Goal: Task Accomplishment & Management: Complete application form

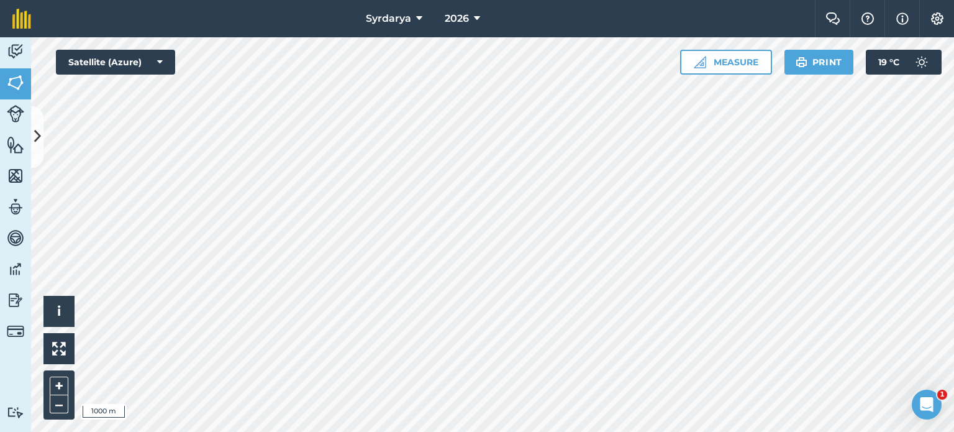
click at [14, 76] on img at bounding box center [15, 82] width 17 height 19
click at [11, 105] on img at bounding box center [15, 113] width 17 height 17
click at [11, 80] on img at bounding box center [15, 82] width 17 height 19
click at [35, 129] on icon at bounding box center [37, 137] width 7 height 22
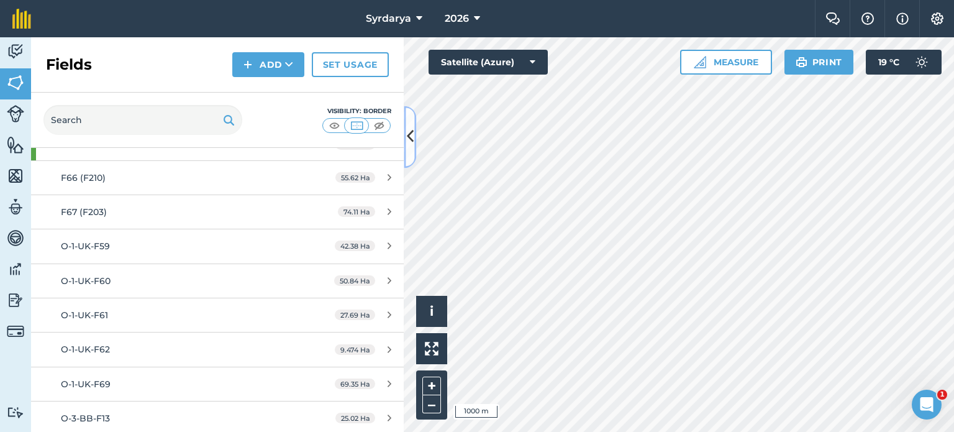
scroll to position [340, 0]
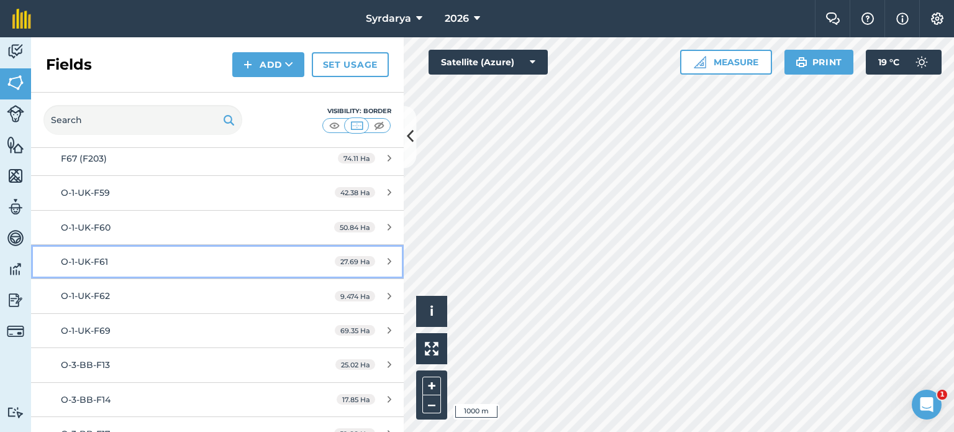
click at [109, 263] on div "O-1-UK-F61" at bounding box center [177, 262] width 233 height 14
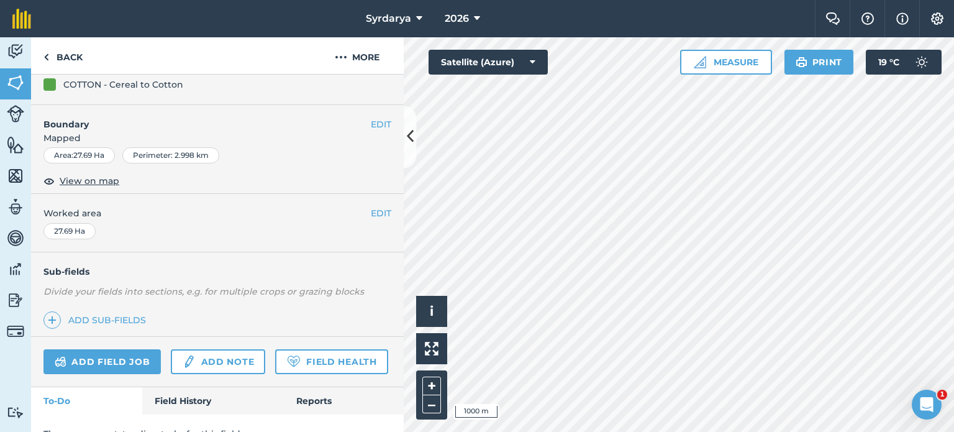
scroll to position [132, 0]
click at [84, 181] on span "View on map" at bounding box center [90, 180] width 60 height 14
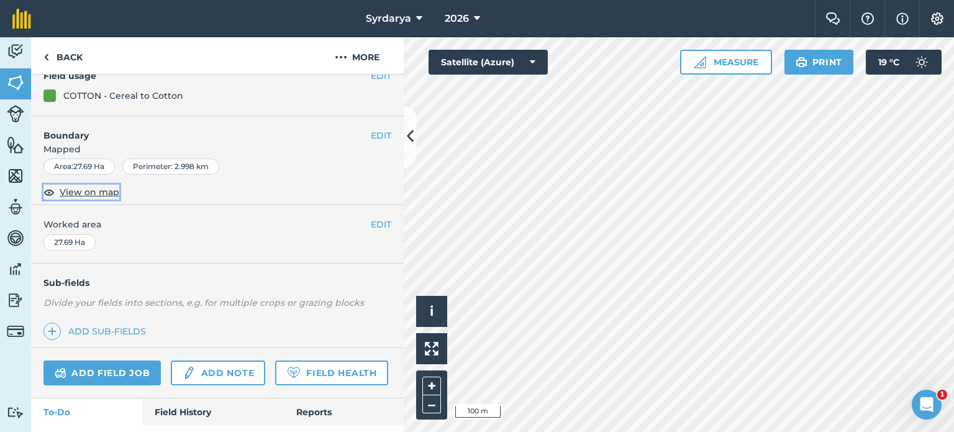
scroll to position [122, 0]
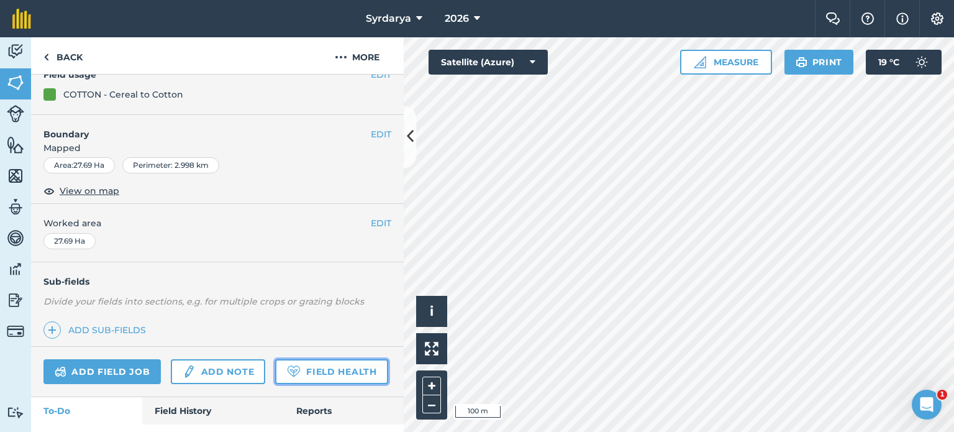
click at [275, 384] on link "Field Health" at bounding box center [331, 371] width 112 height 25
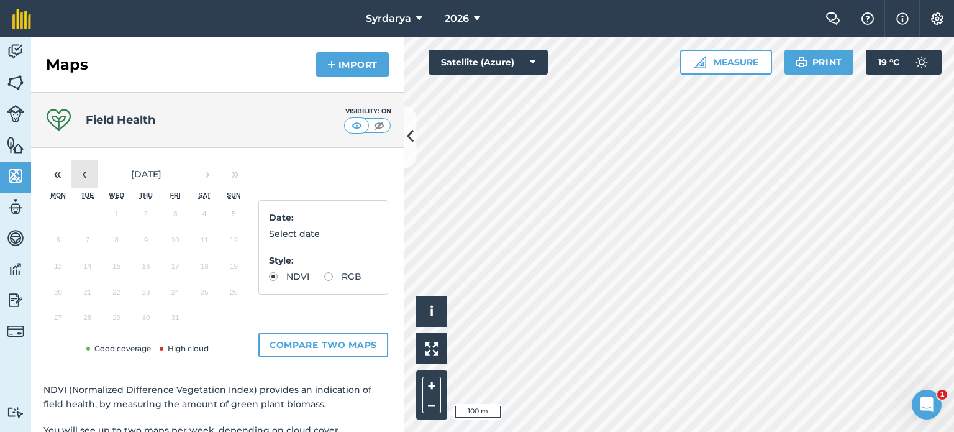
click at [85, 166] on button "‹" at bounding box center [84, 173] width 27 height 27
click at [148, 291] on button "25" at bounding box center [145, 295] width 29 height 26
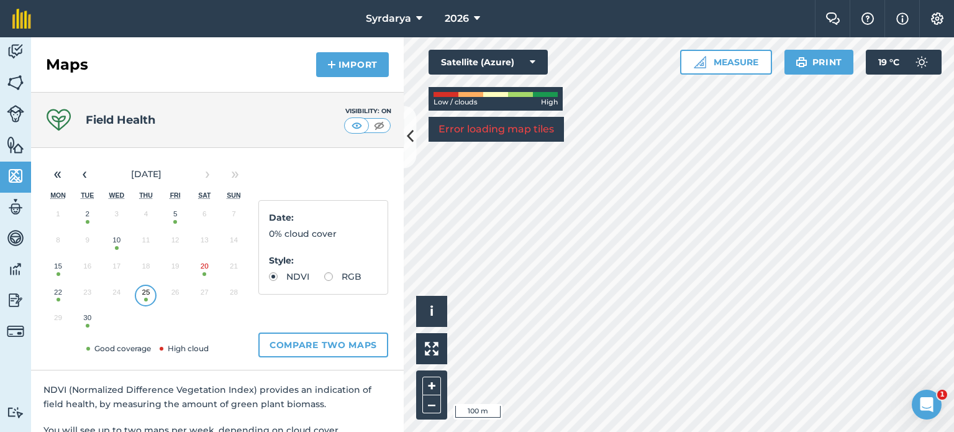
click at [324, 281] on label "RGB" at bounding box center [342, 276] width 37 height 9
radio input "true"
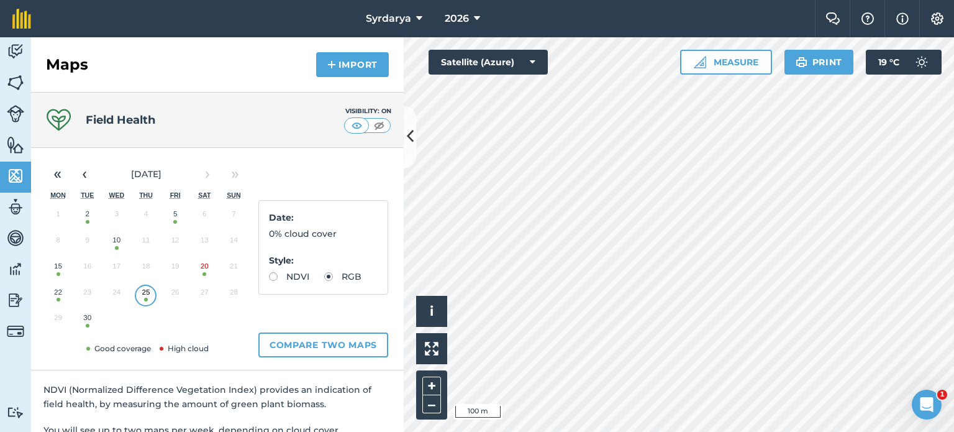
click at [274, 276] on label "NDVI" at bounding box center [289, 276] width 40 height 9
radio input "true"
click at [324, 281] on label "RGB" at bounding box center [342, 276] width 37 height 9
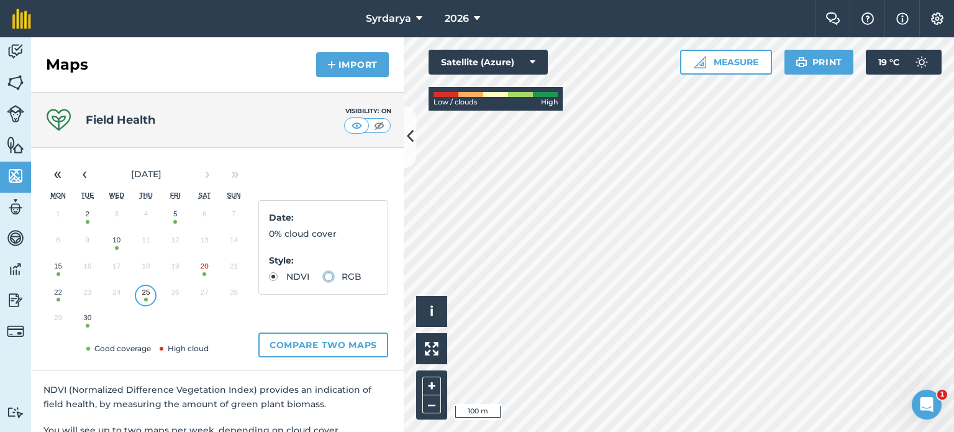
radio input "true"
click at [274, 274] on label "NDVI" at bounding box center [289, 276] width 40 height 9
radio input "true"
click at [149, 291] on button "25" at bounding box center [145, 295] width 29 height 26
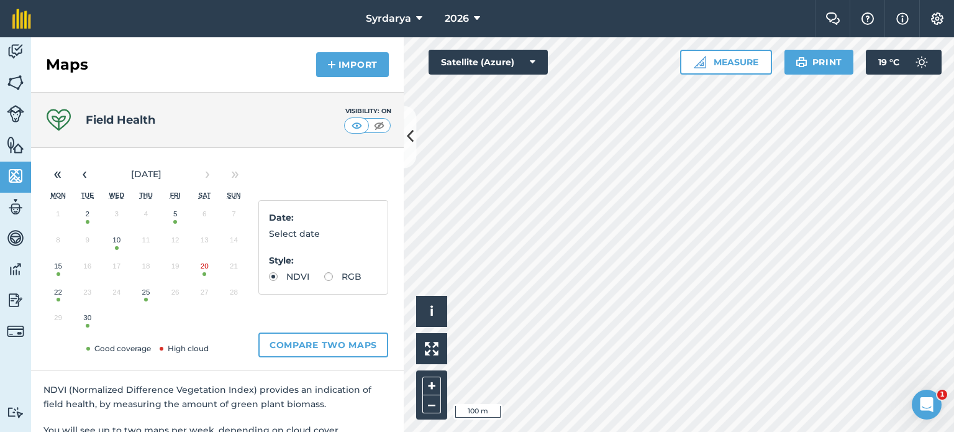
click at [147, 291] on button "25" at bounding box center [145, 295] width 29 height 26
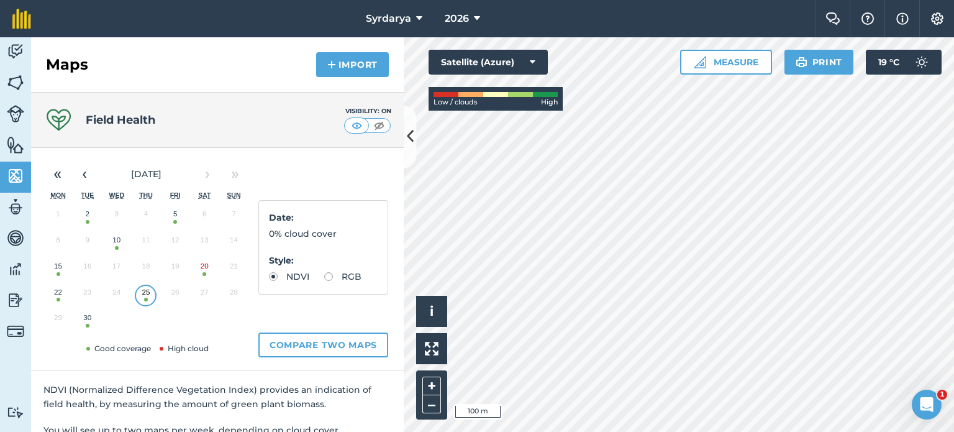
click at [147, 291] on button "25" at bounding box center [145, 295] width 29 height 26
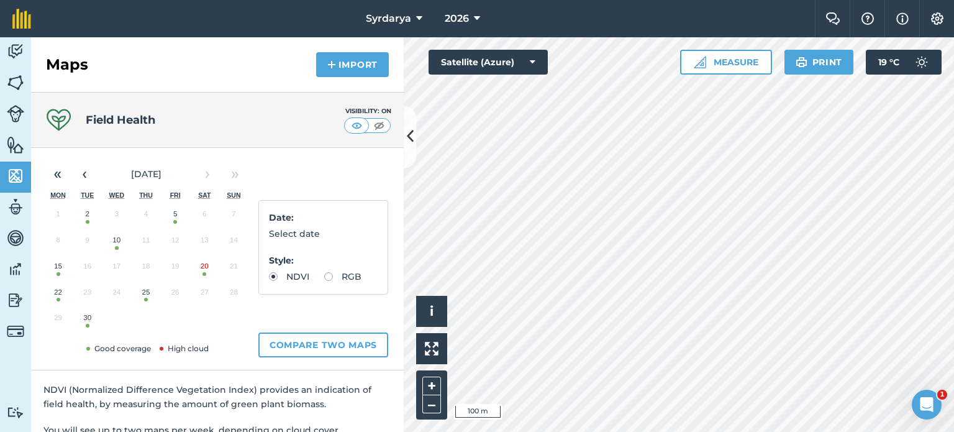
click at [147, 291] on button "25" at bounding box center [145, 295] width 29 height 26
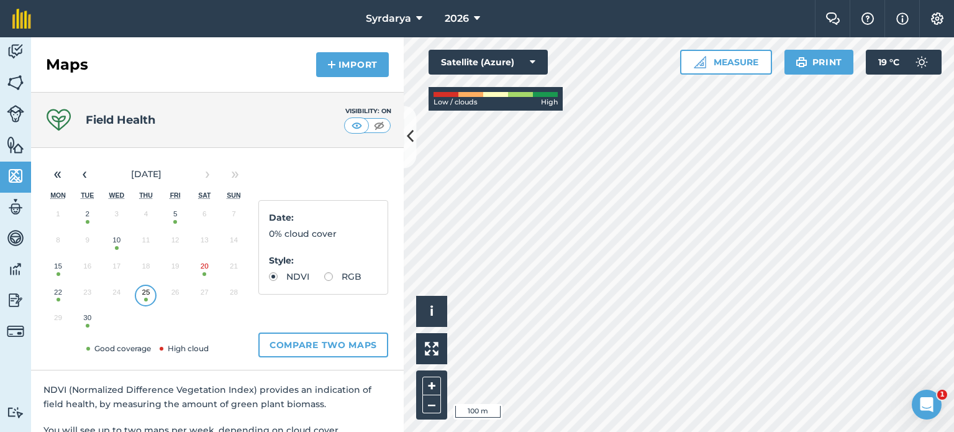
click at [144, 293] on button "25" at bounding box center [145, 295] width 29 height 26
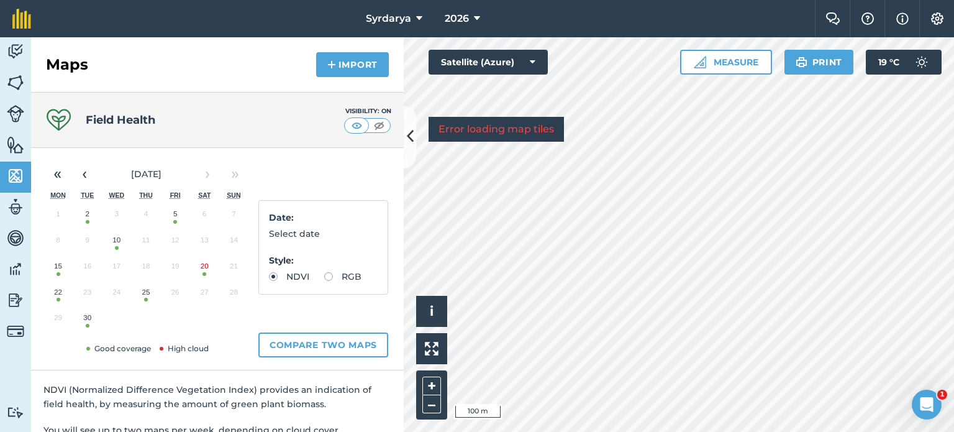
click at [144, 293] on button "25" at bounding box center [145, 295] width 29 height 26
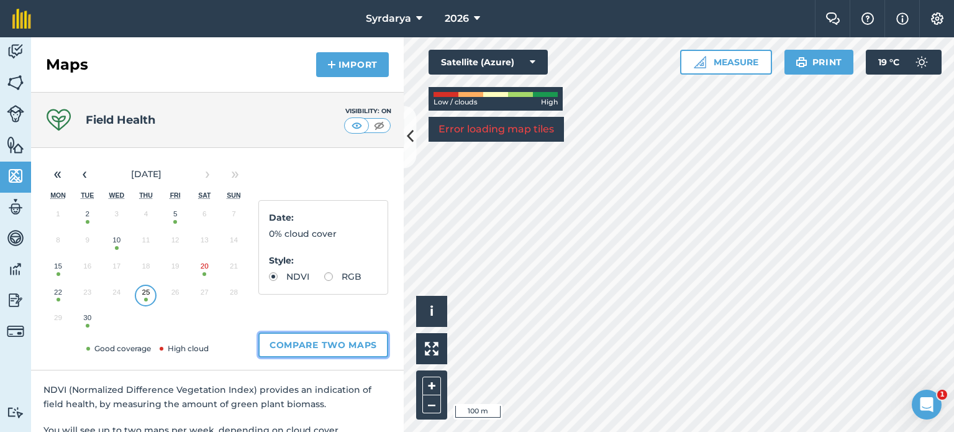
click at [334, 342] on button "Compare two maps" at bounding box center [323, 344] width 130 height 25
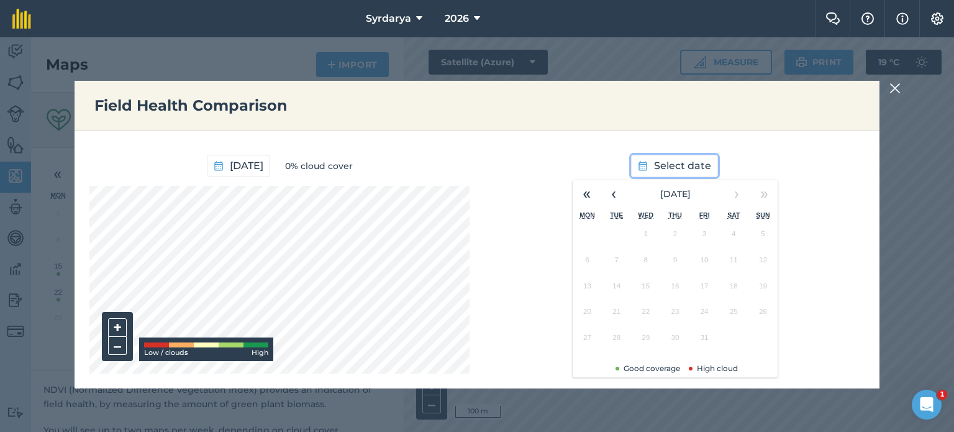
click at [684, 163] on span "Select date" at bounding box center [682, 166] width 57 height 16
click at [576, 189] on button "«" at bounding box center [586, 193] width 27 height 27
click at [641, 337] on button "30" at bounding box center [645, 340] width 29 height 26
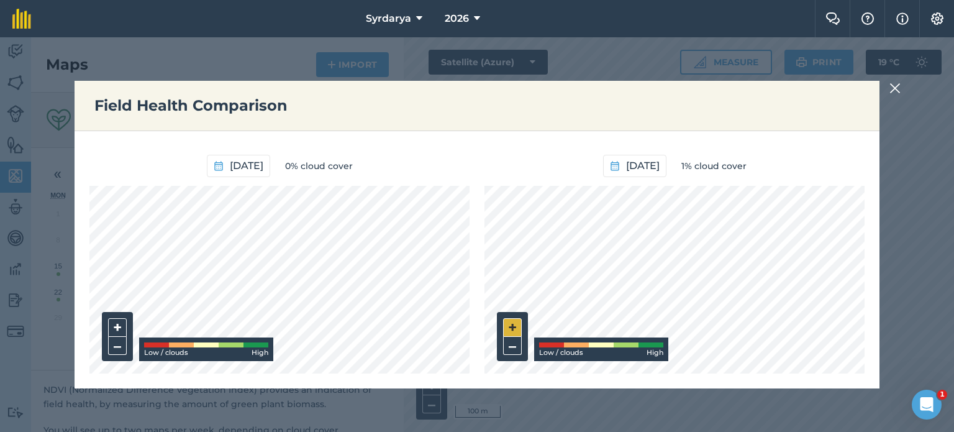
click at [514, 331] on button "+" at bounding box center [512, 327] width 19 height 19
click at [512, 349] on button "–" at bounding box center [512, 346] width 19 height 18
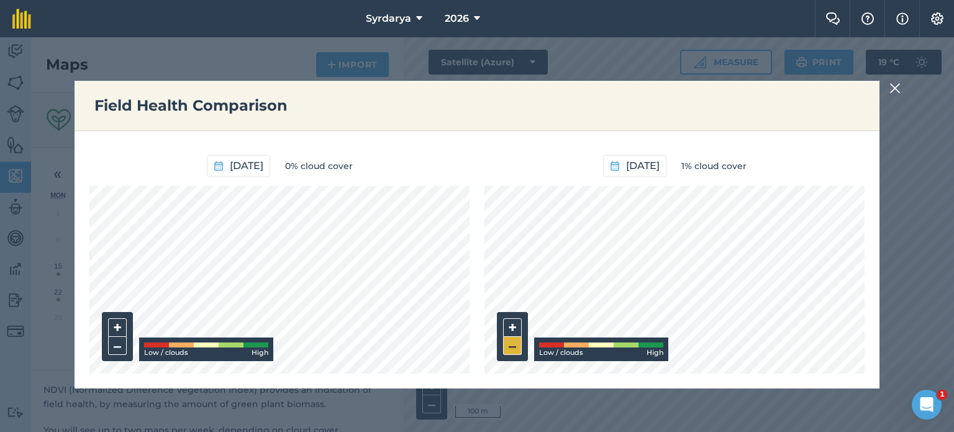
click at [512, 349] on button "–" at bounding box center [512, 346] width 19 height 18
click at [511, 328] on button "+" at bounding box center [512, 327] width 19 height 19
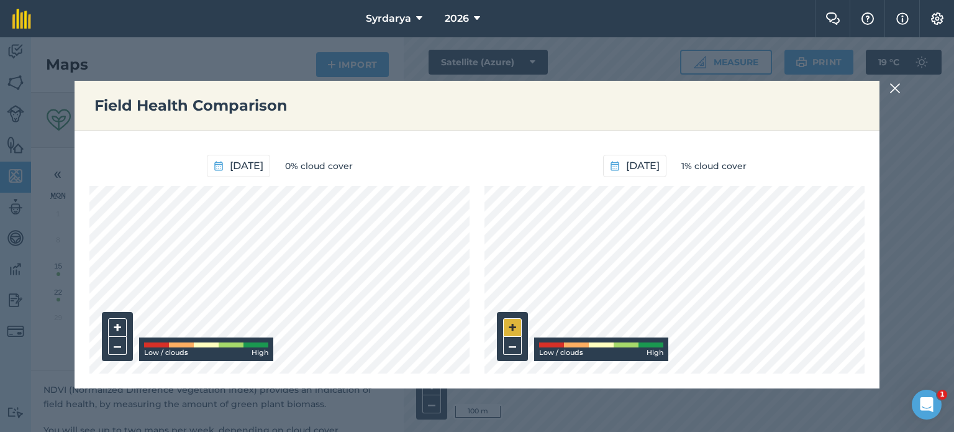
click at [511, 328] on button "+" at bounding box center [512, 327] width 19 height 19
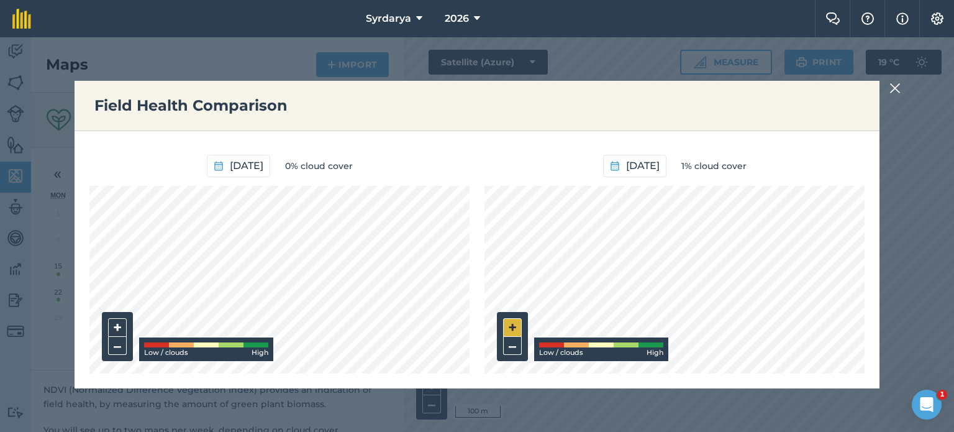
click at [511, 328] on button "+" at bounding box center [512, 327] width 19 height 19
click at [511, 347] on button "–" at bounding box center [512, 346] width 19 height 18
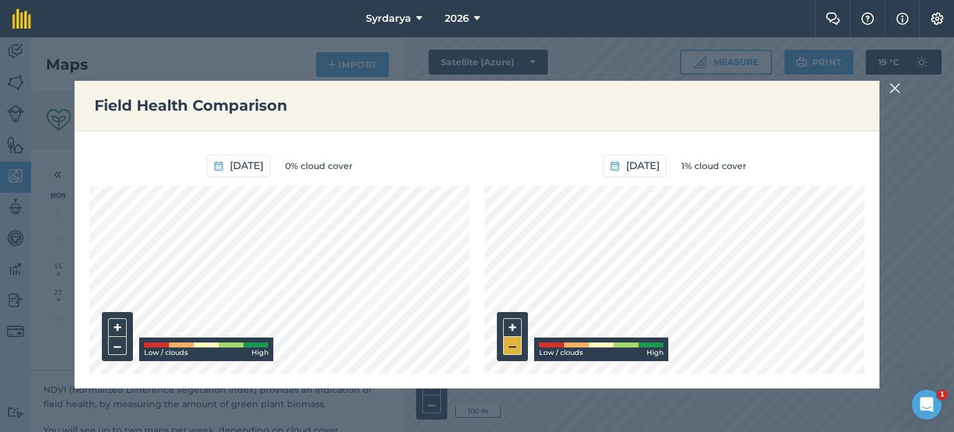
click at [511, 347] on button "–" at bounding box center [512, 346] width 19 height 18
click at [509, 319] on button "+" at bounding box center [512, 327] width 19 height 19
click at [122, 322] on button "+" at bounding box center [117, 327] width 19 height 19
click at [119, 345] on button "–" at bounding box center [117, 346] width 19 height 18
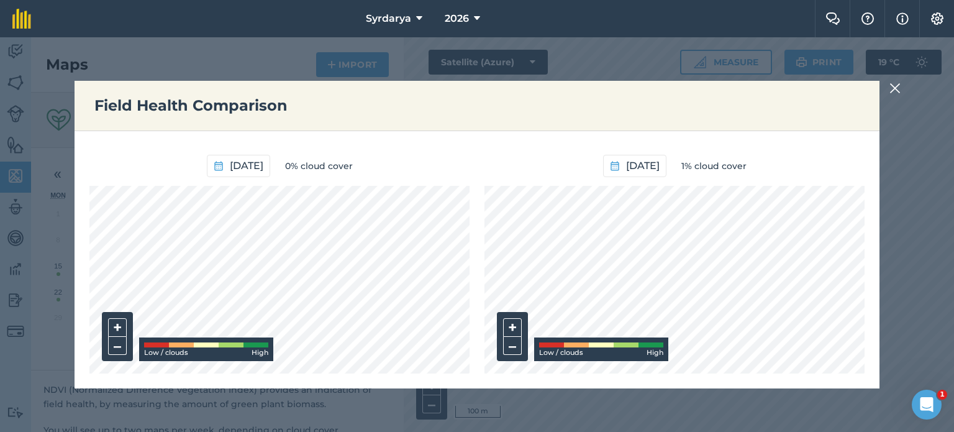
click at [895, 93] on img at bounding box center [894, 88] width 11 height 15
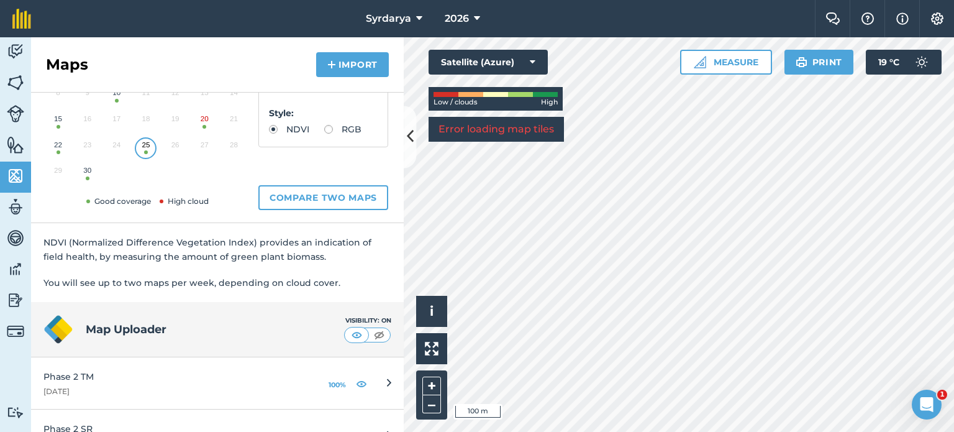
scroll to position [176, 0]
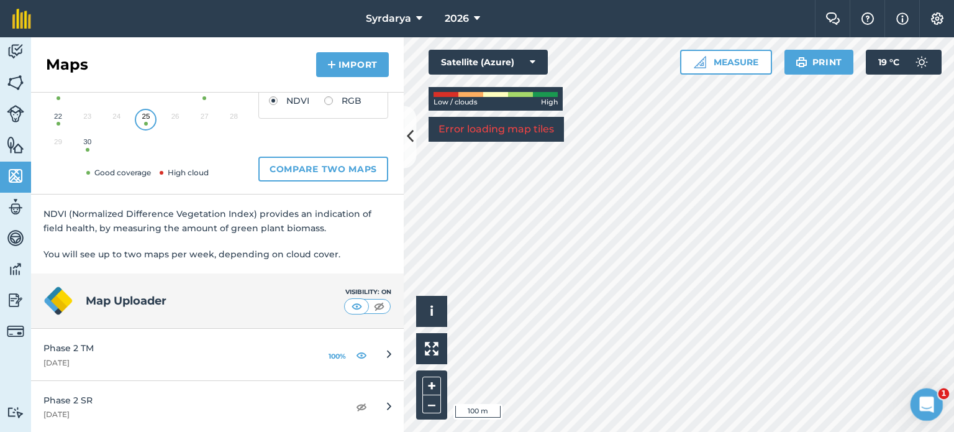
click at [914, 392] on div "Open Intercom Messenger" at bounding box center [924, 402] width 41 height 41
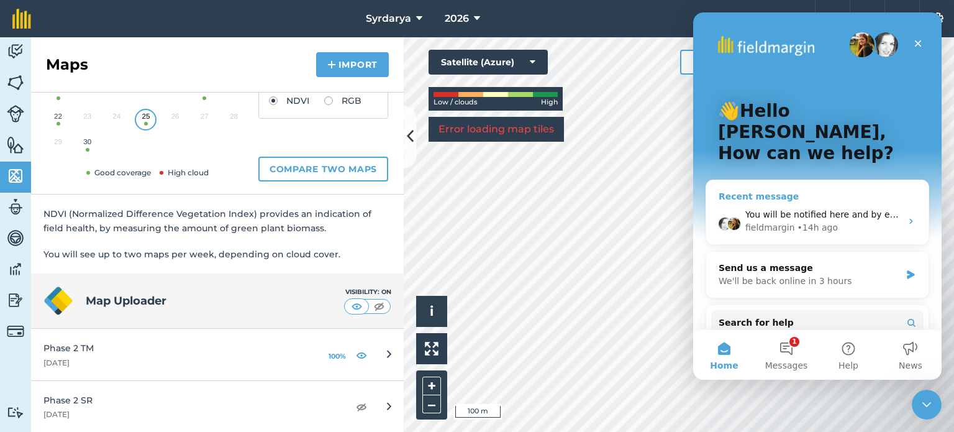
click at [906, 216] on icon "Intercom messenger" at bounding box center [911, 221] width 10 height 10
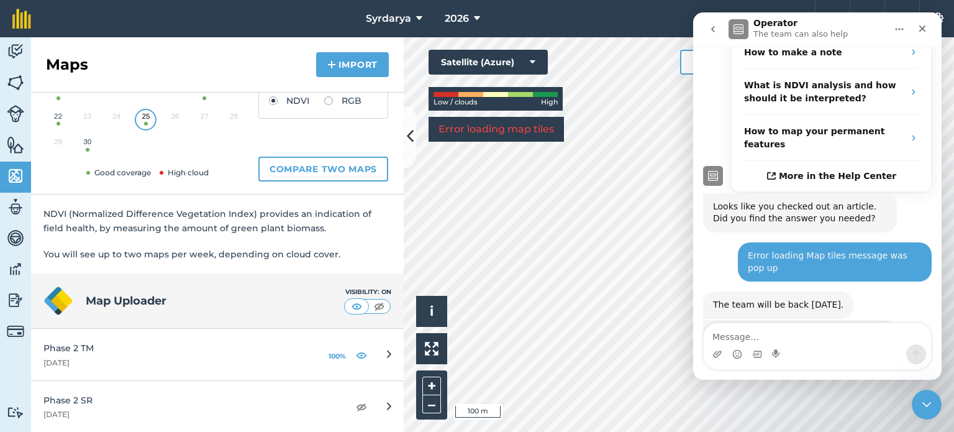
scroll to position [233, 0]
click at [755, 334] on textarea "Message…" at bounding box center [817, 333] width 227 height 21
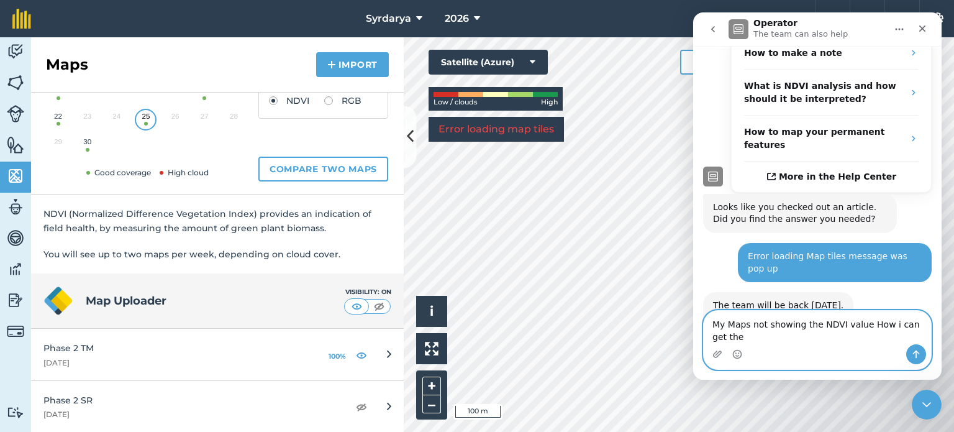
scroll to position [246, 0]
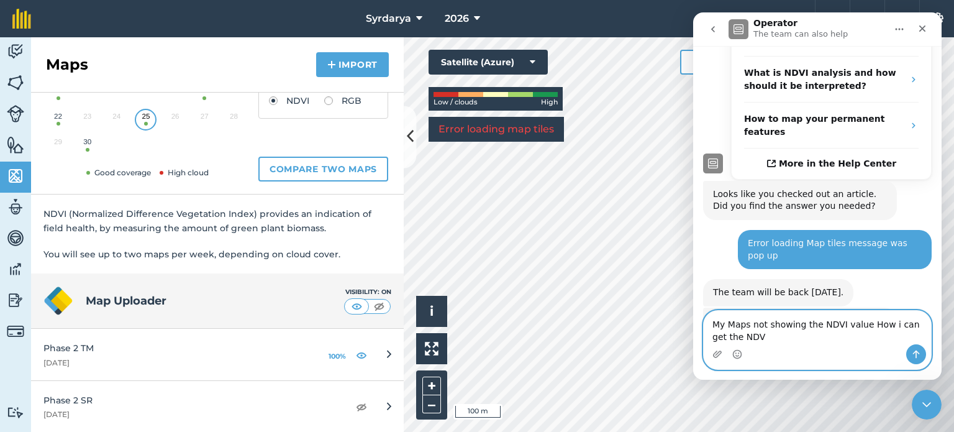
type textarea "My Maps not showing the NDVI value How i can get the NDVI"
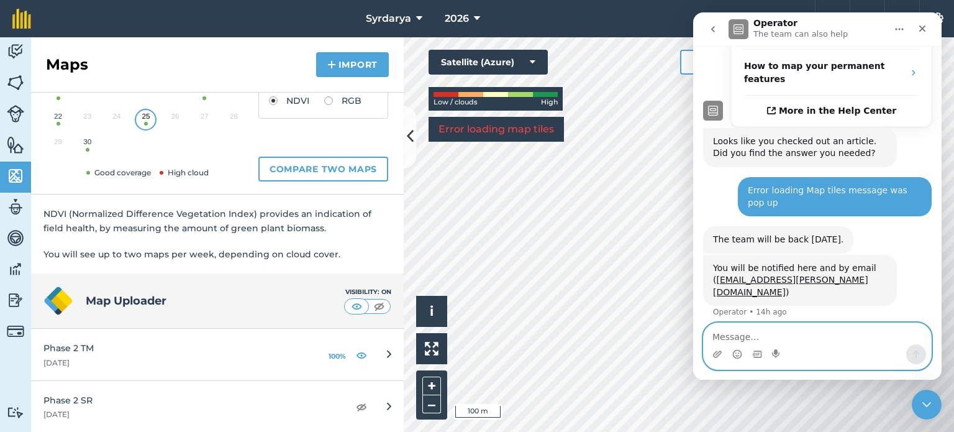
scroll to position [315, 0]
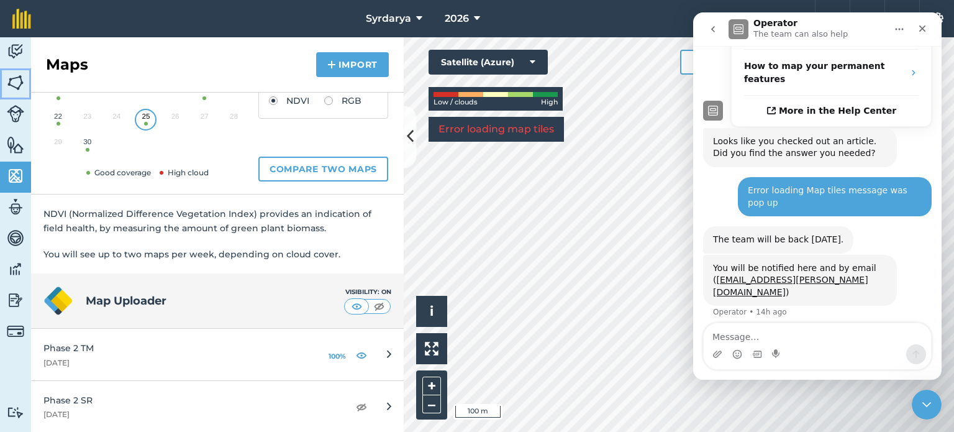
click at [15, 77] on img at bounding box center [15, 82] width 17 height 19
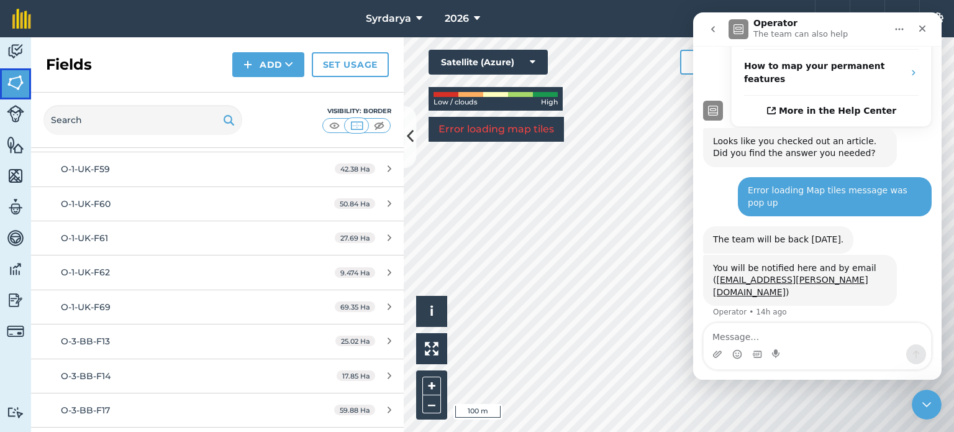
scroll to position [375, 0]
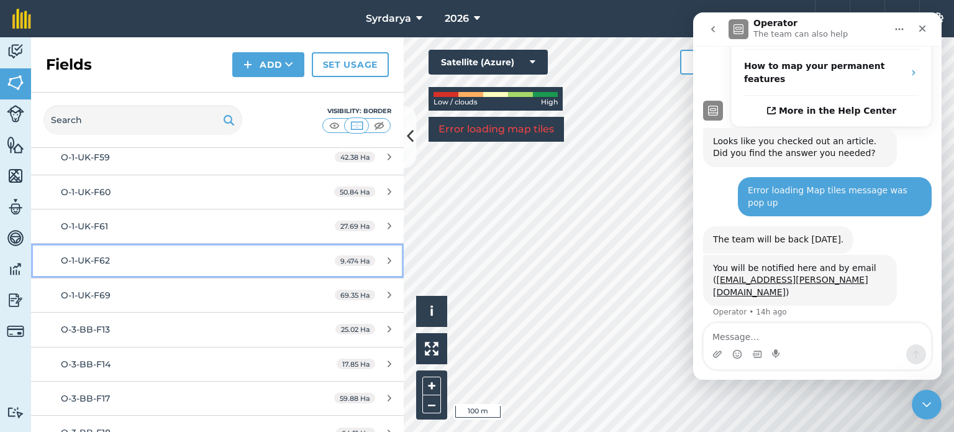
click at [95, 255] on span "O-1-UK-F62" at bounding box center [85, 260] width 49 height 11
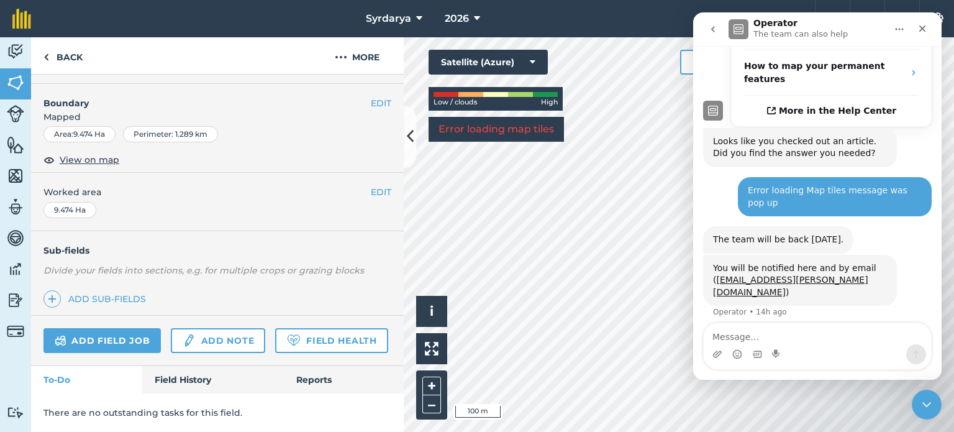
scroll to position [166, 0]
click at [275, 349] on link "Field Health" at bounding box center [331, 340] width 112 height 25
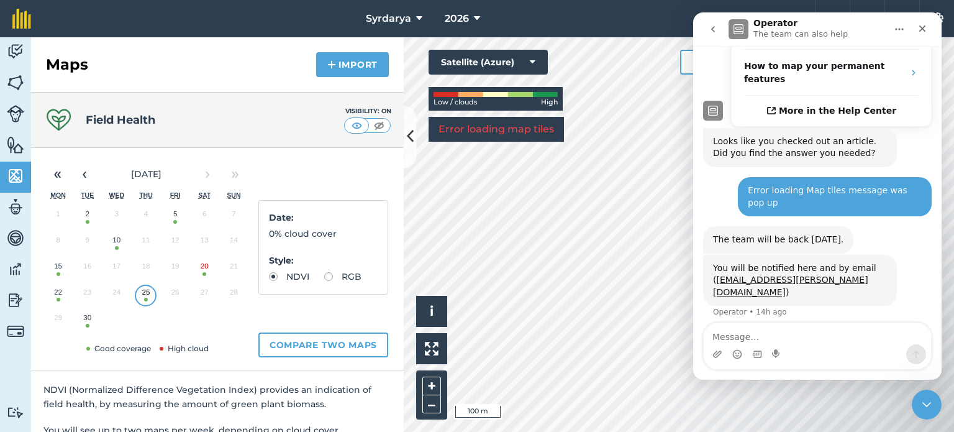
click at [84, 316] on button "30" at bounding box center [87, 320] width 29 height 26
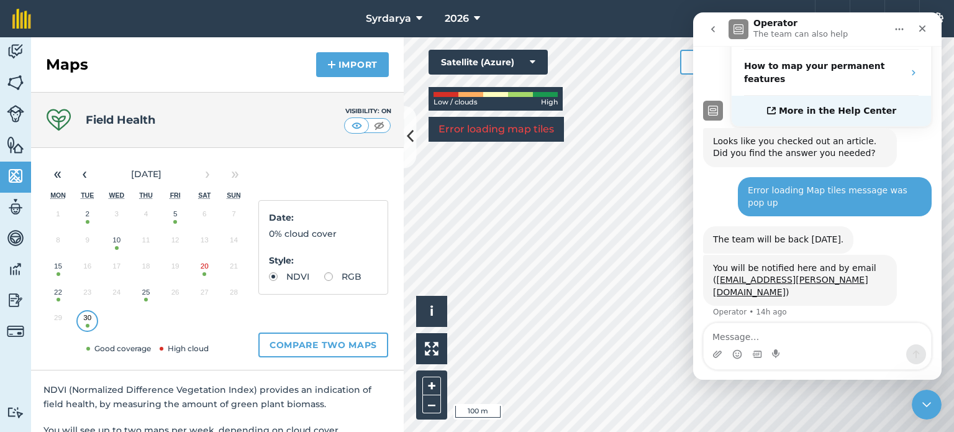
click at [812, 96] on div "More in the Help Center" at bounding box center [830, 111] width 199 height 30
click at [895, 30] on icon "Home" at bounding box center [899, 29] width 10 height 10
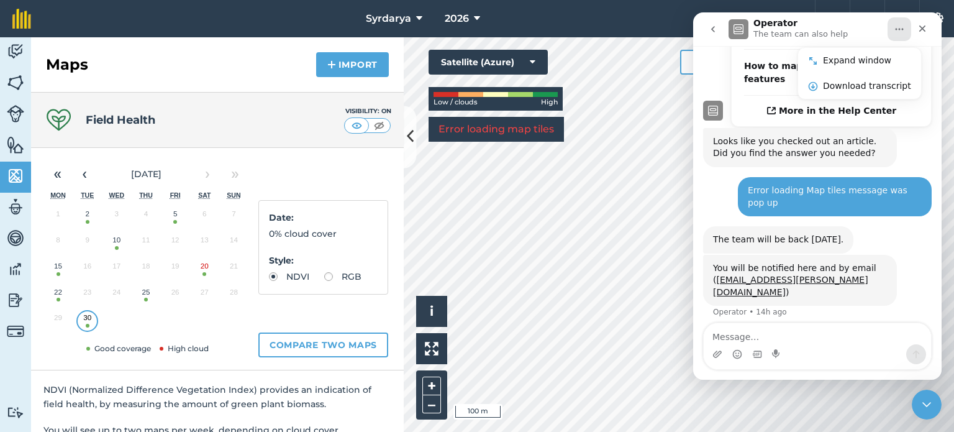
click at [889, 255] on div "You will be notified here and by email ( [EMAIL_ADDRESS][PERSON_NAME][DOMAIN_NA…" at bounding box center [817, 292] width 229 height 74
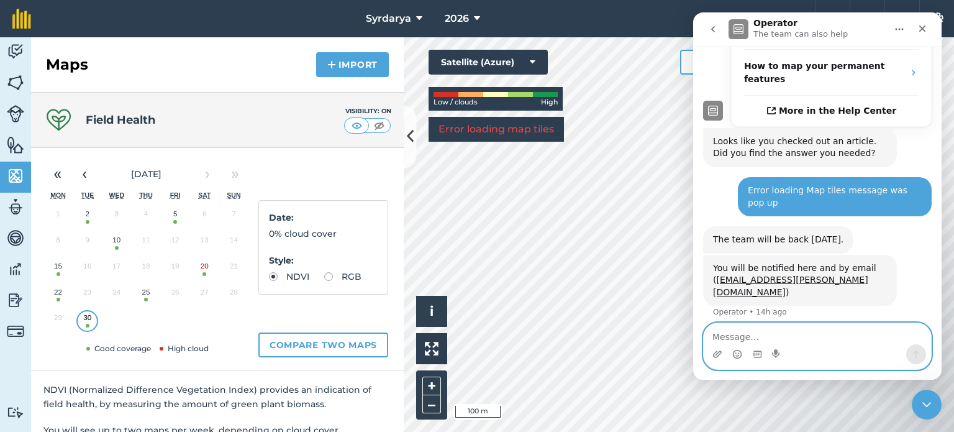
click at [767, 340] on textarea "Message…" at bounding box center [817, 333] width 227 height 21
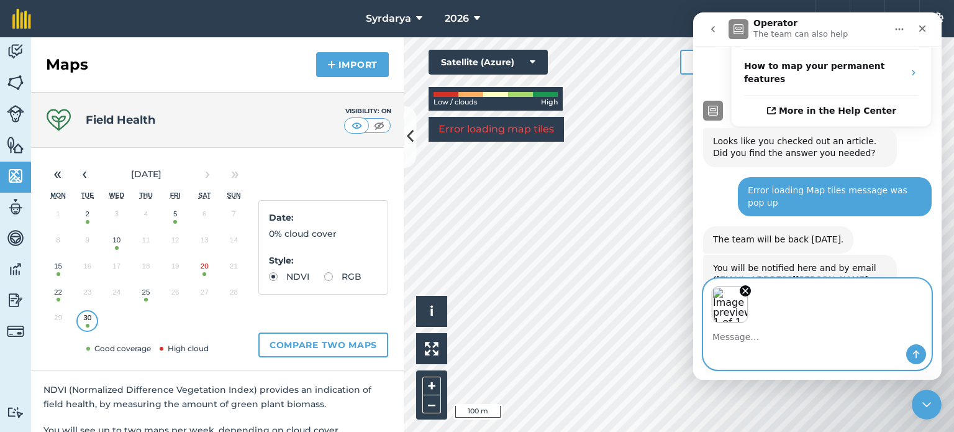
scroll to position [360, 0]
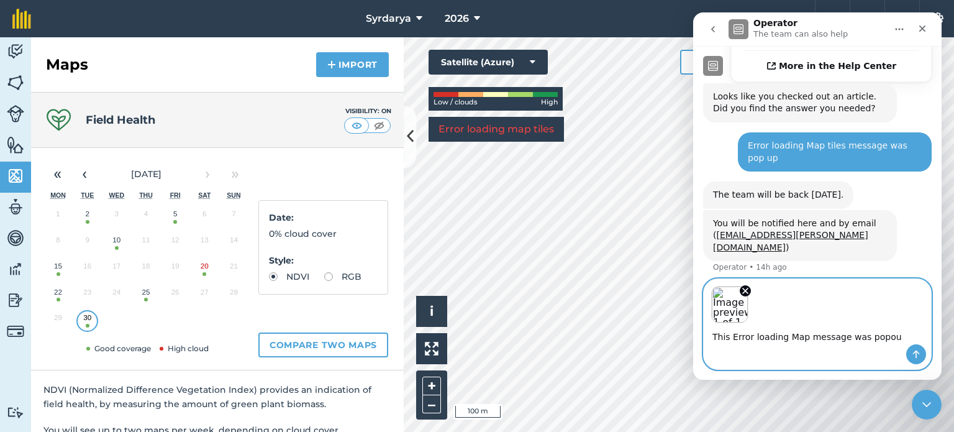
type textarea "This Error loading Map message was popout"
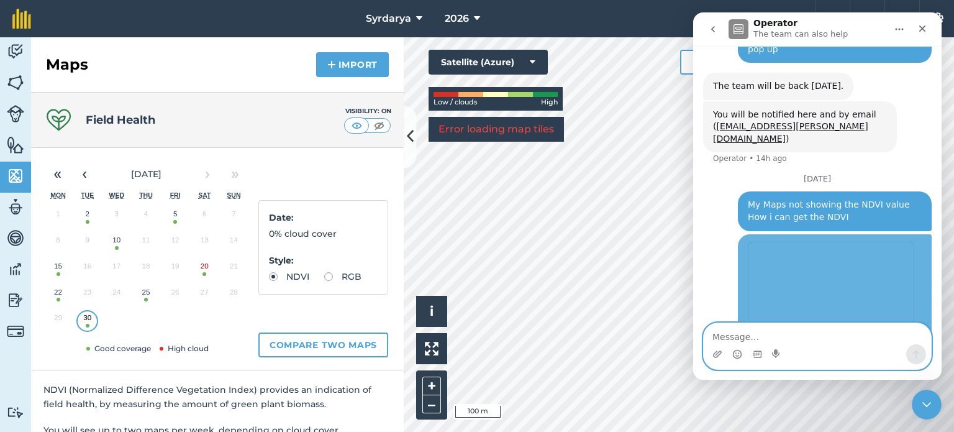
scroll to position [477, 0]
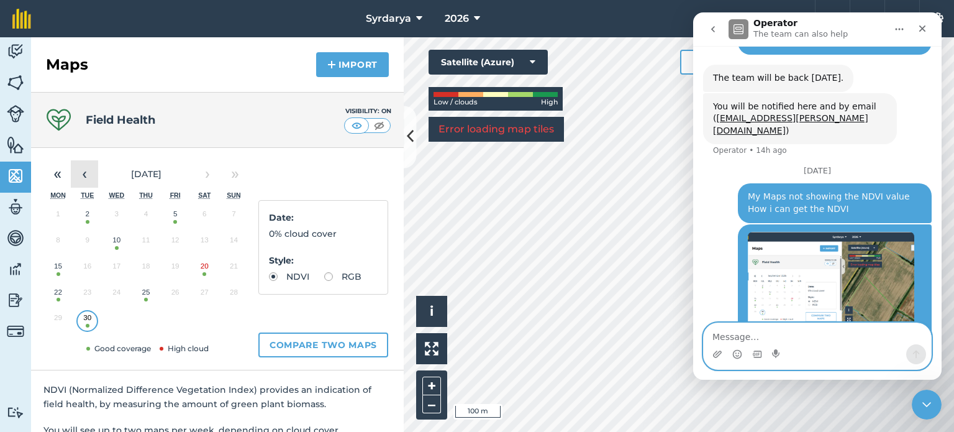
click at [77, 177] on button "‹" at bounding box center [84, 173] width 27 height 27
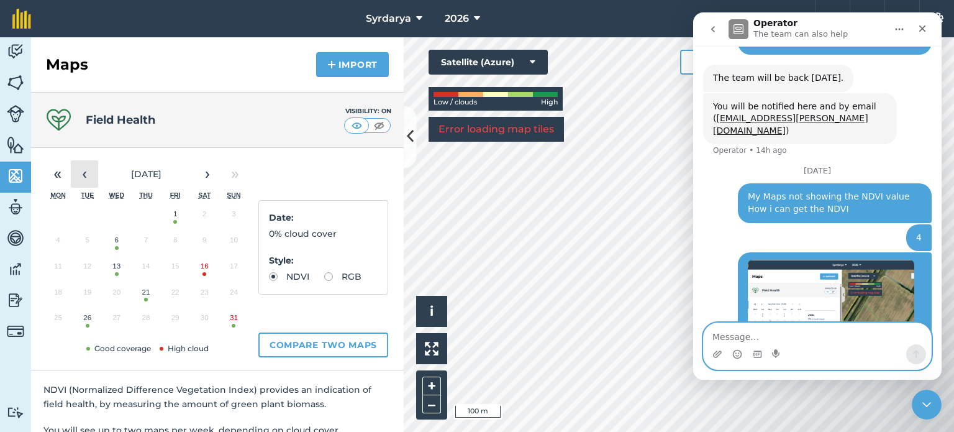
scroll to position [379, 0]
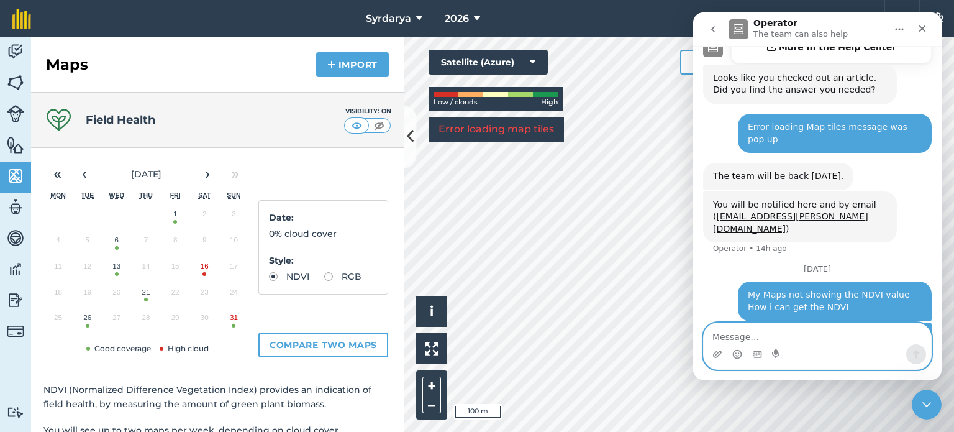
click at [146, 296] on button "21" at bounding box center [145, 295] width 29 height 26
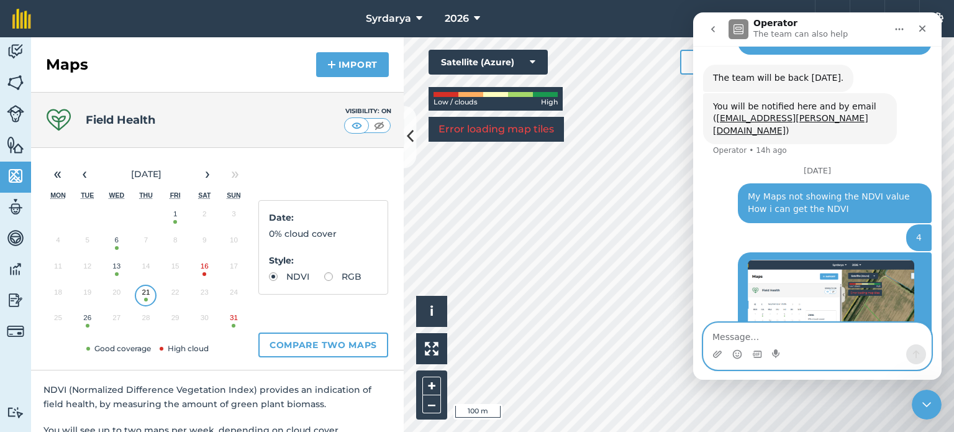
click at [231, 319] on button "31" at bounding box center [233, 320] width 29 height 26
click at [174, 211] on button "1" at bounding box center [175, 217] width 29 height 26
click at [533, 57] on icon at bounding box center [533, 62] width 6 height 12
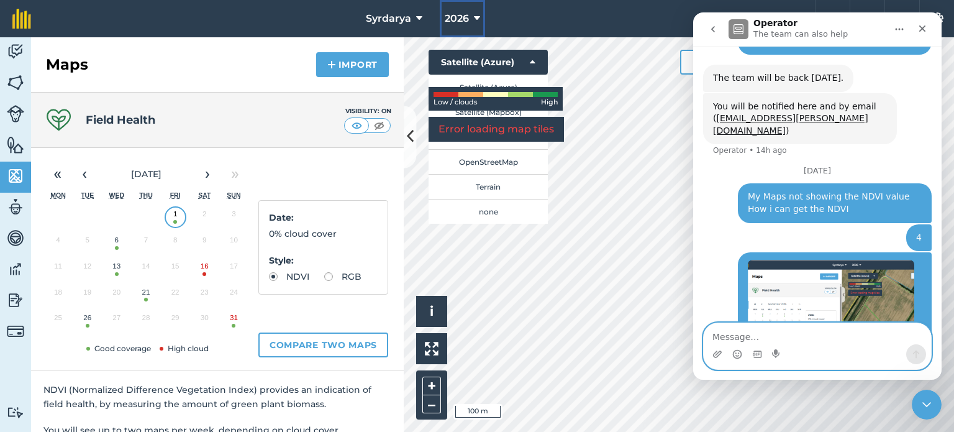
click at [464, 14] on span "2026" at bounding box center [457, 18] width 24 height 15
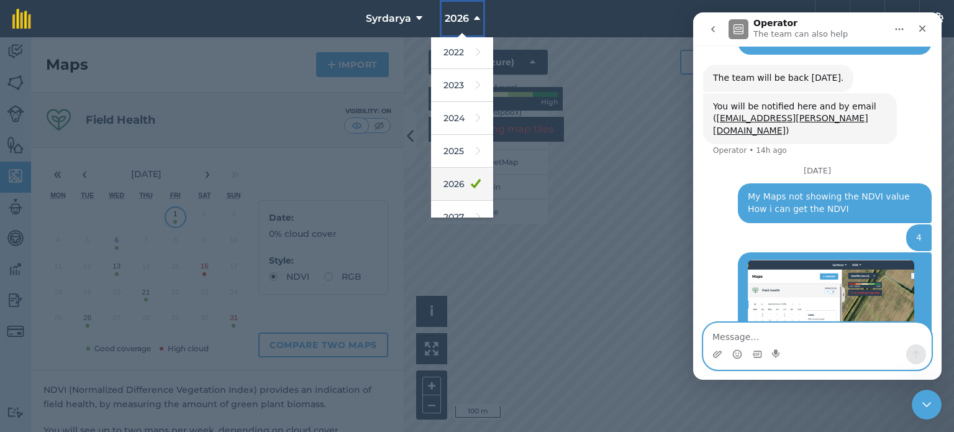
scroll to position [134, 0]
click at [457, 155] on link "2025" at bounding box center [462, 150] width 62 height 33
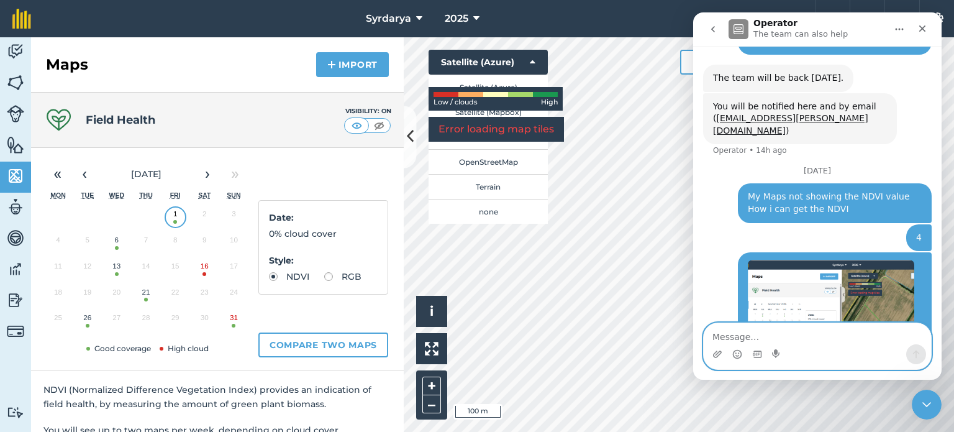
click at [142, 290] on button "21" at bounding box center [145, 295] width 29 height 26
click at [499, 162] on button "OpenStreetMap" at bounding box center [487, 161] width 119 height 25
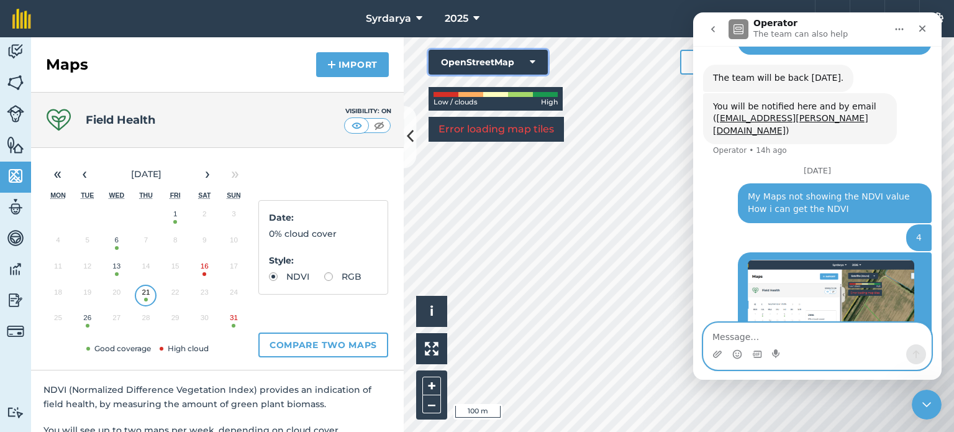
click at [525, 58] on button "OpenStreetMap" at bounding box center [487, 62] width 119 height 25
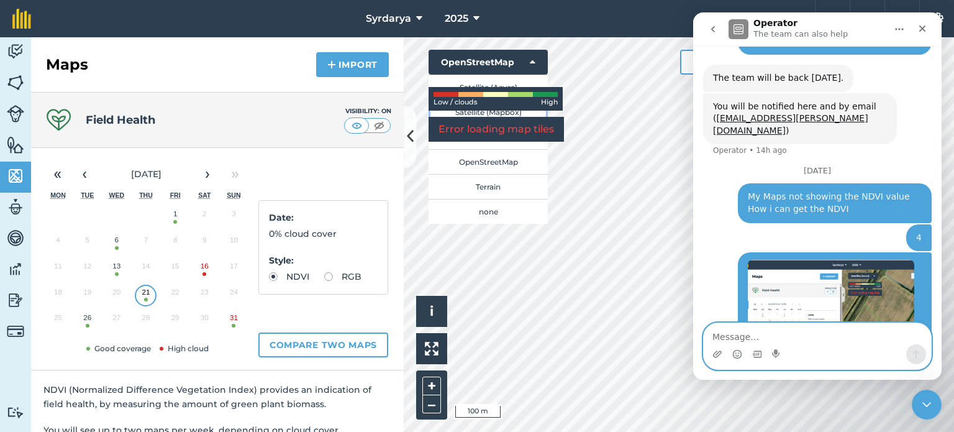
click at [495, 112] on button "Satellite (Mapbox)" at bounding box center [487, 111] width 119 height 25
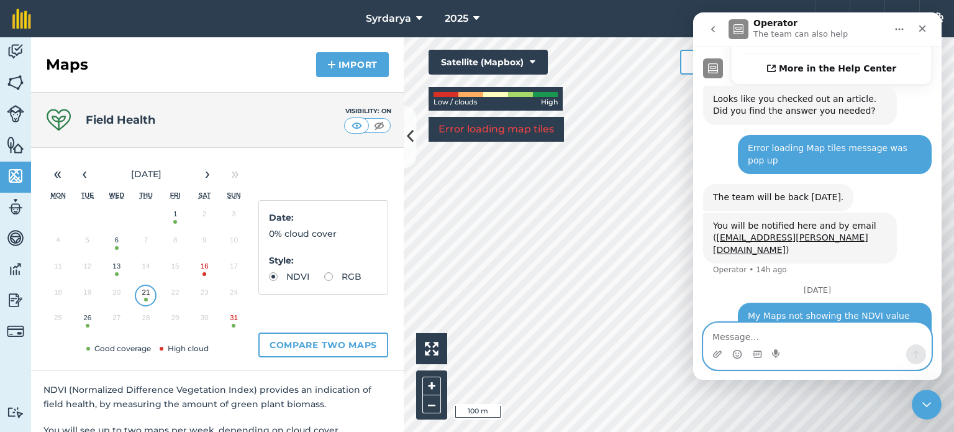
scroll to position [402, 0]
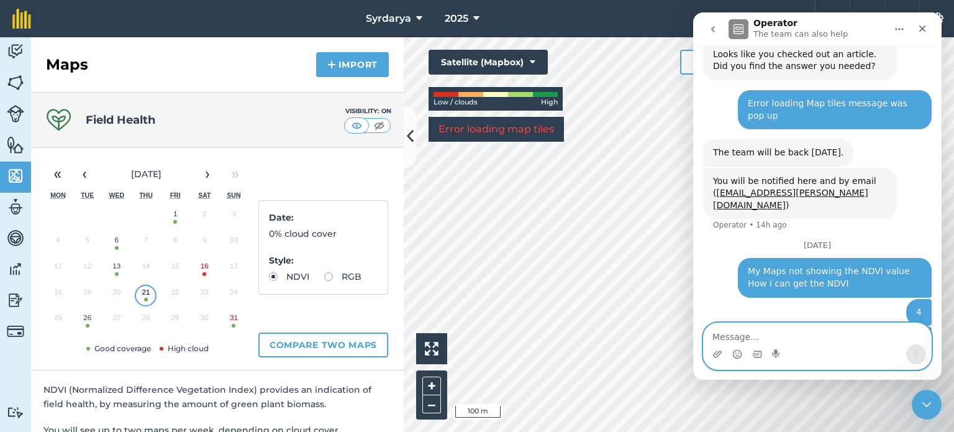
click at [894, 27] on icon "Home" at bounding box center [899, 29] width 10 height 10
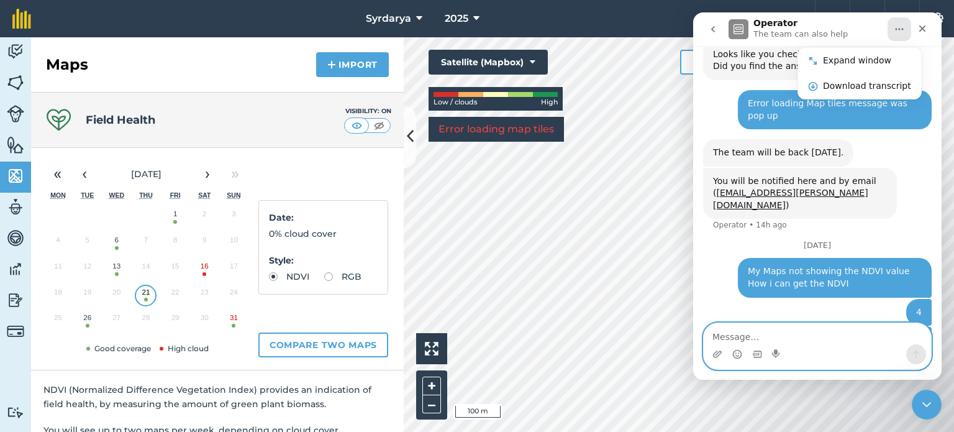
click at [739, 25] on img "Intercom messenger" at bounding box center [738, 29] width 20 height 20
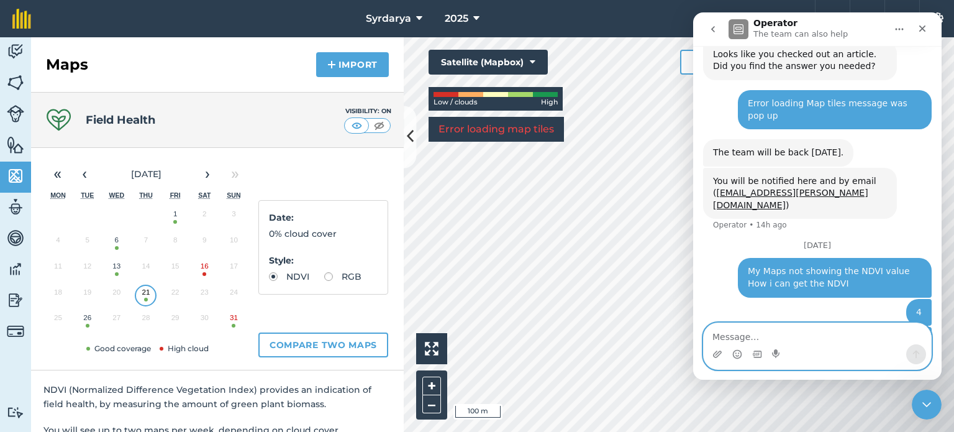
click at [719, 25] on button "go back" at bounding box center [713, 29] width 24 height 24
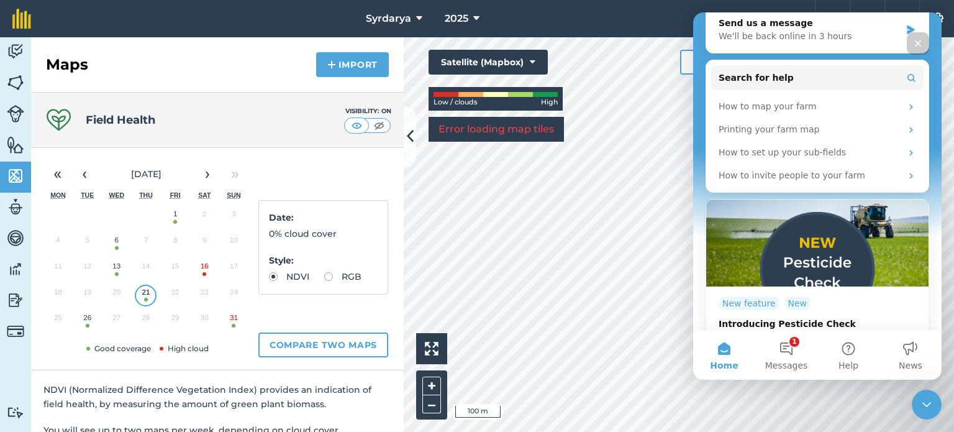
scroll to position [256, 0]
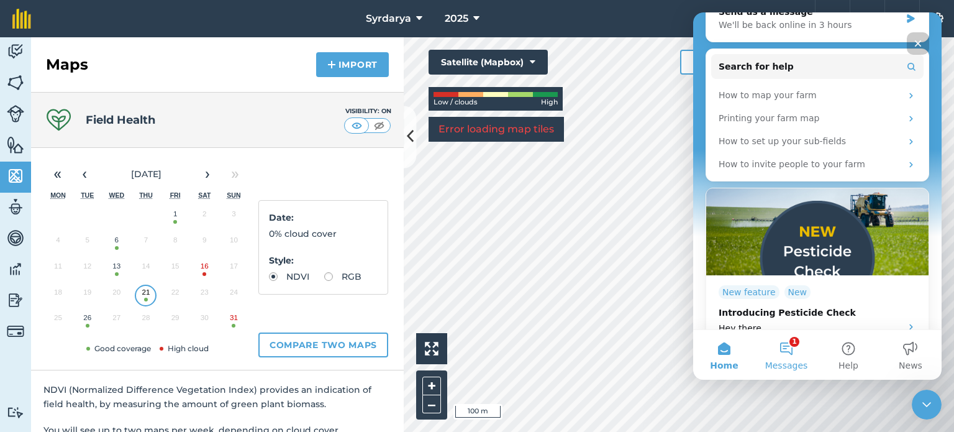
click at [780, 349] on button "1 Messages" at bounding box center [786, 355] width 62 height 50
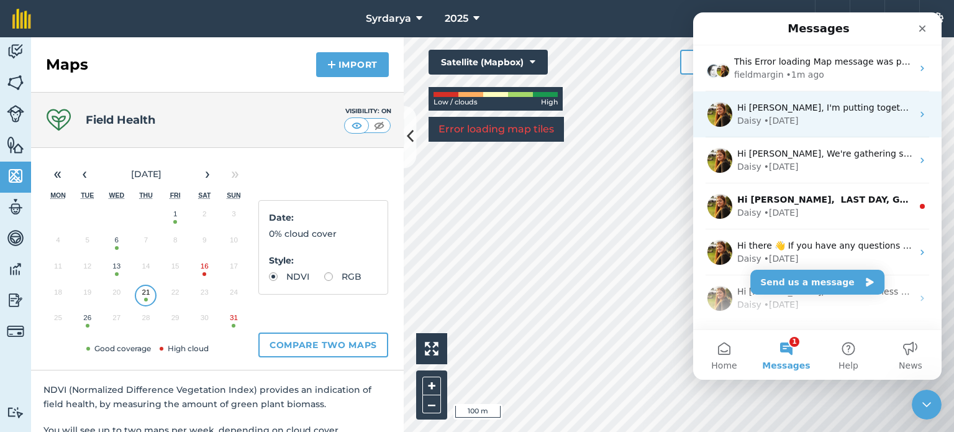
click at [820, 114] on div "Daisy • [DATE]" at bounding box center [824, 120] width 175 height 13
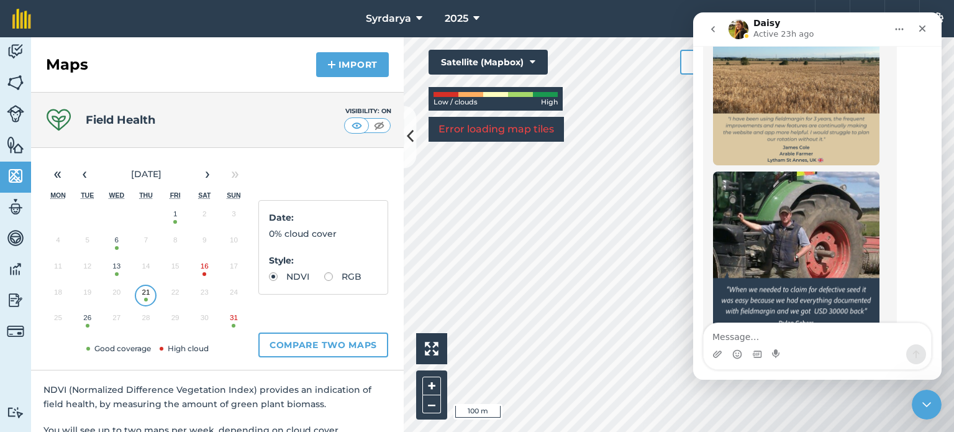
scroll to position [808, 0]
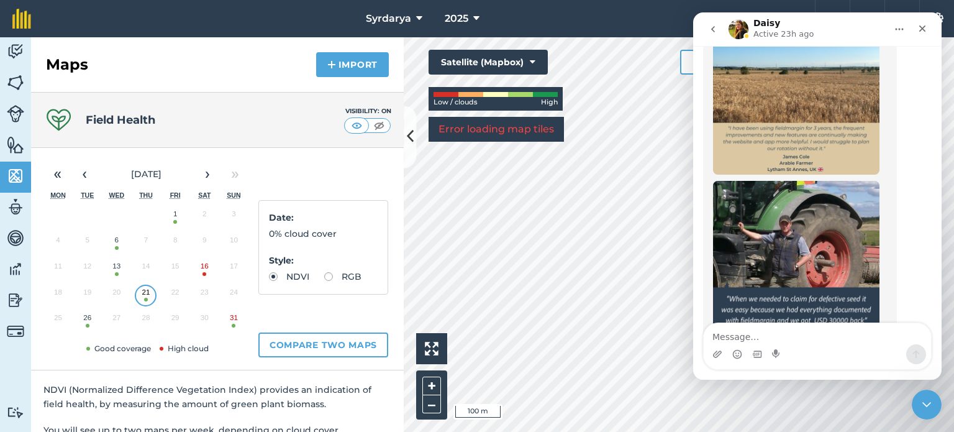
click at [462, 134] on p "Error loading map tiles" at bounding box center [495, 129] width 115 height 15
click at [576, 124] on div "Hello i 100 m + – Satellite (Mapbox) Low / clouds High Error loading map tiles …" at bounding box center [679, 234] width 550 height 394
click at [552, 100] on span "High" at bounding box center [549, 102] width 17 height 11
click at [536, 64] on button "Satellite (Mapbox)" at bounding box center [487, 62] width 119 height 25
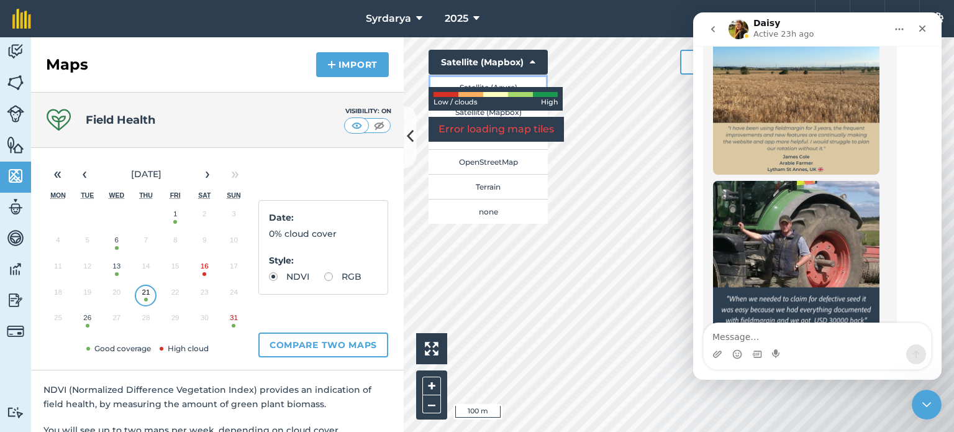
click at [502, 83] on button "Satellite (Azure)" at bounding box center [487, 87] width 119 height 25
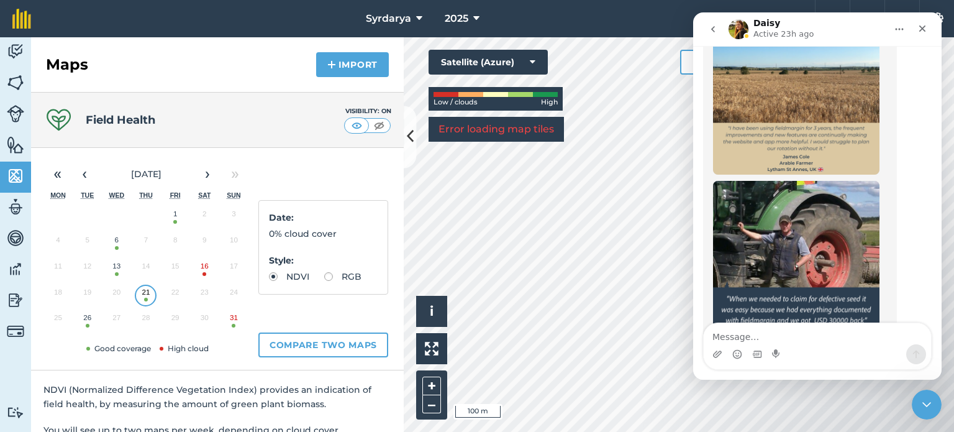
click at [715, 33] on icon "go back" at bounding box center [713, 29] width 10 height 10
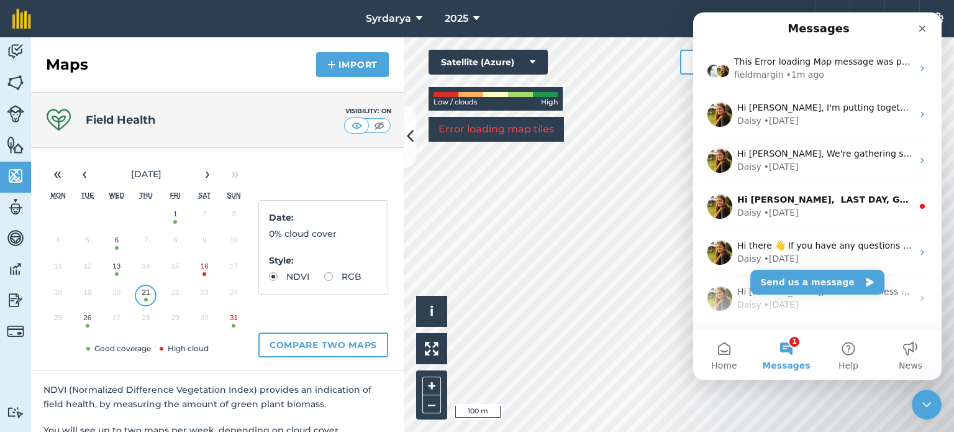
scroll to position [0, 0]
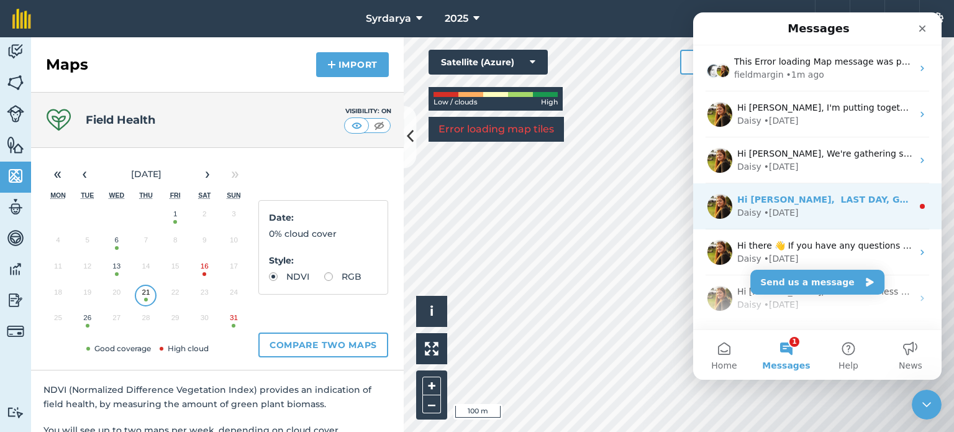
click at [754, 211] on div "Daisy" at bounding box center [749, 212] width 24 height 13
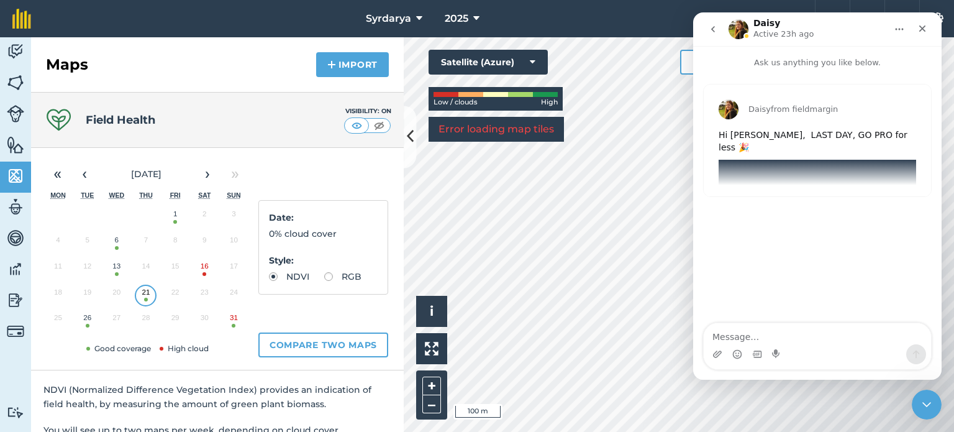
click at [899, 31] on icon "Home" at bounding box center [899, 29] width 10 height 10
click at [929, 24] on div "Close" at bounding box center [922, 28] width 22 height 22
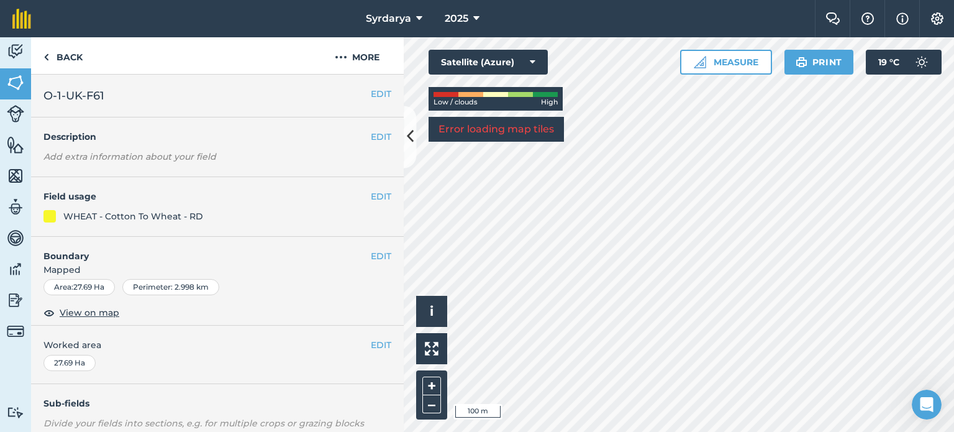
scroll to position [196, 0]
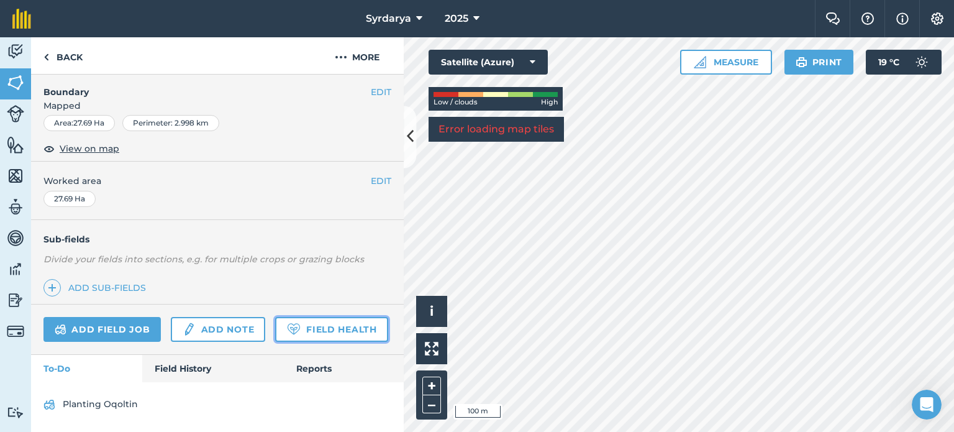
click at [275, 339] on link "Field Health" at bounding box center [331, 329] width 112 height 25
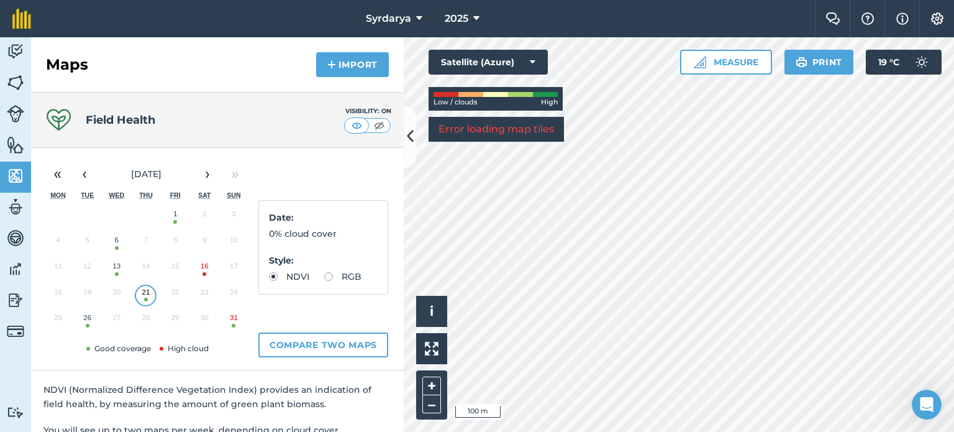
click at [109, 272] on button "13" at bounding box center [116, 269] width 29 height 26
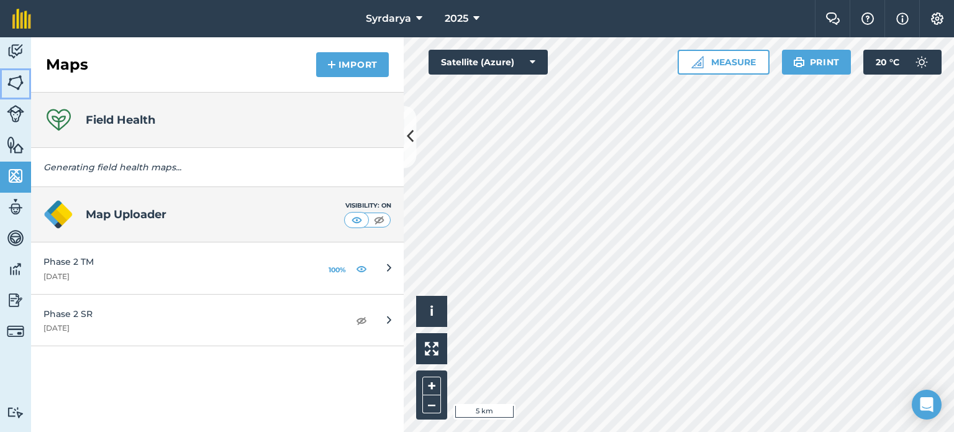
click at [17, 78] on img at bounding box center [15, 82] width 17 height 19
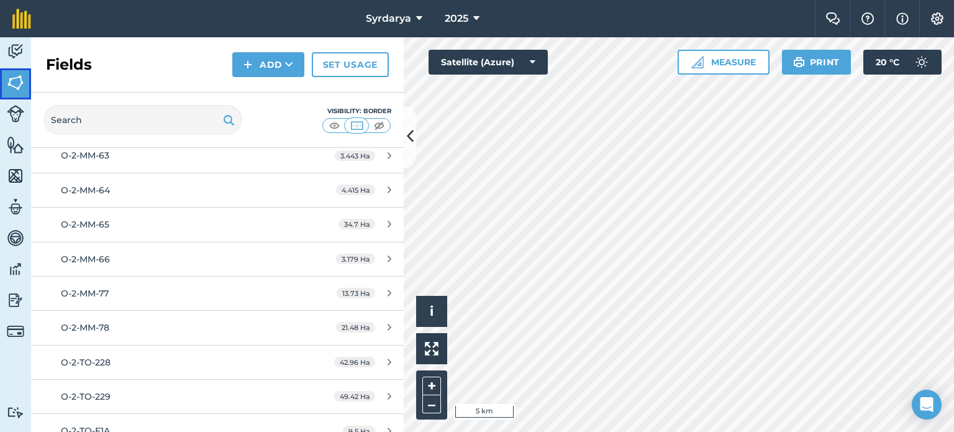
scroll to position [1026, 0]
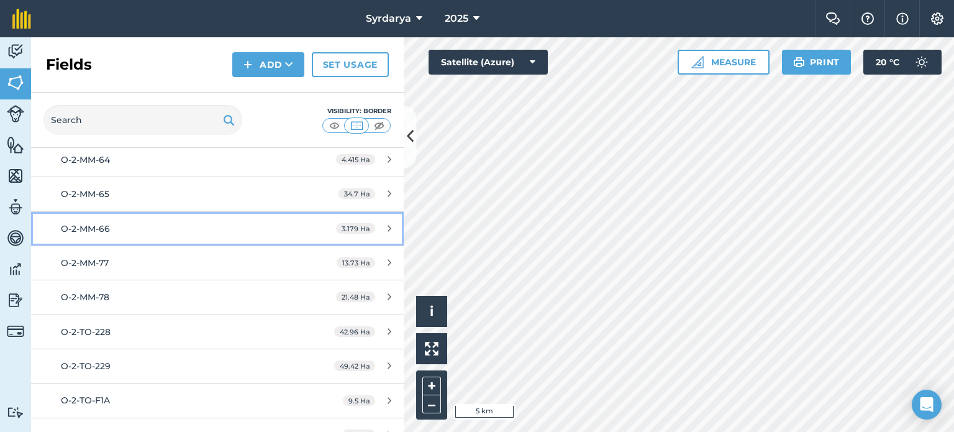
click at [70, 237] on link "O-2-MM-66 3.179 Ha" at bounding box center [217, 229] width 373 height 34
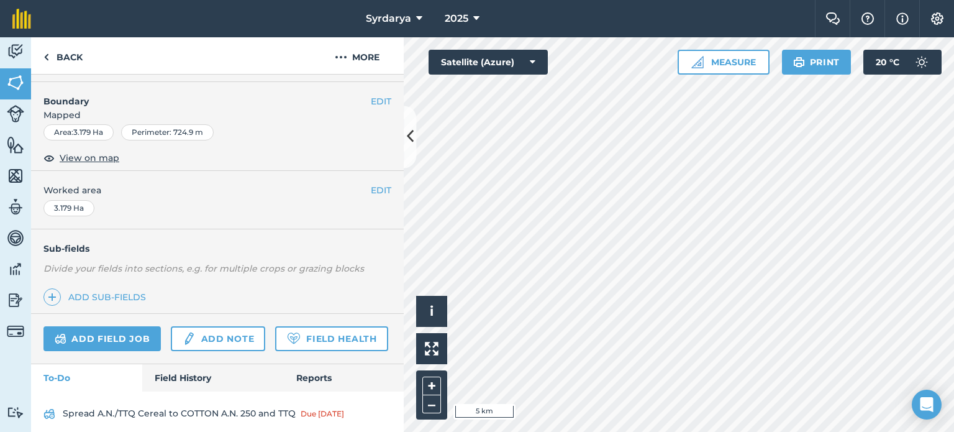
scroll to position [155, 0]
click at [275, 350] on link "Field Health" at bounding box center [331, 337] width 112 height 25
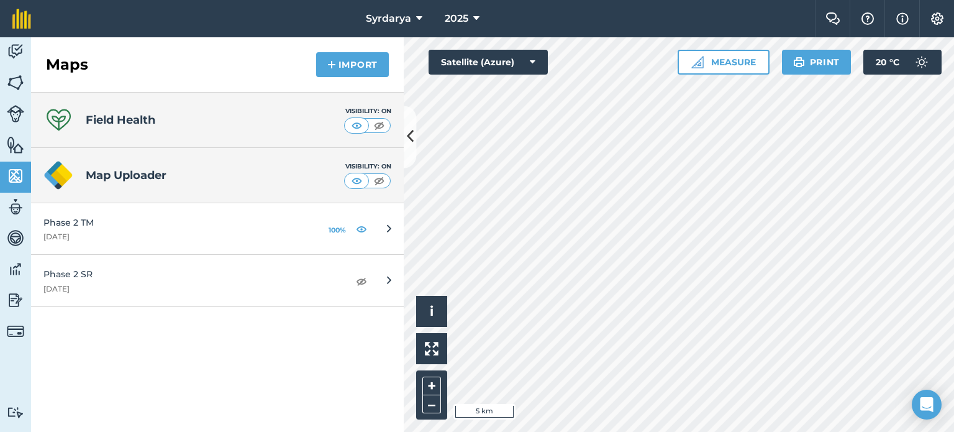
click at [113, 186] on div "Map Uploader Visibility: On" at bounding box center [217, 175] width 373 height 55
click at [118, 177] on h4 "Map Uploader" at bounding box center [215, 174] width 258 height 17
click at [90, 121] on h4 "Field Health" at bounding box center [121, 119] width 70 height 17
click at [409, 129] on icon at bounding box center [410, 137] width 7 height 22
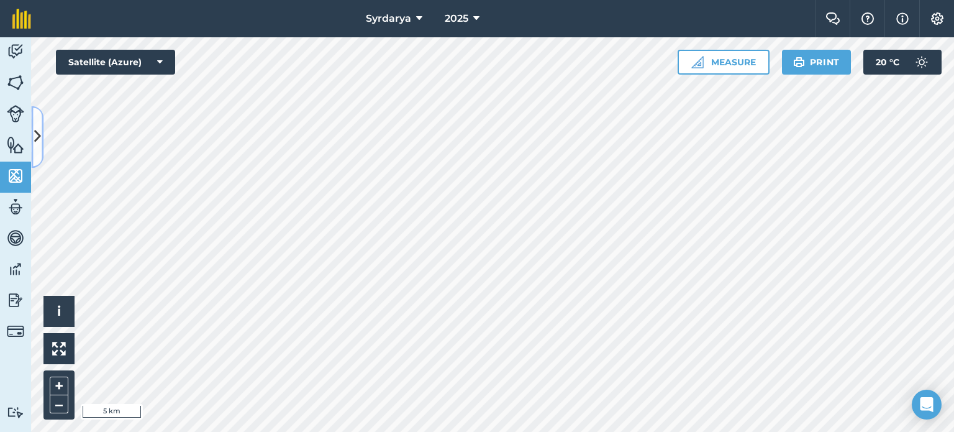
click at [42, 138] on button at bounding box center [37, 137] width 12 height 62
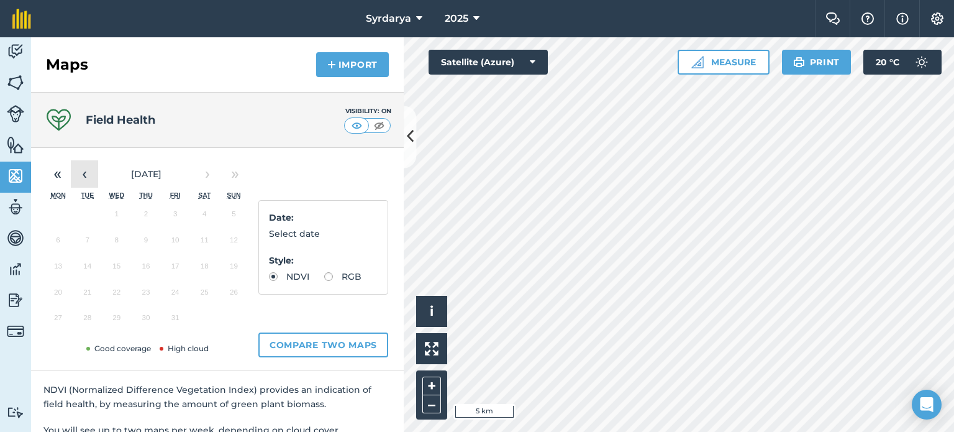
click at [83, 174] on button "‹" at bounding box center [84, 173] width 27 height 27
click at [146, 300] on button "25" at bounding box center [145, 295] width 29 height 26
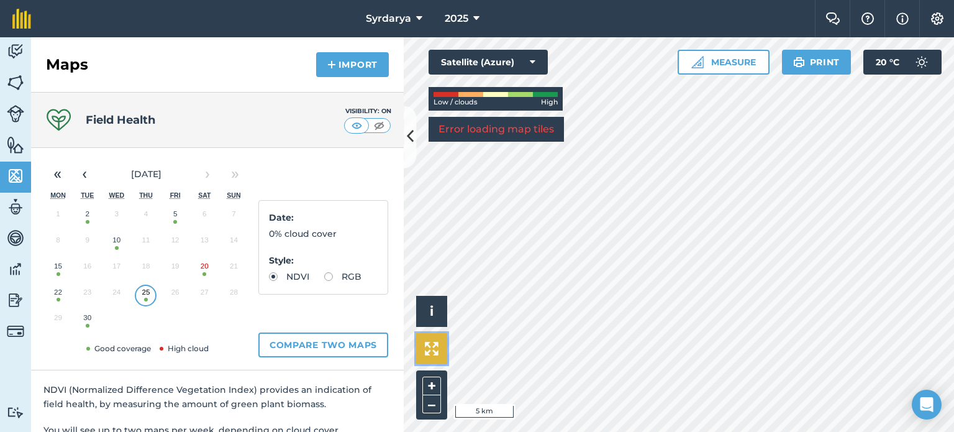
click at [437, 348] on img at bounding box center [432, 349] width 14 height 14
click at [25, 66] on link "Activity" at bounding box center [15, 52] width 31 height 31
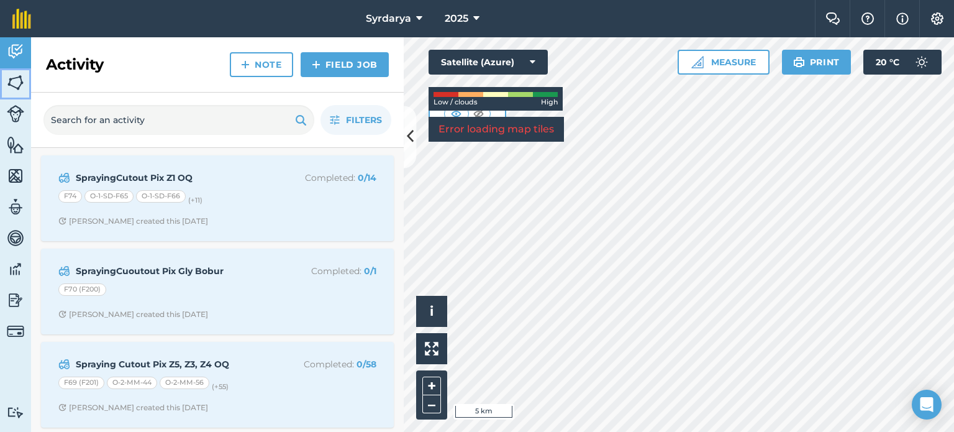
click at [22, 75] on img at bounding box center [15, 82] width 17 height 19
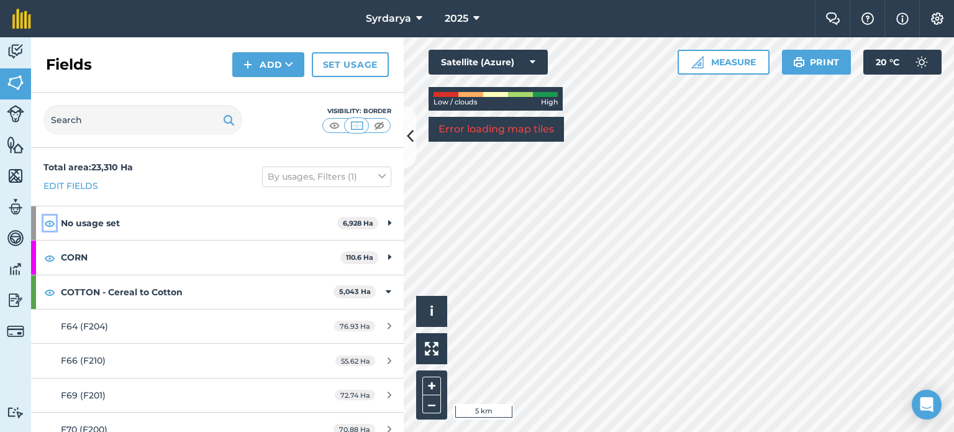
click at [55, 222] on img at bounding box center [49, 222] width 11 height 15
click at [48, 253] on img at bounding box center [49, 257] width 11 height 15
click at [51, 294] on img at bounding box center [49, 291] width 11 height 15
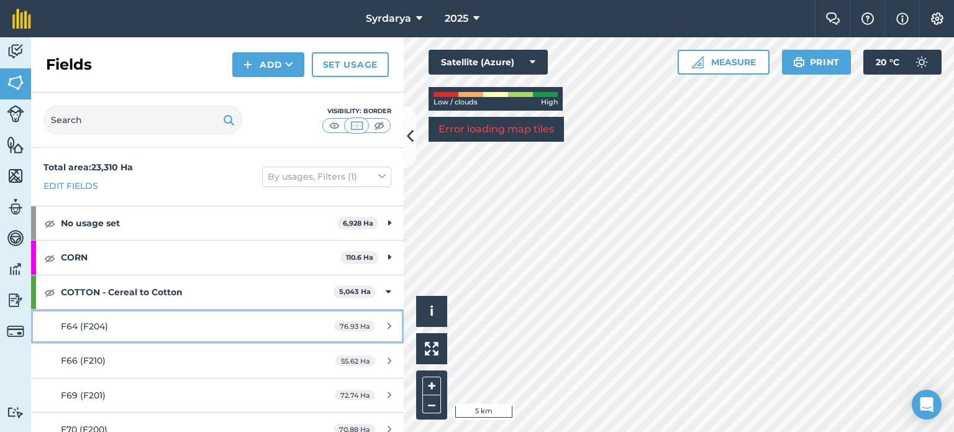
click at [55, 322] on link "F64 (F204) 76.93 Ha" at bounding box center [217, 326] width 373 height 34
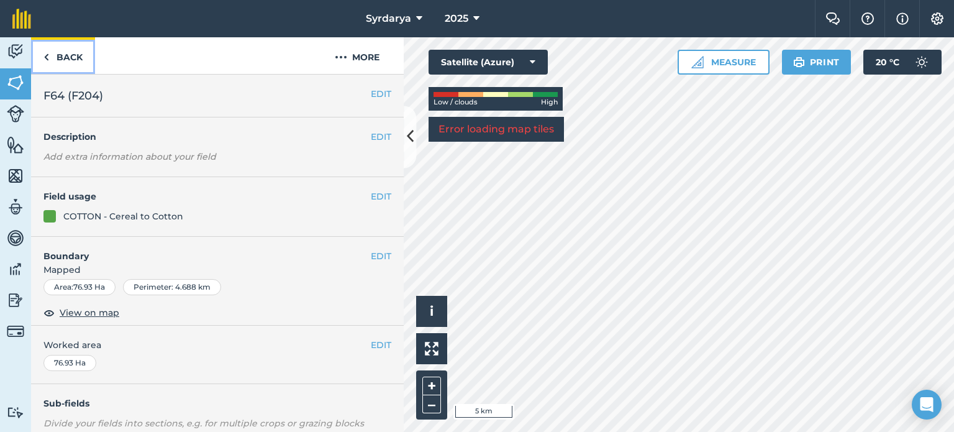
click at [50, 57] on link "Back" at bounding box center [63, 55] width 64 height 37
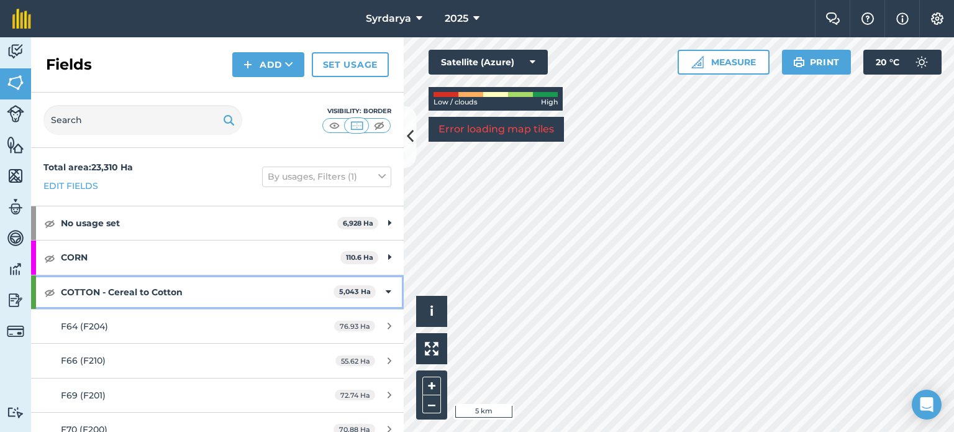
click at [375, 291] on div "COTTON - Cereal to Cotton 5,043 Ha" at bounding box center [217, 292] width 373 height 34
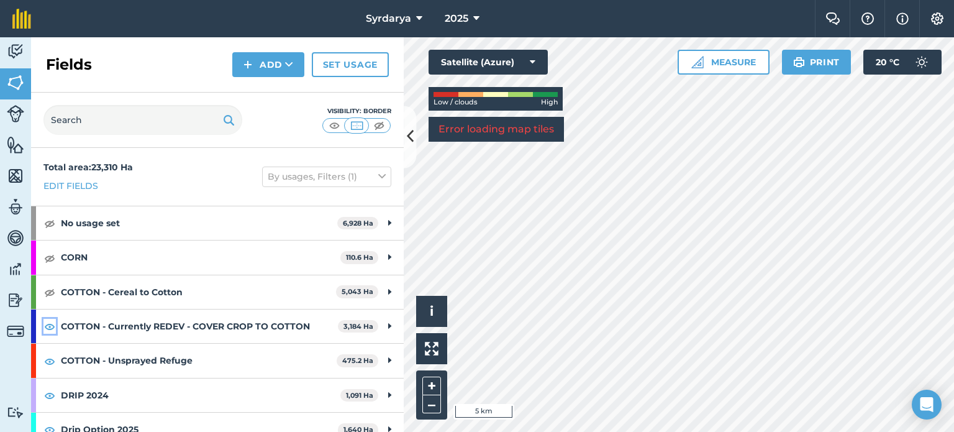
click at [50, 319] on img at bounding box center [49, 326] width 11 height 15
click at [50, 360] on img at bounding box center [49, 360] width 11 height 15
click at [52, 393] on img at bounding box center [49, 394] width 11 height 15
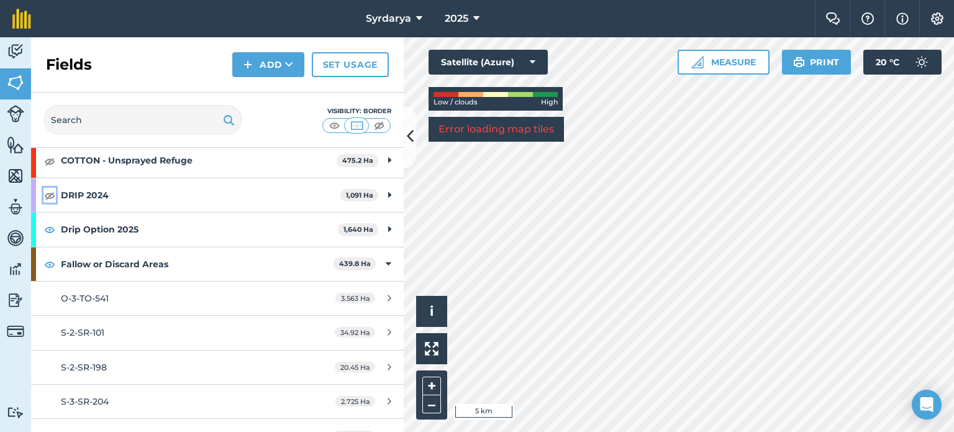
scroll to position [214, 0]
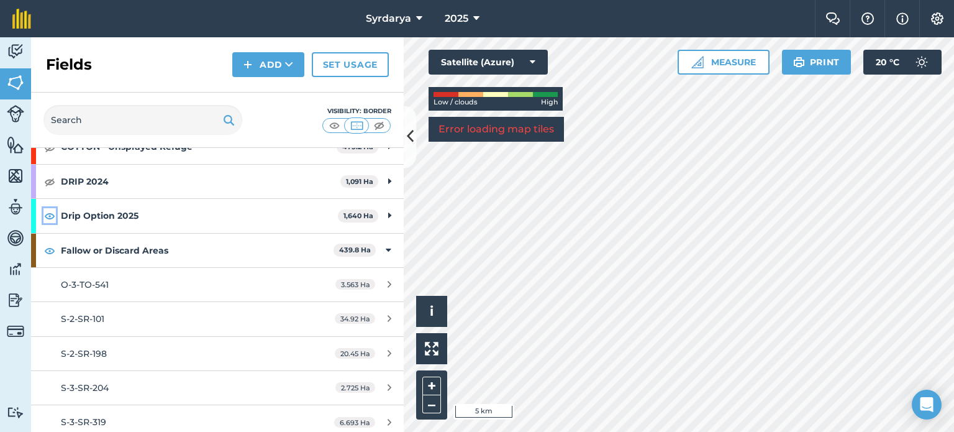
click at [52, 214] on img at bounding box center [49, 215] width 11 height 15
click at [50, 249] on img at bounding box center [49, 250] width 11 height 15
click at [16, 143] on img at bounding box center [15, 144] width 17 height 19
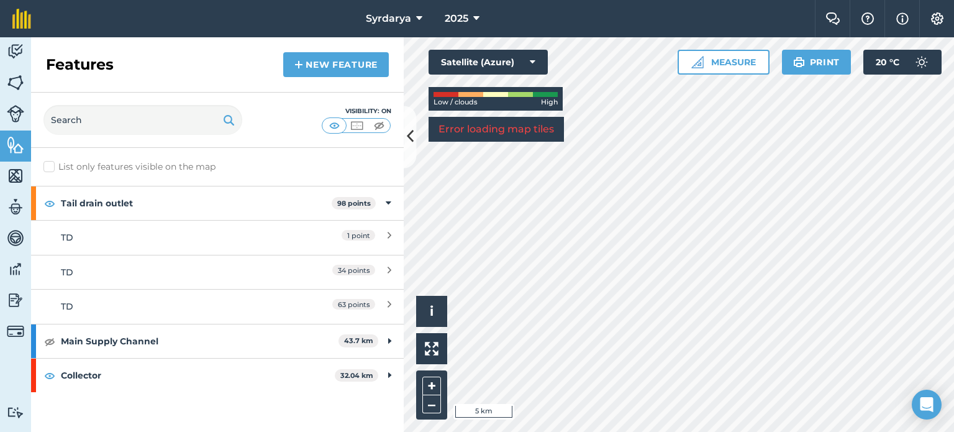
click at [50, 165] on label "List only features visible on the map" at bounding box center [129, 166] width 172 height 13
click at [50, 165] on input "List only features visible on the map" at bounding box center [47, 164] width 8 height 8
click at [50, 165] on label "List only features visible on the map" at bounding box center [129, 166] width 172 height 13
click at [50, 165] on input "List only features visible on the map" at bounding box center [47, 164] width 8 height 8
checkbox input "false"
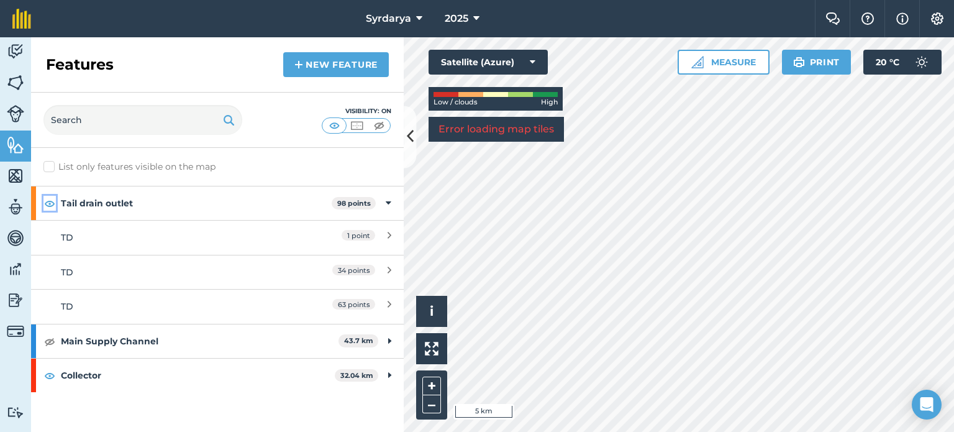
click at [52, 198] on img at bounding box center [49, 203] width 11 height 15
click at [53, 343] on img at bounding box center [49, 340] width 11 height 15
click at [54, 346] on img at bounding box center [49, 340] width 11 height 15
click at [52, 345] on img at bounding box center [49, 340] width 11 height 15
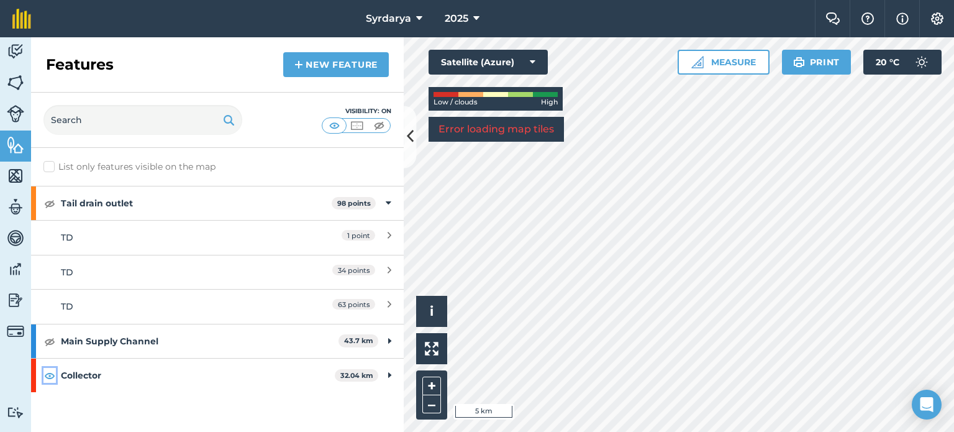
click at [51, 374] on img at bounding box center [49, 375] width 11 height 15
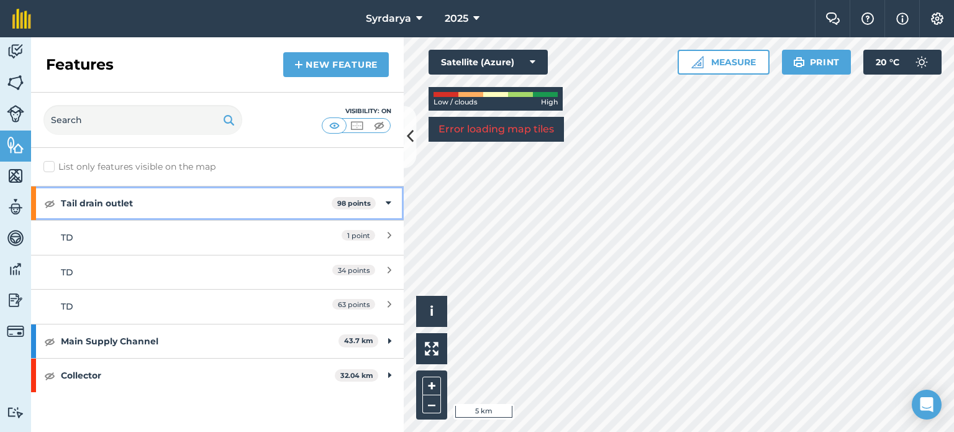
click at [389, 203] on icon at bounding box center [389, 203] width 6 height 14
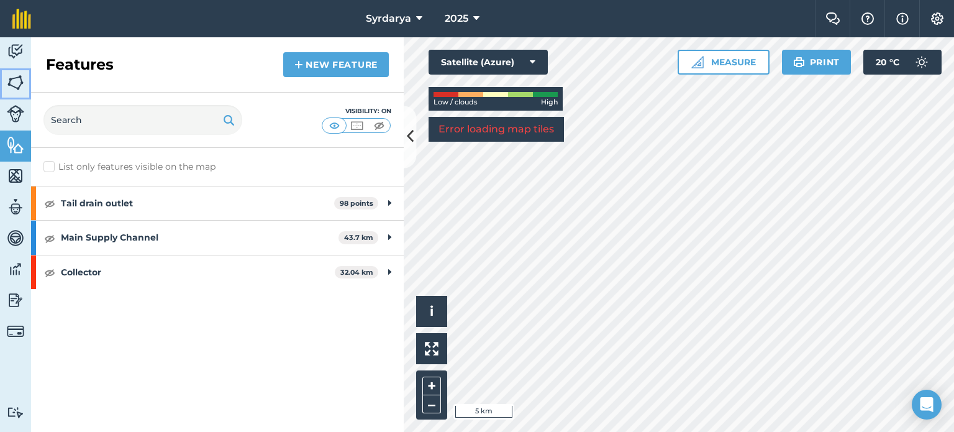
click at [27, 94] on link "Fields" at bounding box center [15, 83] width 31 height 31
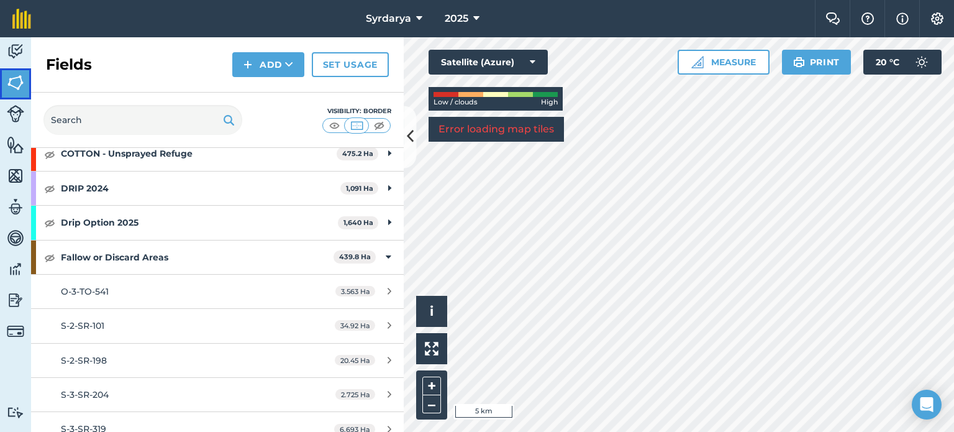
scroll to position [231, 0]
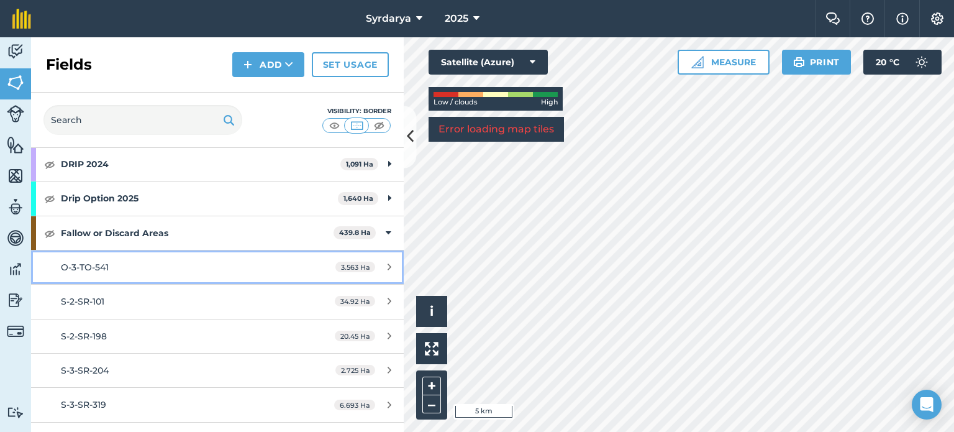
click at [94, 263] on span "O-3-TO-541" at bounding box center [85, 266] width 48 height 11
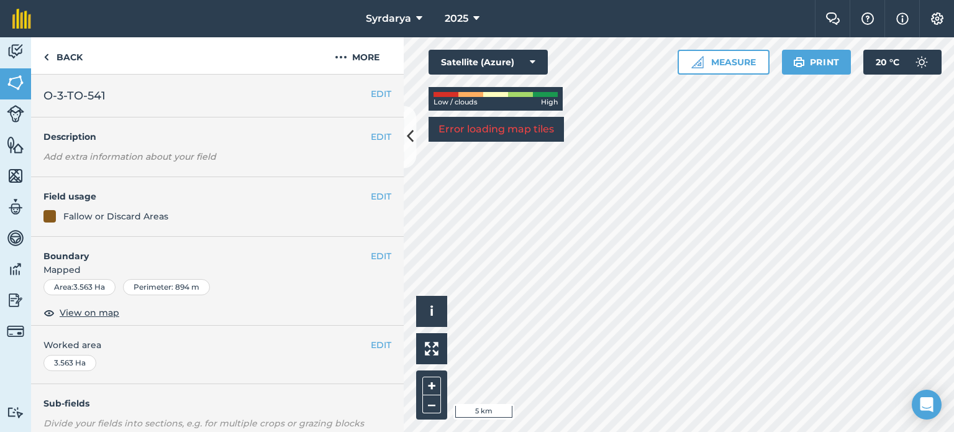
scroll to position [186, 0]
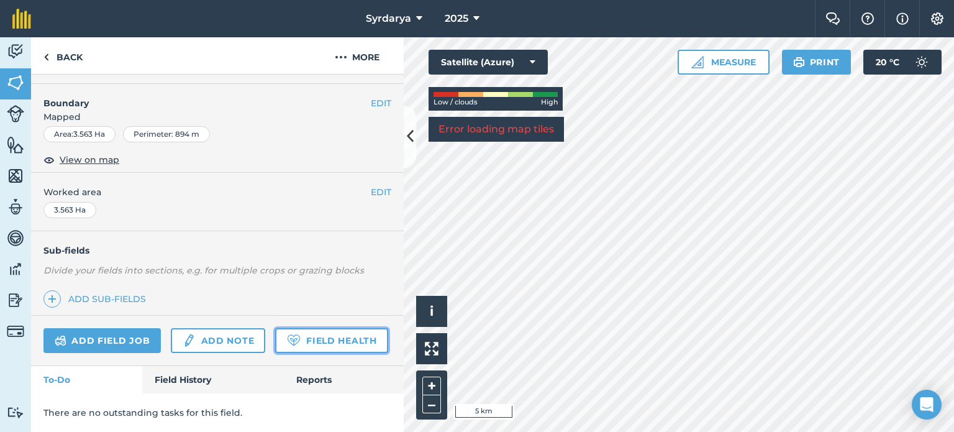
click at [275, 348] on link "Field Health" at bounding box center [331, 340] width 112 height 25
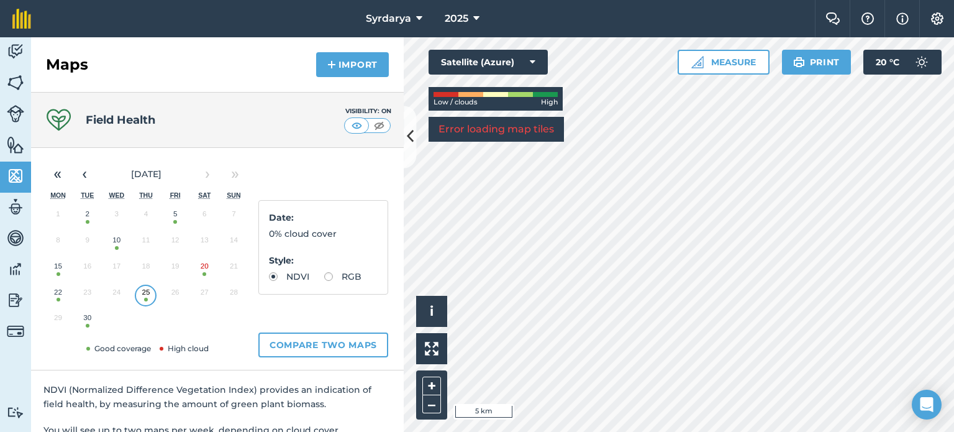
click at [84, 315] on button "30" at bounding box center [87, 320] width 29 height 26
click at [443, 314] on button "i" at bounding box center [431, 311] width 31 height 31
click at [443, 314] on button "›" at bounding box center [431, 311] width 31 height 31
click at [435, 346] on img at bounding box center [432, 349] width 14 height 14
click at [435, 381] on button "+" at bounding box center [431, 385] width 19 height 19
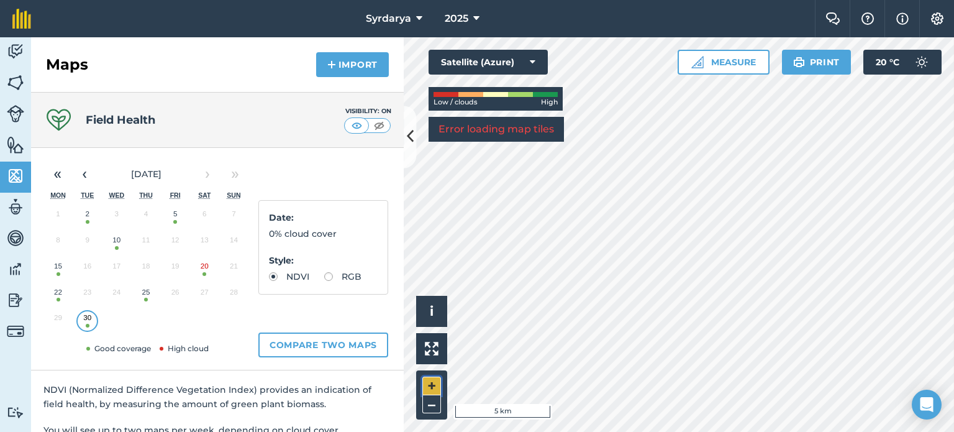
click at [435, 381] on button "+" at bounding box center [431, 385] width 19 height 19
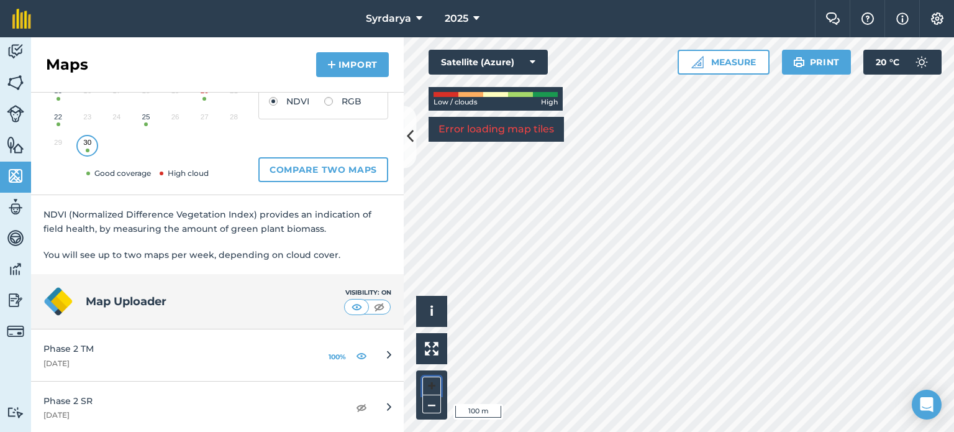
scroll to position [176, 0]
click at [198, 304] on h4 "Map Uploader" at bounding box center [215, 300] width 258 height 17
click at [126, 302] on h4 "Map Uploader" at bounding box center [215, 300] width 258 height 17
click at [432, 402] on button "–" at bounding box center [431, 404] width 19 height 18
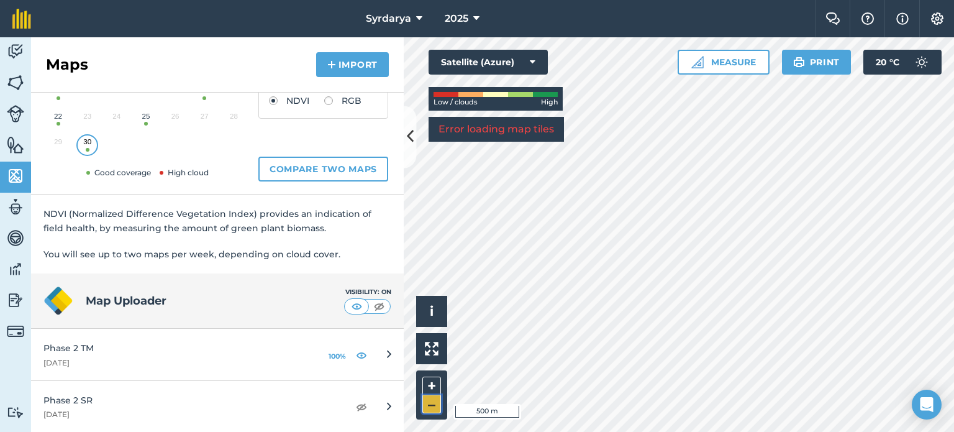
click at [432, 402] on button "–" at bounding box center [431, 404] width 19 height 18
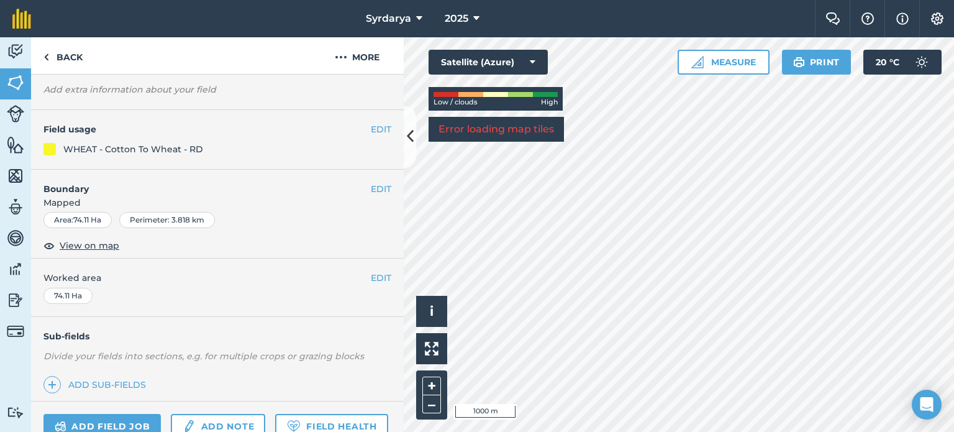
scroll to position [186, 0]
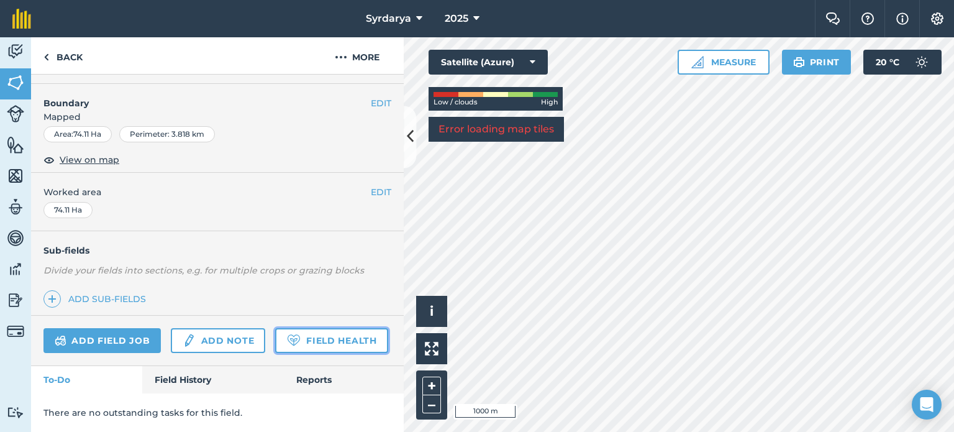
click at [275, 346] on link "Field Health" at bounding box center [331, 340] width 112 height 25
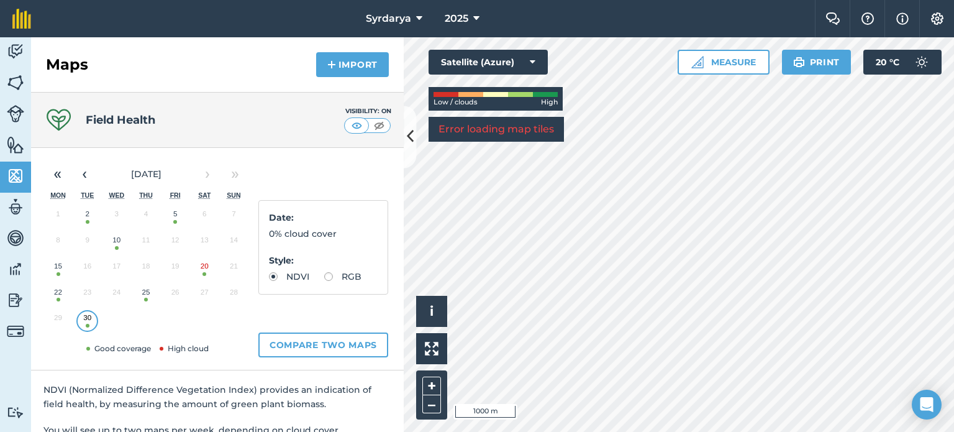
click at [147, 292] on button "25" at bounding box center [145, 295] width 29 height 26
click at [918, 59] on img at bounding box center [921, 62] width 25 height 25
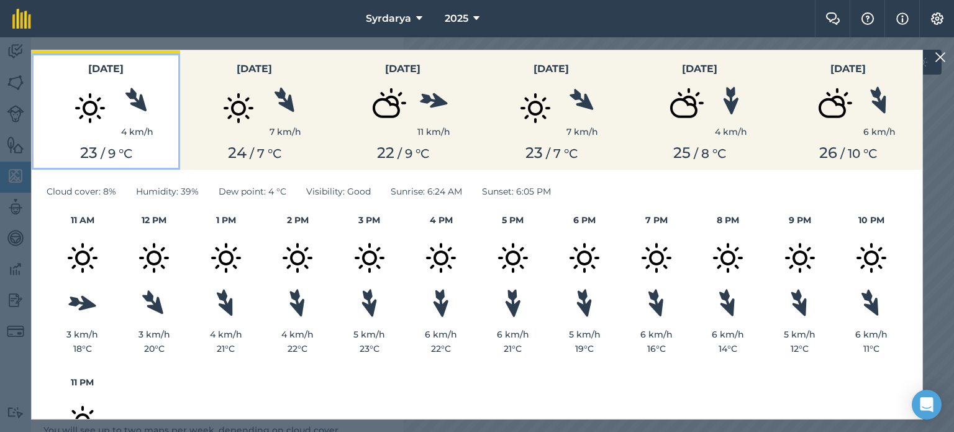
click at [107, 131] on img at bounding box center [90, 108] width 62 height 62
click at [937, 57] on img at bounding box center [940, 57] width 11 height 15
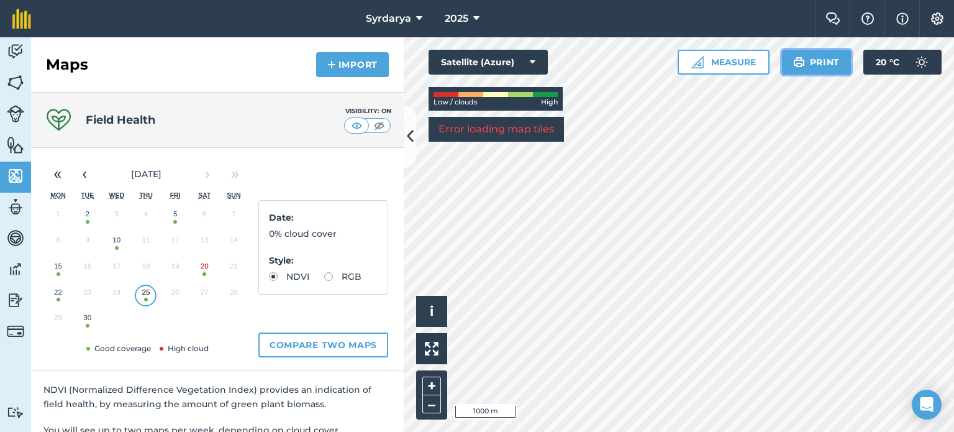
click at [815, 59] on button "Print" at bounding box center [817, 62] width 70 height 25
click at [115, 249] on button "10" at bounding box center [116, 243] width 29 height 26
click at [324, 281] on label "RGB" at bounding box center [342, 276] width 37 height 9
radio input "true"
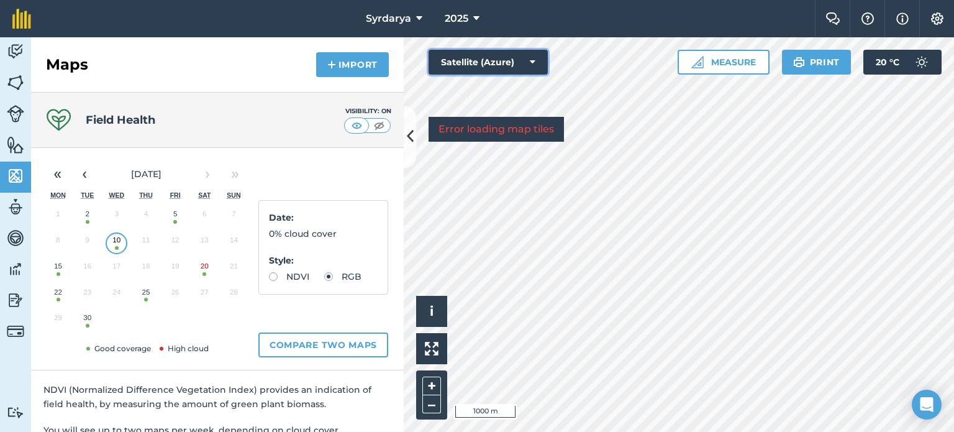
click at [522, 70] on button "Satellite (Azure)" at bounding box center [487, 62] width 119 height 25
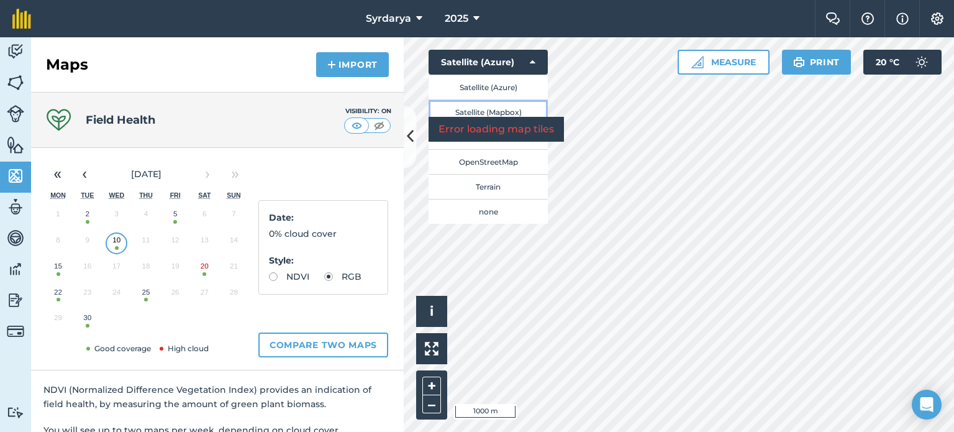
click at [514, 108] on button "Satellite (Mapbox)" at bounding box center [487, 111] width 119 height 25
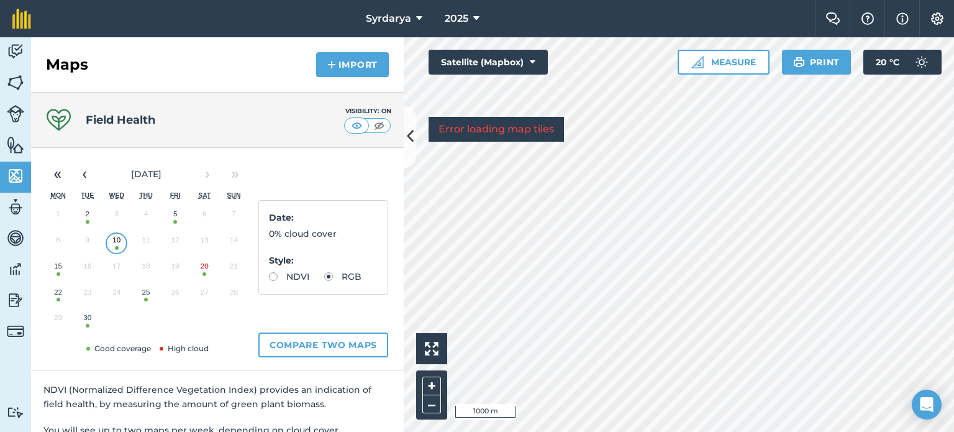
click at [274, 278] on label "NDVI" at bounding box center [289, 276] width 40 height 9
radio input "true"
click at [142, 290] on button "25" at bounding box center [145, 295] width 29 height 26
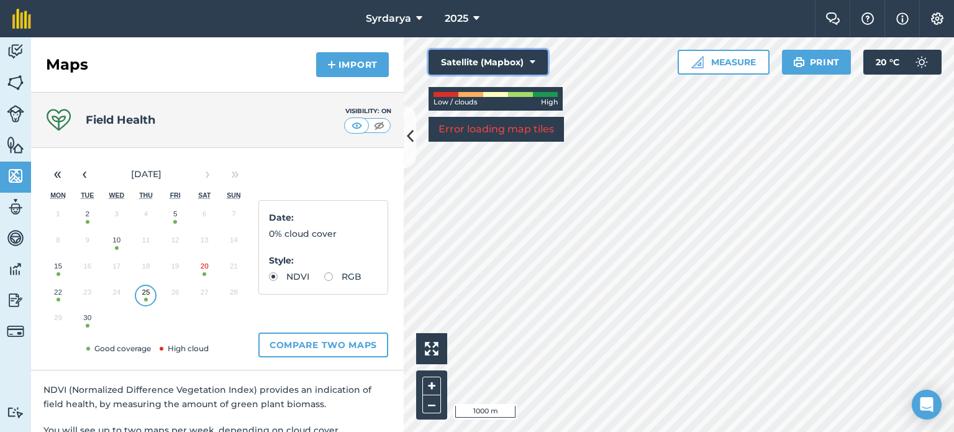
click at [528, 60] on button "Satellite (Mapbox)" at bounding box center [487, 62] width 119 height 25
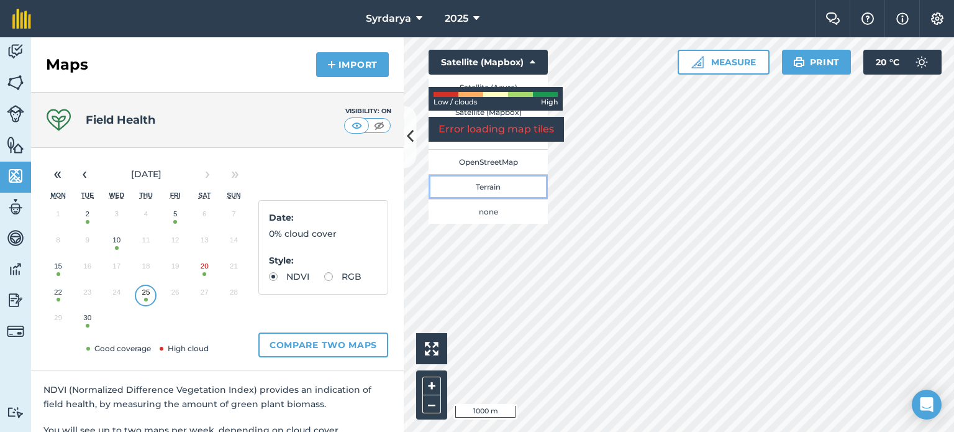
click at [498, 189] on button "Terrain" at bounding box center [487, 186] width 119 height 25
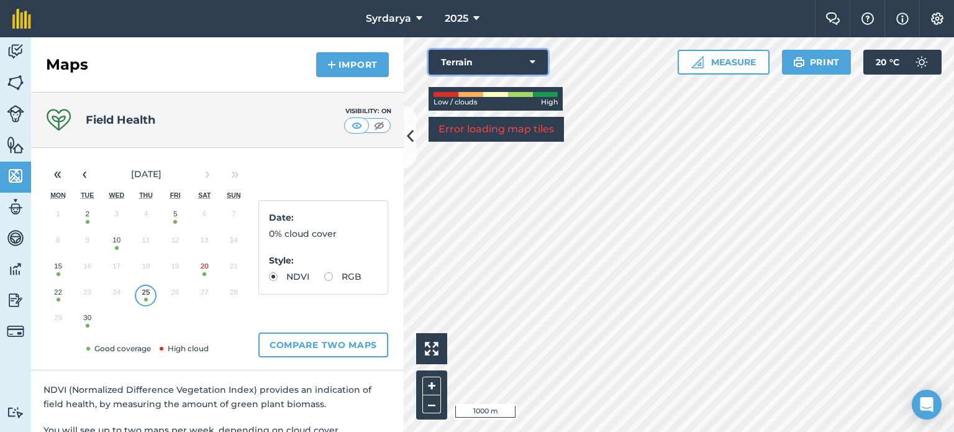
click at [534, 57] on icon at bounding box center [533, 62] width 6 height 12
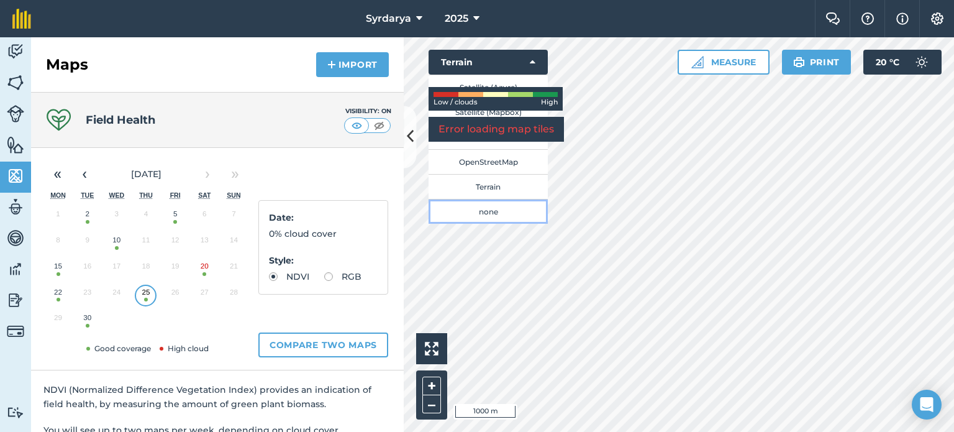
click at [486, 207] on button "none" at bounding box center [487, 211] width 119 height 25
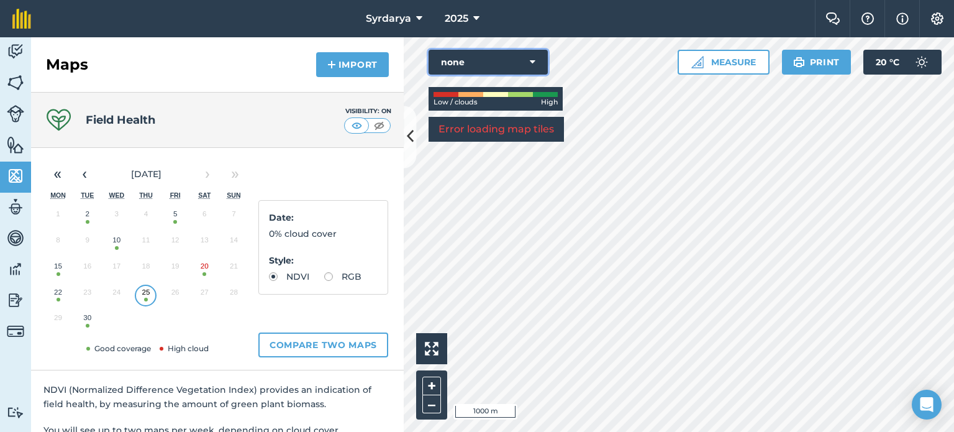
click at [533, 61] on icon at bounding box center [533, 62] width 6 height 12
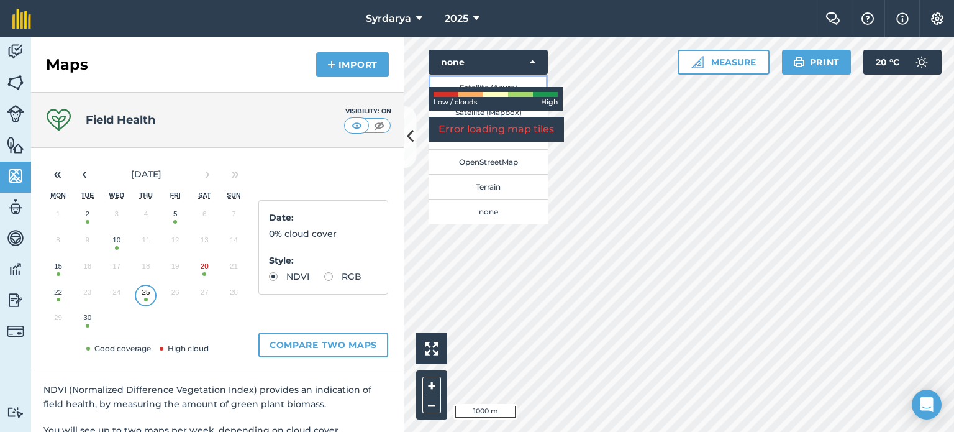
click at [507, 81] on button "Satellite (Azure)" at bounding box center [487, 87] width 119 height 25
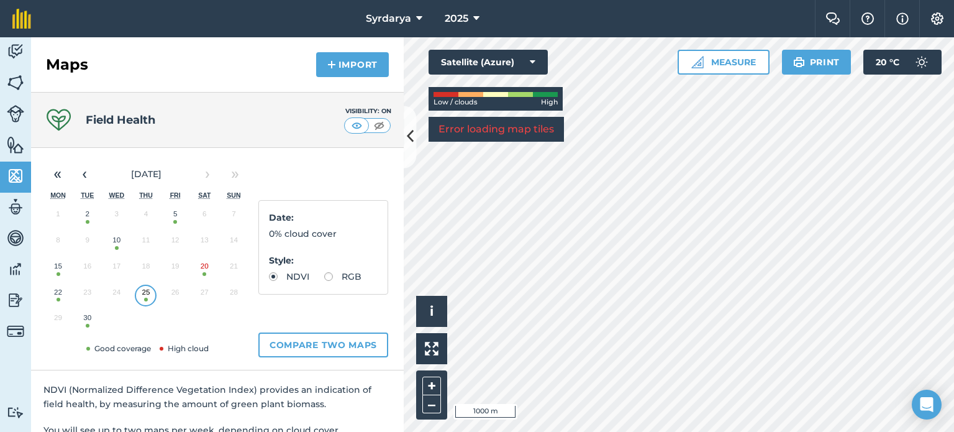
click at [61, 289] on button "22" at bounding box center [57, 295] width 29 height 26
click at [832, 9] on button "Farm Chat" at bounding box center [832, 18] width 35 height 37
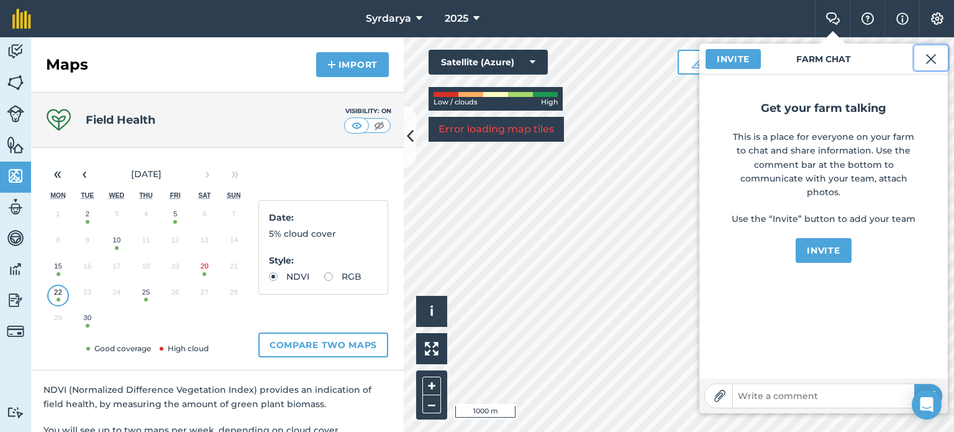
click at [930, 66] on img at bounding box center [930, 59] width 11 height 15
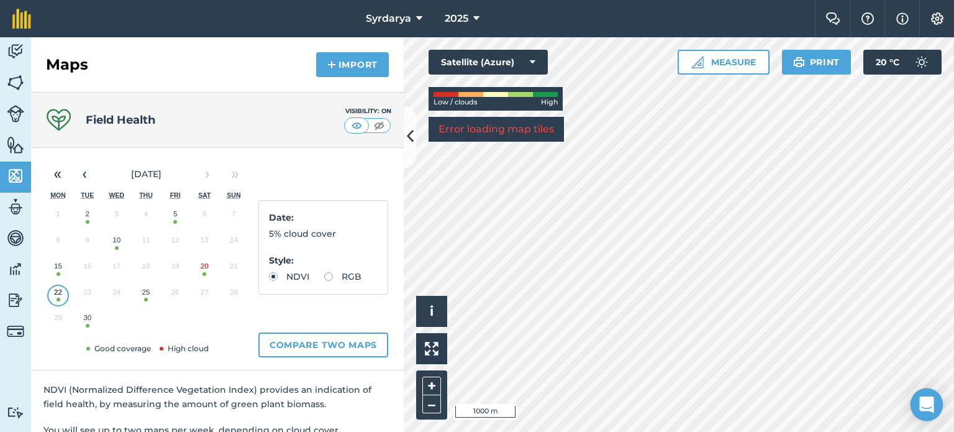
click at [931, 413] on div "Open Intercom Messenger" at bounding box center [926, 404] width 33 height 33
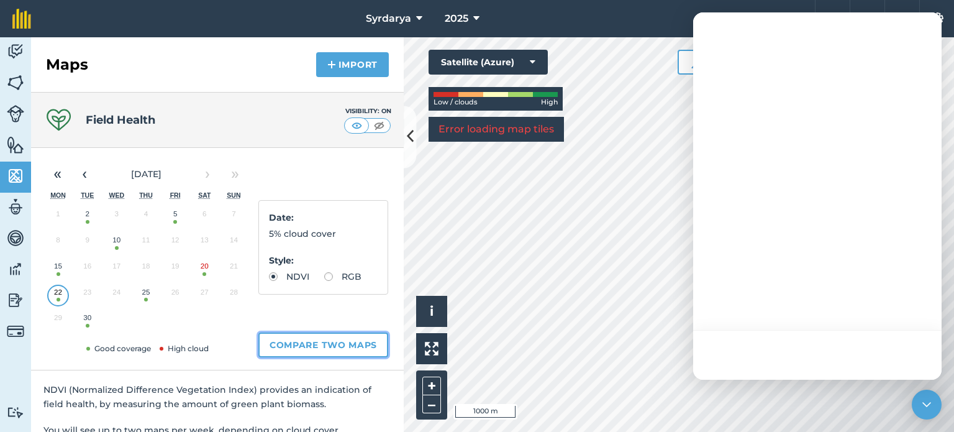
click at [358, 337] on button "Compare two maps" at bounding box center [323, 344] width 130 height 25
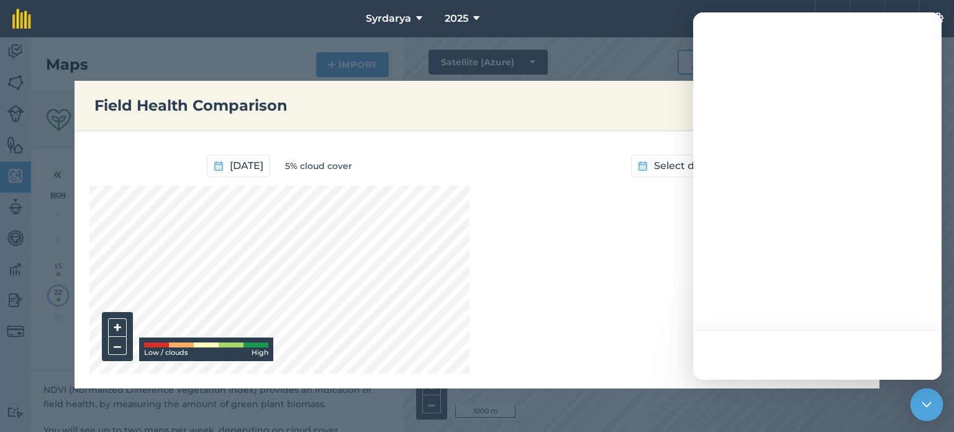
click at [926, 402] on icon "Open Intercom Messenger" at bounding box center [926, 404] width 16 height 16
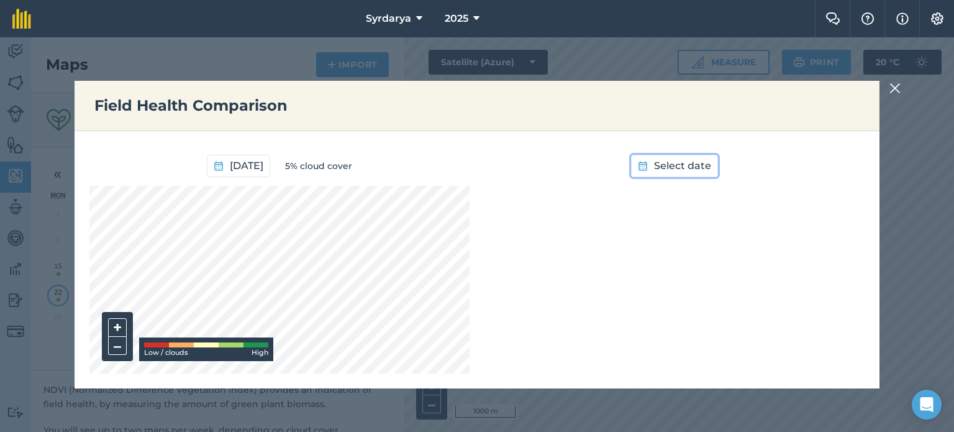
click at [676, 166] on span "Select date" at bounding box center [682, 166] width 57 height 16
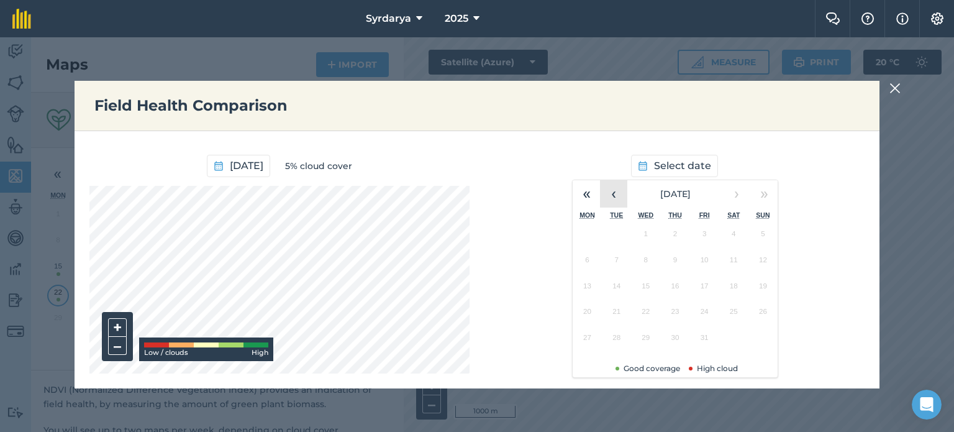
click at [609, 199] on button "‹" at bounding box center [613, 193] width 27 height 27
click at [646, 265] on button "10" at bounding box center [645, 263] width 29 height 26
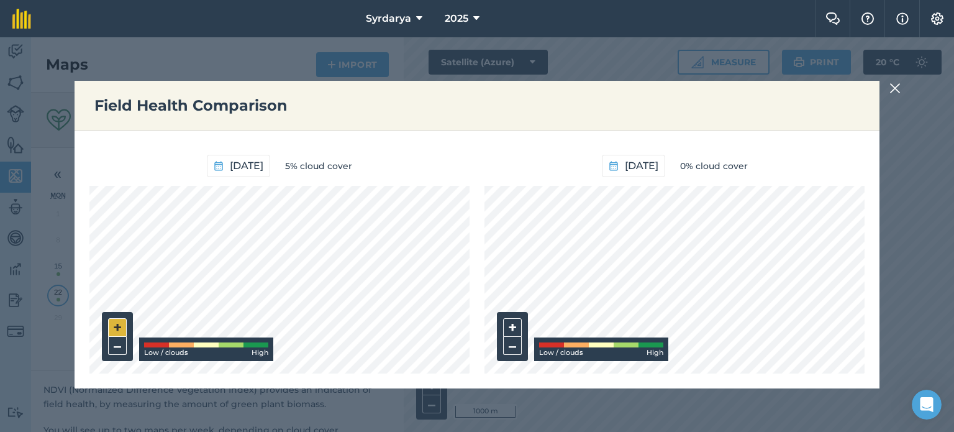
click at [115, 319] on button "+" at bounding box center [117, 327] width 19 height 19
click at [517, 327] on button "+" at bounding box center [512, 327] width 19 height 19
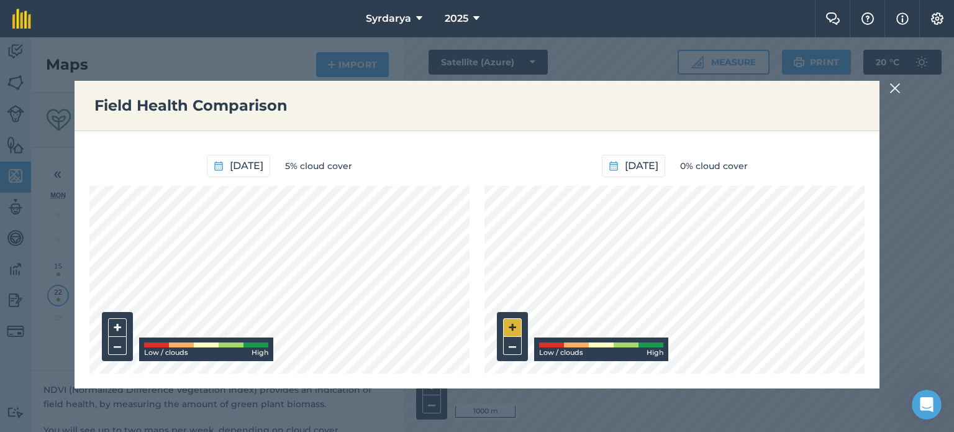
click at [517, 327] on button "+" at bounding box center [512, 327] width 19 height 19
click at [515, 343] on button "–" at bounding box center [512, 346] width 19 height 18
click at [512, 318] on button "+" at bounding box center [512, 327] width 19 height 19
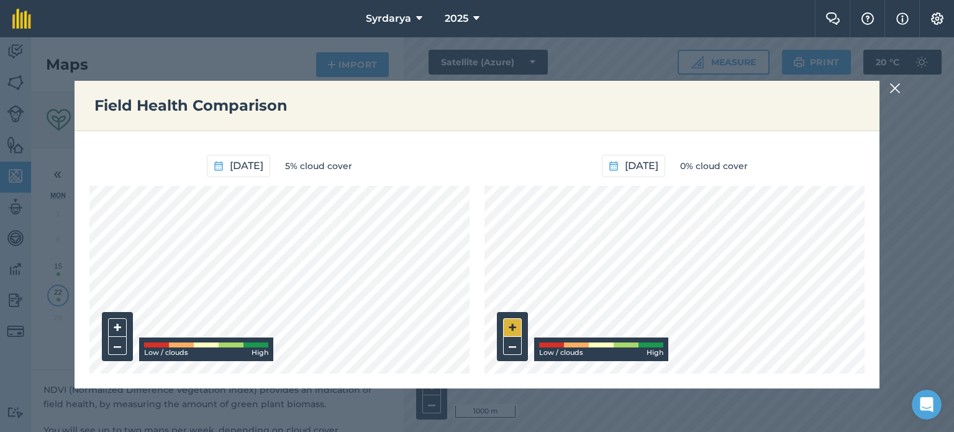
click at [512, 318] on button "+" at bounding box center [512, 327] width 19 height 19
click at [114, 351] on button "–" at bounding box center [117, 346] width 19 height 18
click at [242, 347] on div "+ – Low / clouds High" at bounding box center [279, 280] width 380 height 188
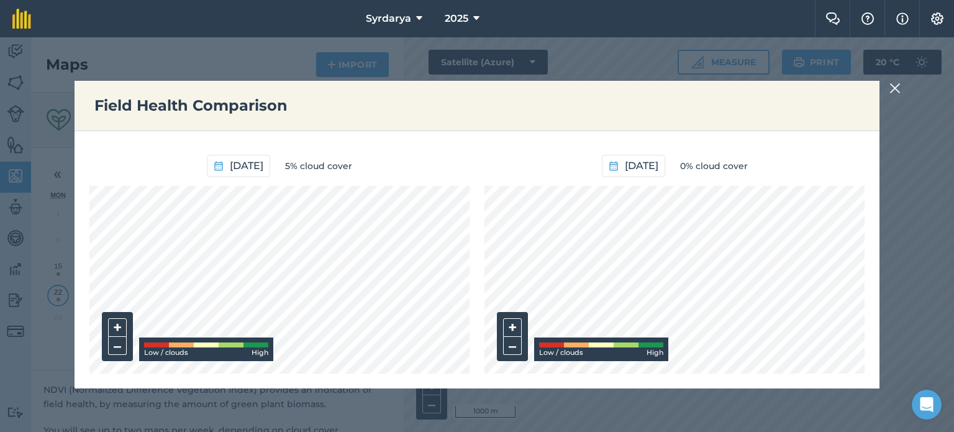
click at [271, 390] on div "Field Health Comparison 22nd Sep 2025 5% cloud cover + – Low / clouds High 10th…" at bounding box center [477, 234] width 954 height 394
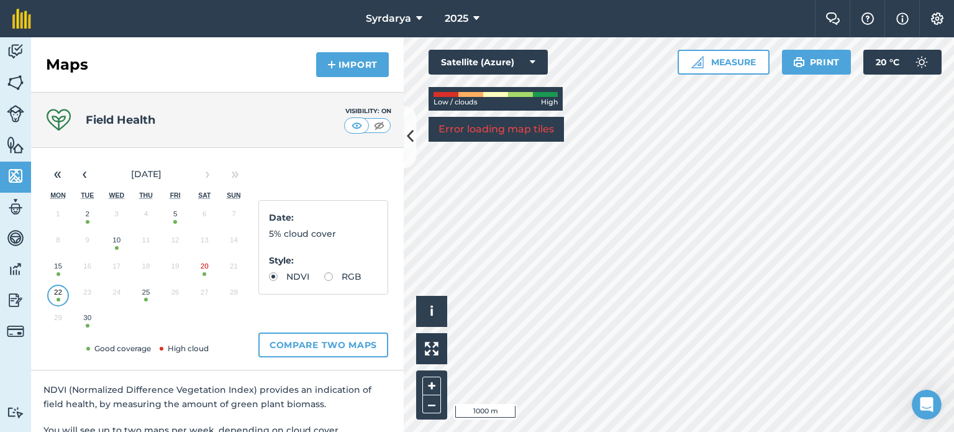
click at [59, 266] on button "15" at bounding box center [57, 269] width 29 height 26
click at [83, 222] on button "2" at bounding box center [87, 217] width 29 height 26
click at [473, 129] on p "Error loading map tiles" at bounding box center [495, 129] width 115 height 15
click at [532, 129] on p "Error loading map tiles" at bounding box center [495, 129] width 115 height 15
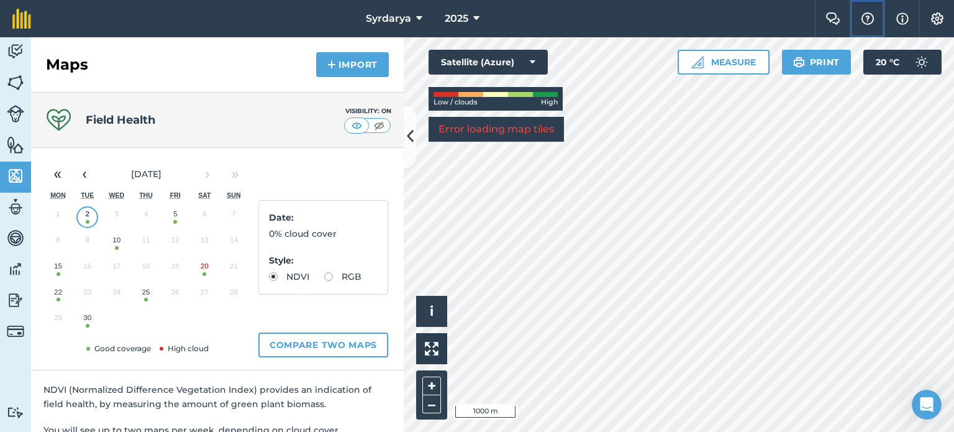
click at [869, 20] on img at bounding box center [867, 18] width 15 height 12
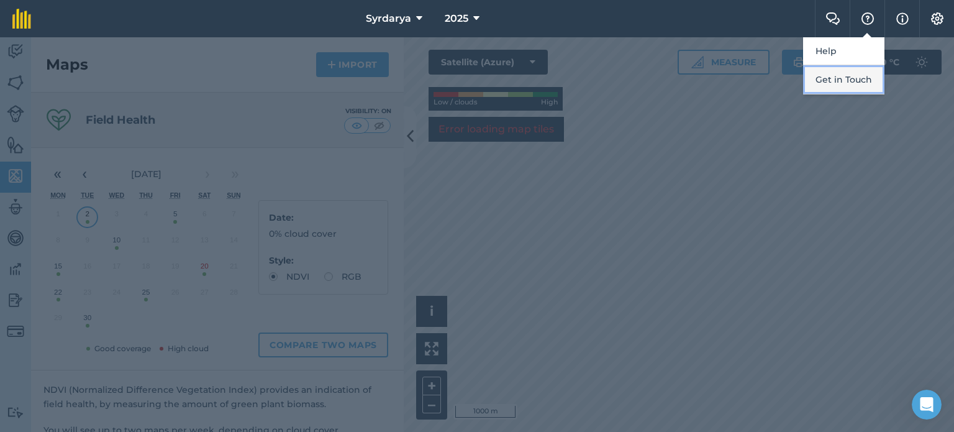
click at [840, 79] on button "Get in Touch" at bounding box center [843, 79] width 81 height 29
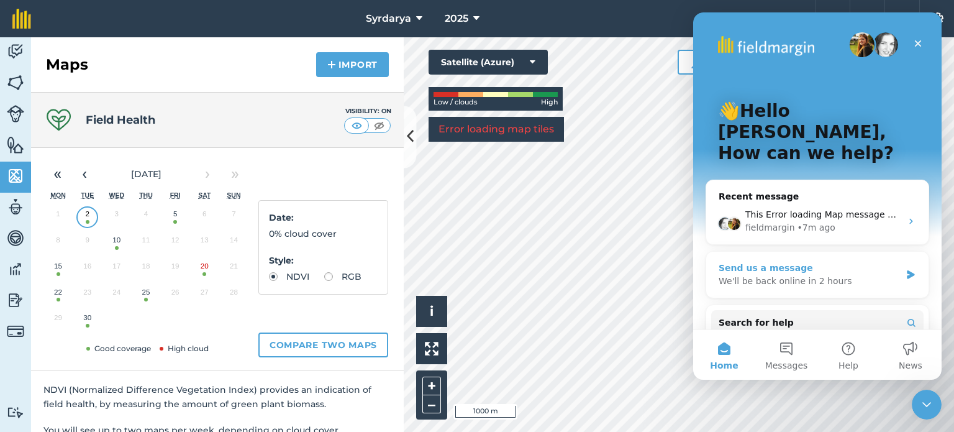
click at [830, 274] on div "We'll be back online in 2 hours" at bounding box center [809, 280] width 182 height 13
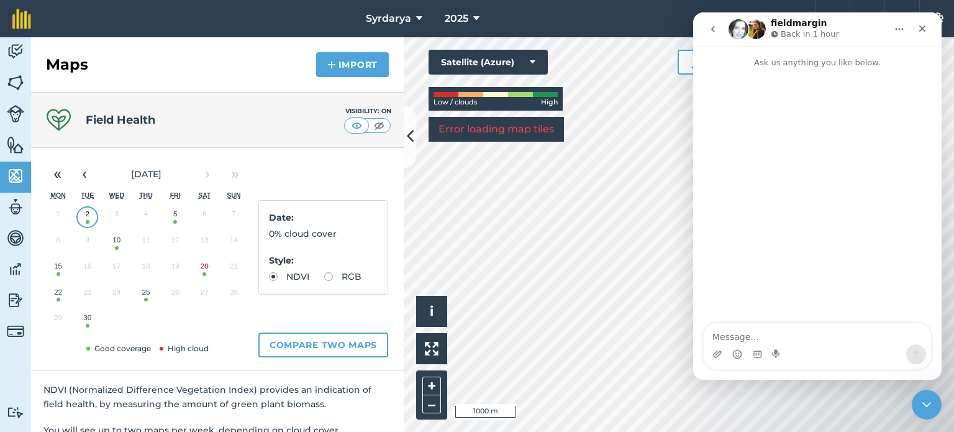
click at [715, 27] on icon "go back" at bounding box center [713, 29] width 10 height 10
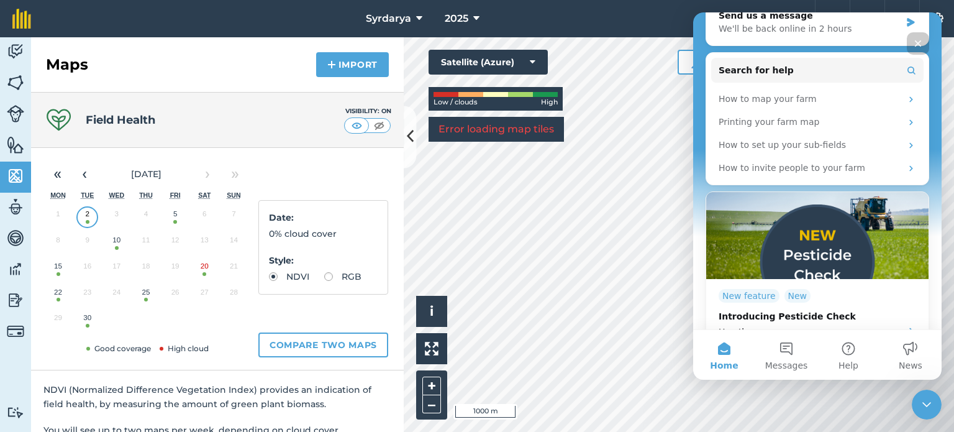
scroll to position [256, 0]
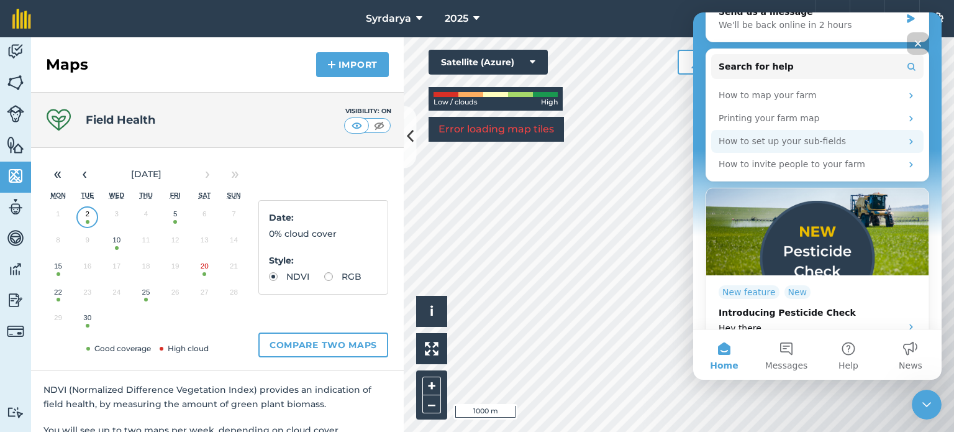
click at [784, 135] on div "How to set up your sub-fields" at bounding box center [809, 141] width 183 height 13
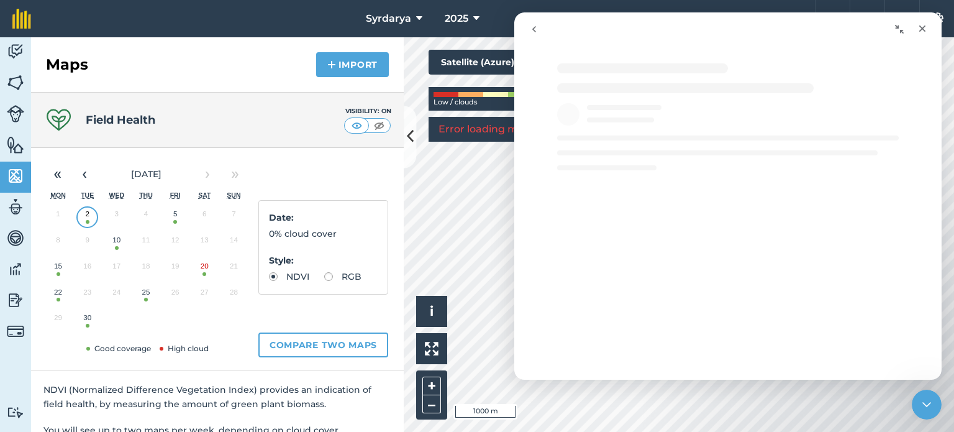
scroll to position [0, 0]
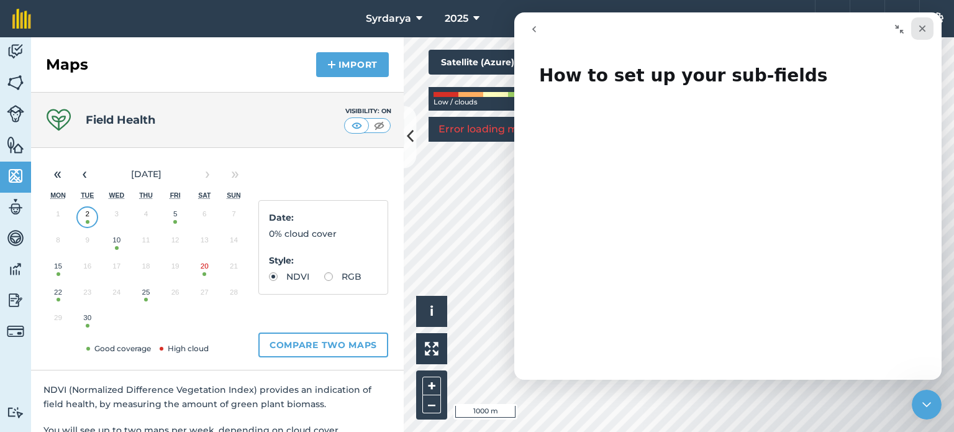
click at [925, 31] on icon "Close" at bounding box center [922, 28] width 7 height 7
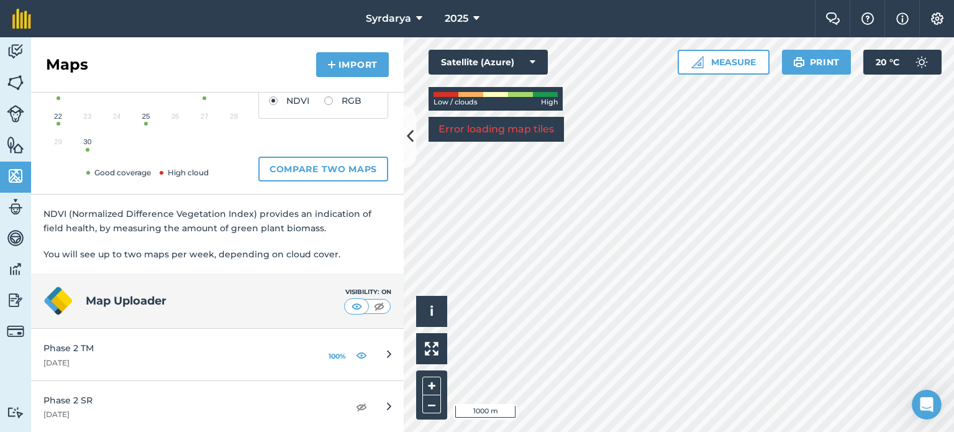
scroll to position [40, 0]
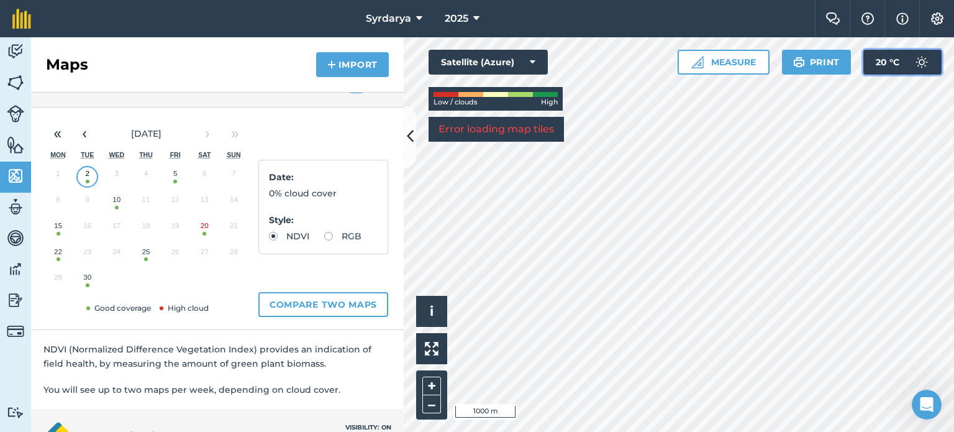
click at [917, 64] on img at bounding box center [921, 62] width 25 height 25
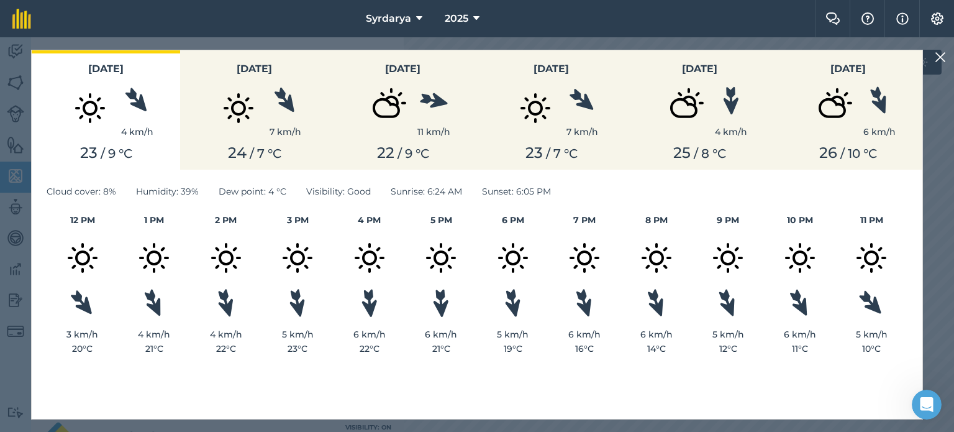
click at [941, 54] on img at bounding box center [940, 57] width 11 height 15
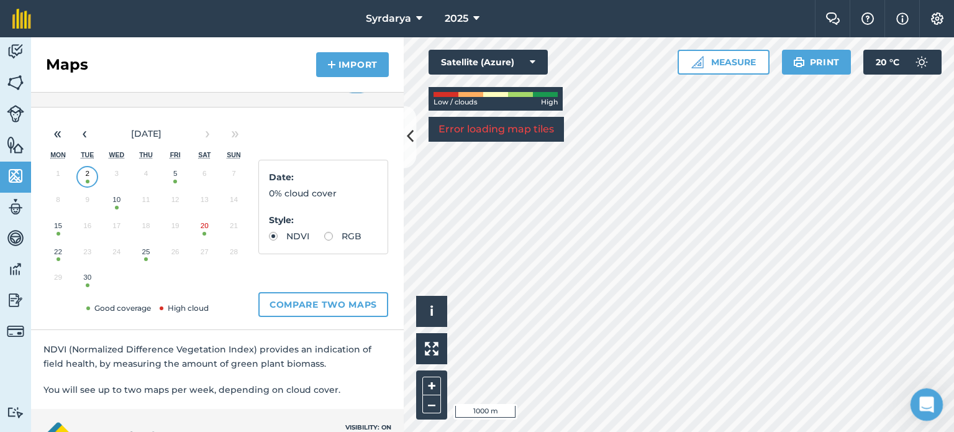
click at [921, 399] on icon "Open Intercom Messenger" at bounding box center [925, 402] width 20 height 20
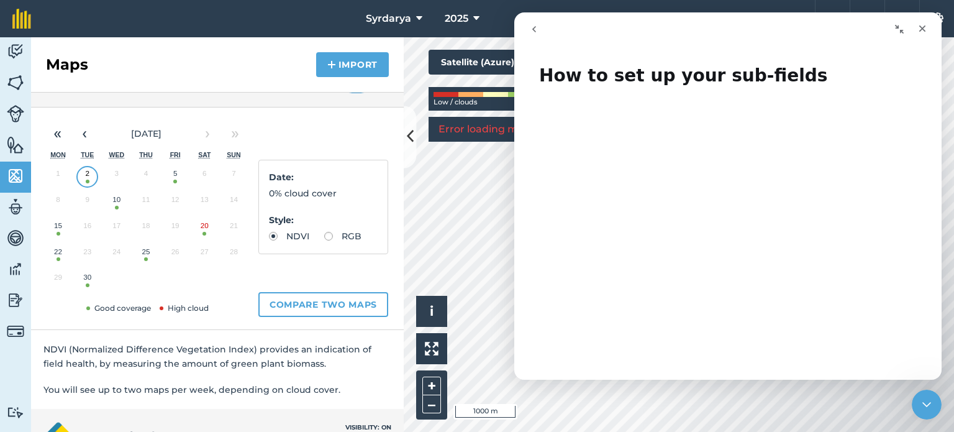
click at [535, 27] on icon "go back" at bounding box center [534, 29] width 10 height 10
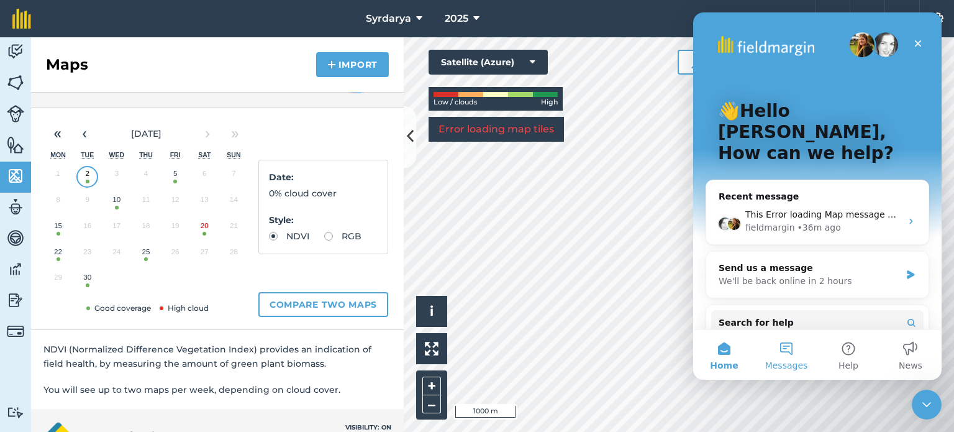
click at [785, 356] on button "Messages" at bounding box center [786, 355] width 62 height 50
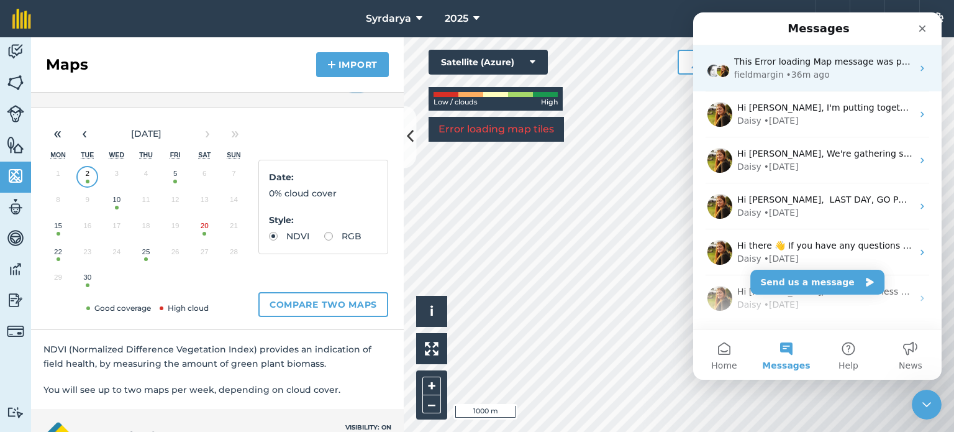
click at [820, 73] on div "fieldmargin • 36m ago" at bounding box center [823, 74] width 178 height 13
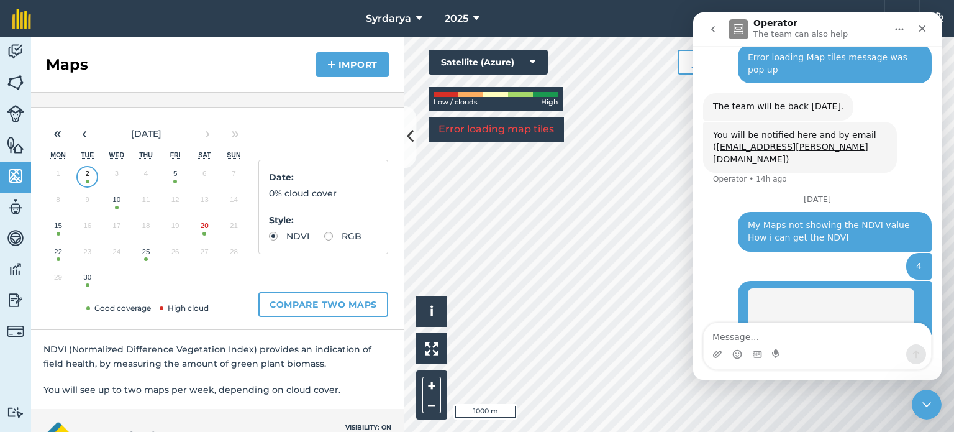
scroll to position [477, 0]
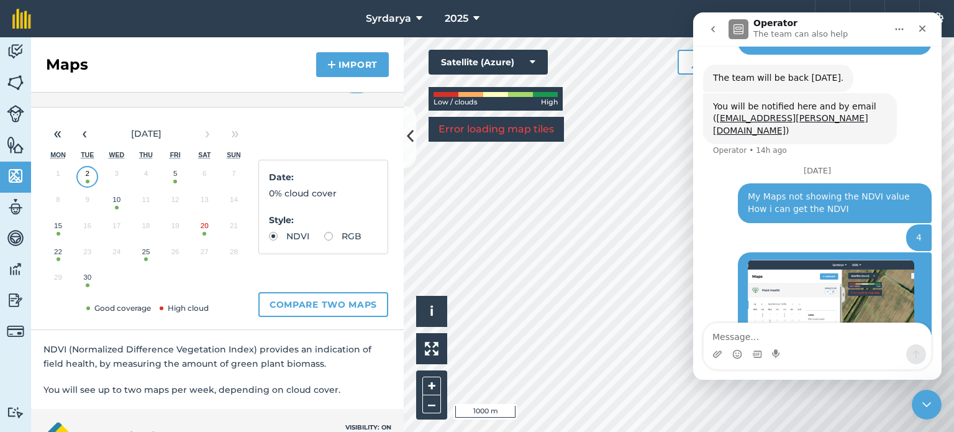
click at [117, 203] on button "10" at bounding box center [116, 202] width 29 height 26
click at [919, 25] on icon "Close" at bounding box center [922, 28] width 7 height 7
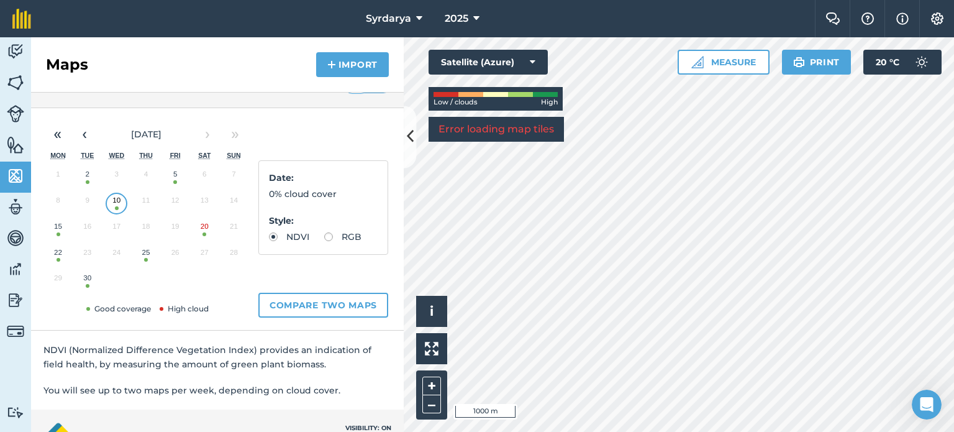
scroll to position [0, 0]
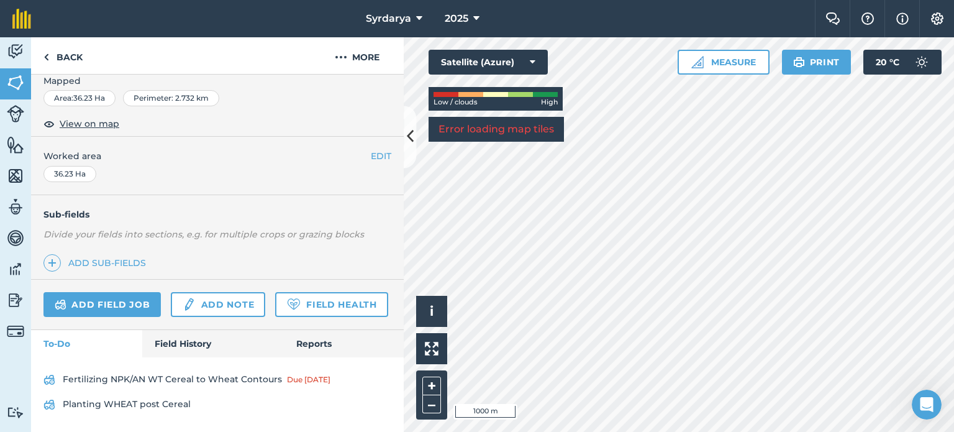
scroll to position [221, 0]
click at [229, 292] on link "Add note" at bounding box center [218, 304] width 94 height 25
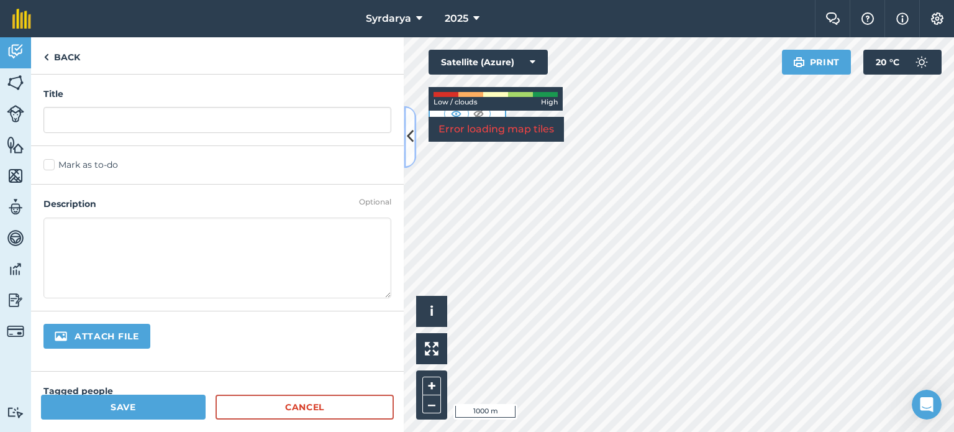
click at [409, 135] on icon at bounding box center [410, 137] width 7 height 22
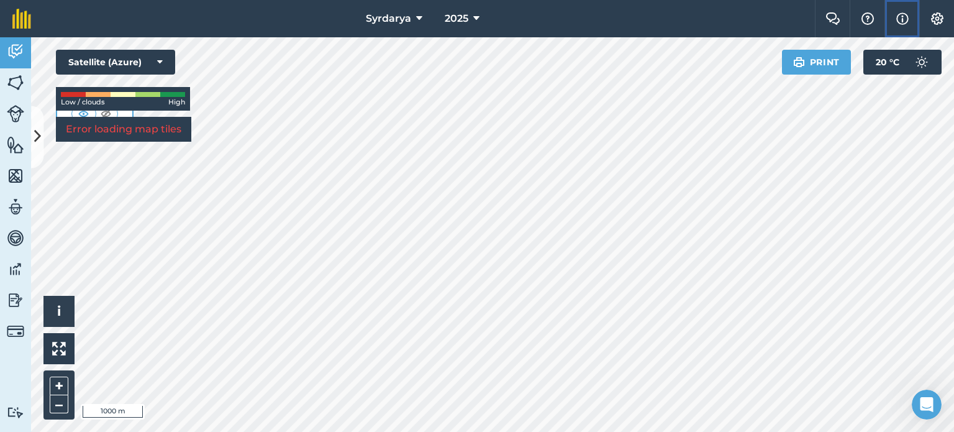
click at [902, 22] on img at bounding box center [902, 18] width 12 height 15
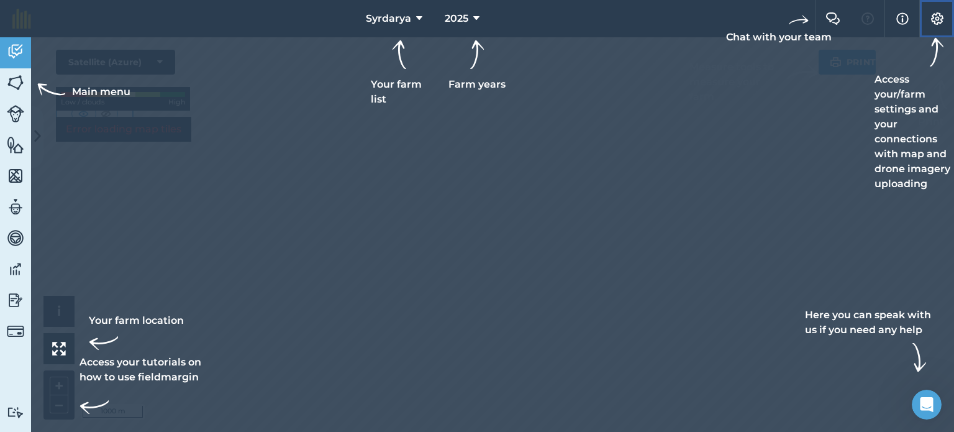
click at [948, 14] on button "Settings" at bounding box center [936, 18] width 35 height 37
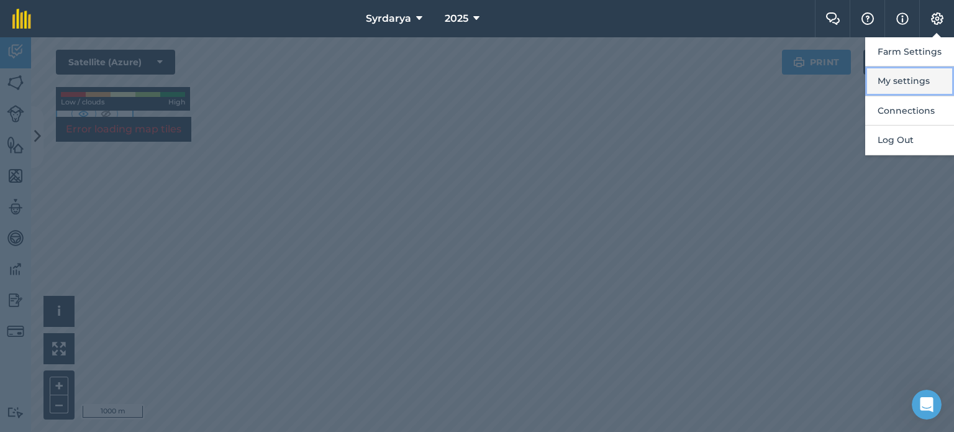
click at [907, 81] on button "My settings" at bounding box center [909, 80] width 89 height 29
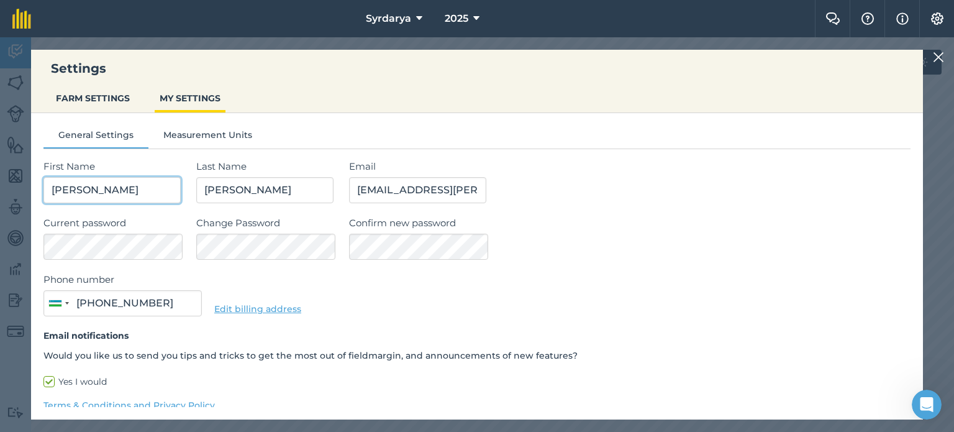
click at [101, 196] on input "[PERSON_NAME]" at bounding box center [111, 190] width 137 height 26
drag, startPoint x: 99, startPoint y: 193, endPoint x: 0, endPoint y: 182, distance: 100.0
click at [0, 182] on div "Settings FARM SETTINGS MY SETTINGS General Settings Measurement Units First Nam…" at bounding box center [477, 234] width 954 height 394
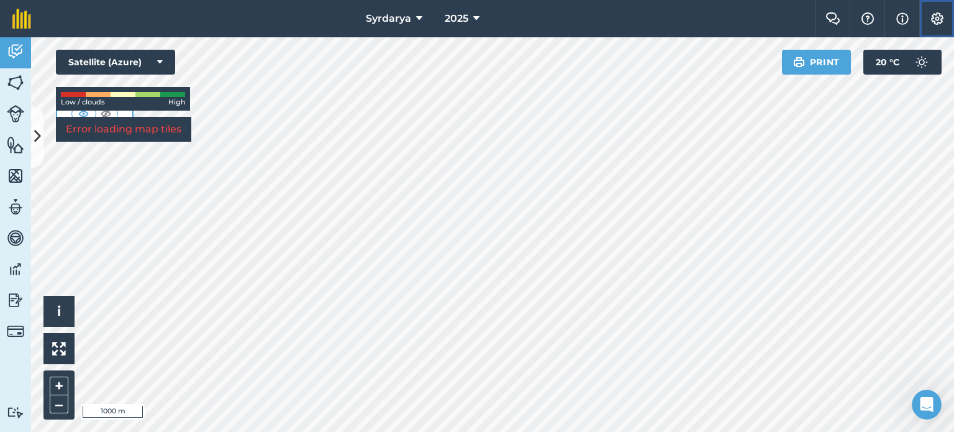
click at [944, 17] on img at bounding box center [937, 18] width 15 height 12
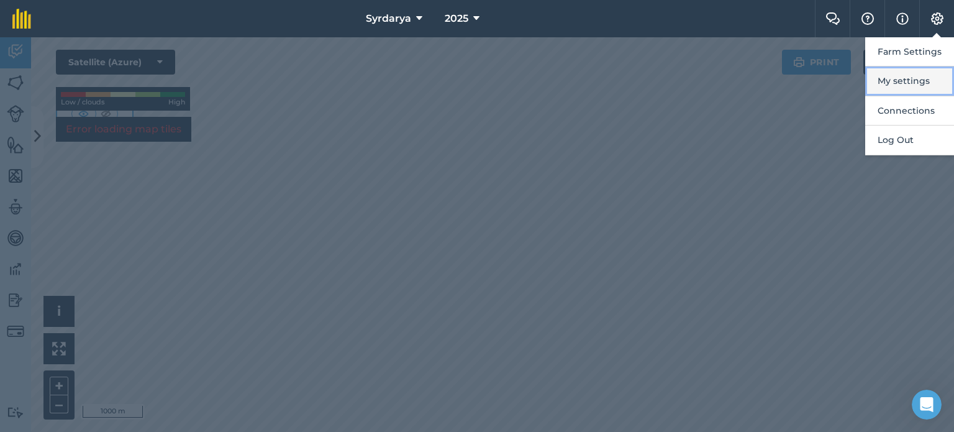
click at [912, 75] on button "My settings" at bounding box center [909, 80] width 89 height 29
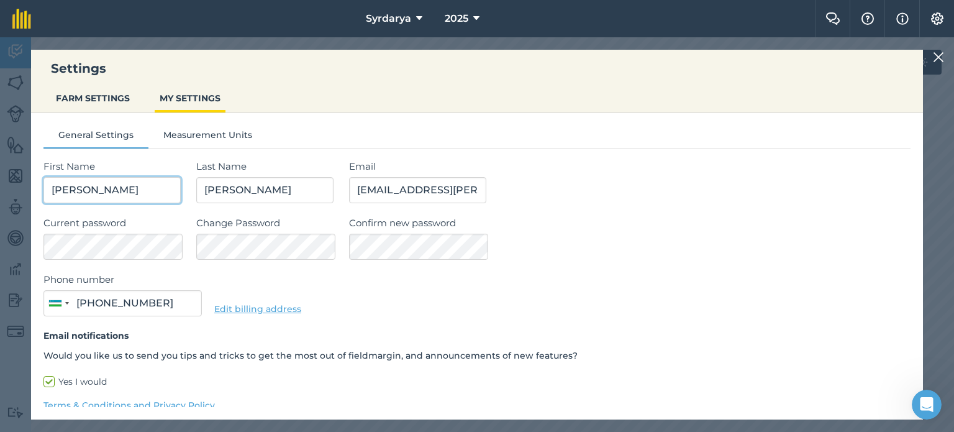
drag, startPoint x: 101, startPoint y: 192, endPoint x: 0, endPoint y: 209, distance: 102.5
click at [0, 209] on div "Settings FARM SETTINGS MY SETTINGS General Settings Measurement Units First Nam…" at bounding box center [477, 234] width 954 height 394
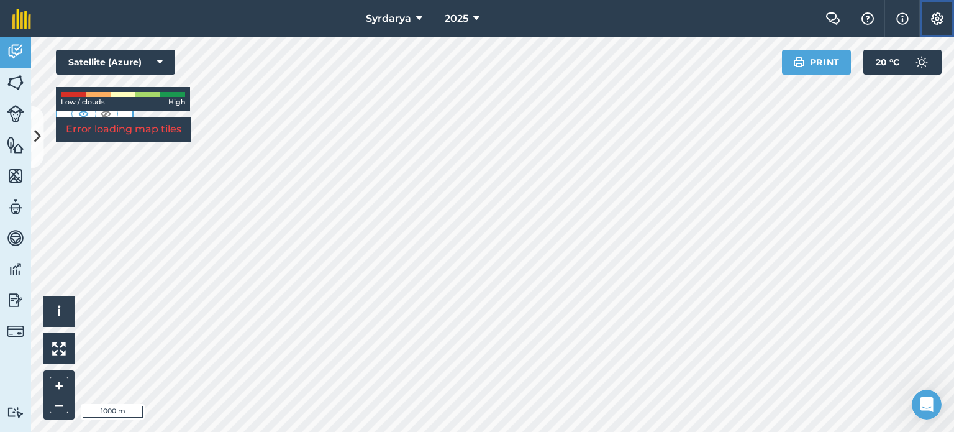
click at [935, 19] on img at bounding box center [937, 18] width 15 height 12
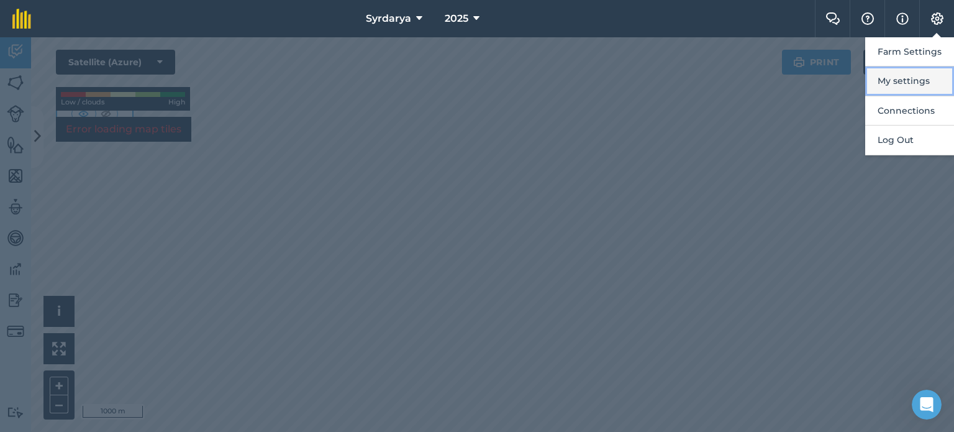
click at [918, 79] on button "My settings" at bounding box center [909, 80] width 89 height 29
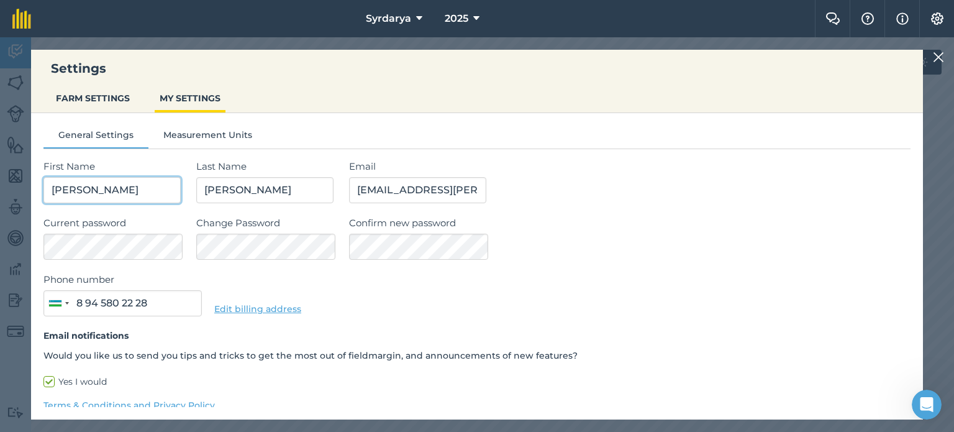
click at [90, 198] on input "[PERSON_NAME]" at bounding box center [111, 190] width 137 height 26
drag, startPoint x: 87, startPoint y: 189, endPoint x: 22, endPoint y: 188, distance: 64.6
click at [22, 188] on div "Settings FARM SETTINGS MY SETTINGS General Settings Measurement Units First Nam…" at bounding box center [477, 234] width 954 height 394
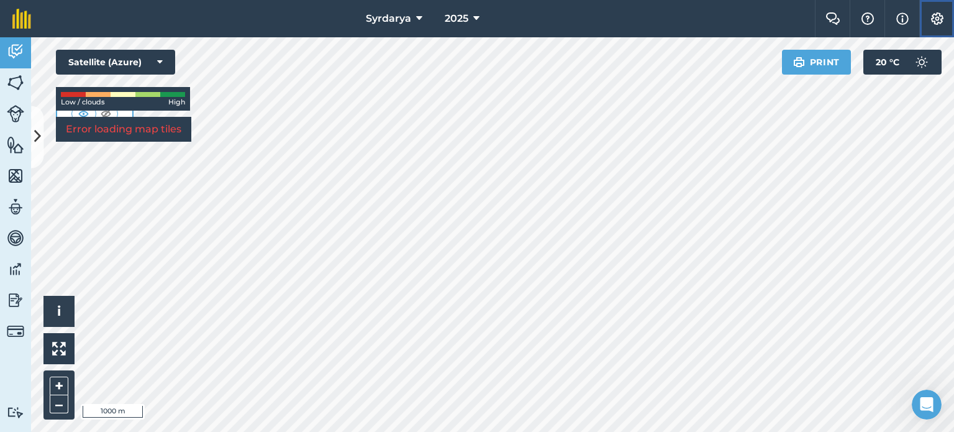
click at [931, 17] on img at bounding box center [937, 18] width 15 height 12
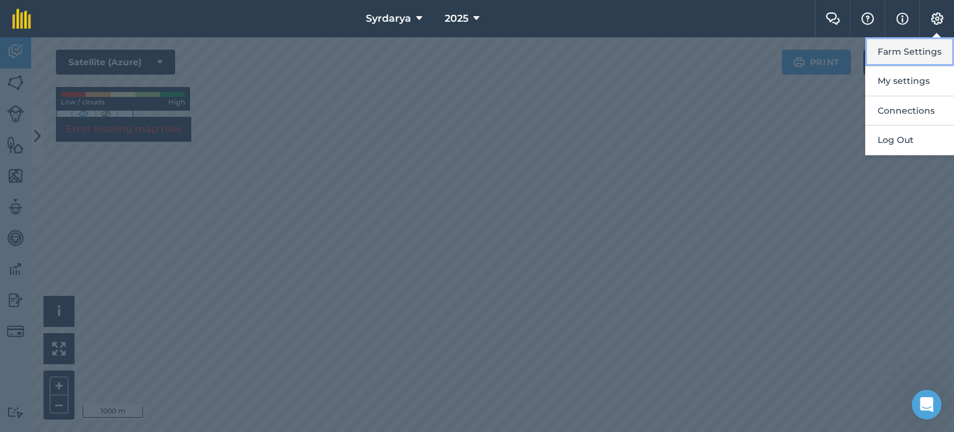
click at [909, 54] on button "Farm Settings" at bounding box center [909, 51] width 89 height 29
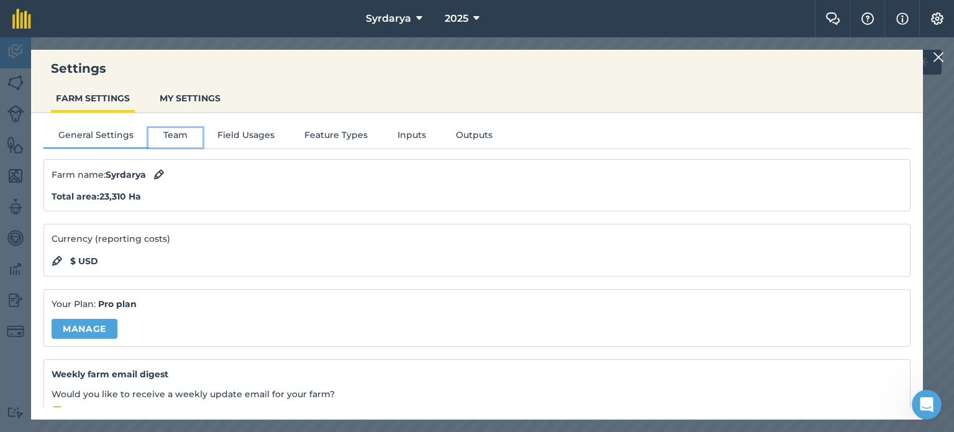
click at [184, 135] on button "Team" at bounding box center [175, 137] width 54 height 19
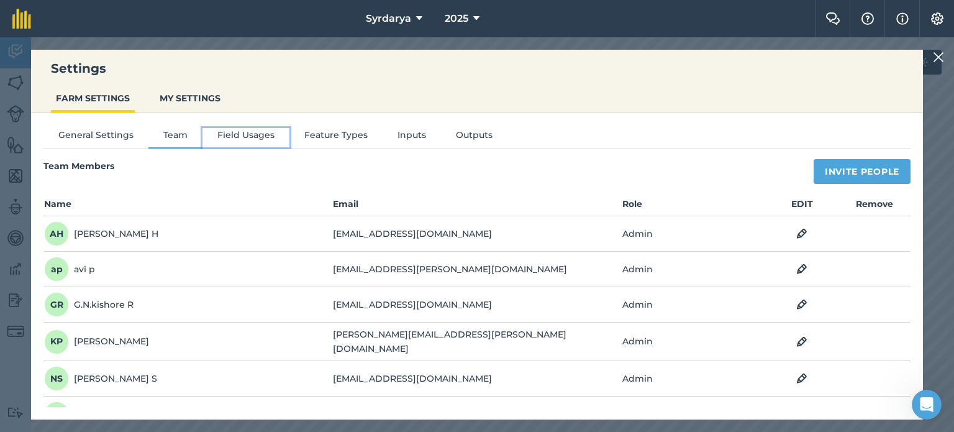
click at [246, 140] on button "Field Usages" at bounding box center [245, 137] width 87 height 19
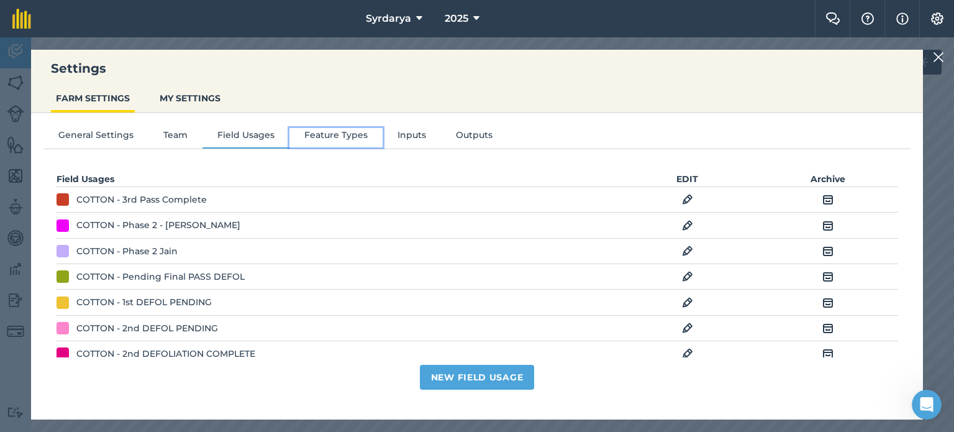
click at [314, 135] on button "Feature Types" at bounding box center [335, 137] width 93 height 19
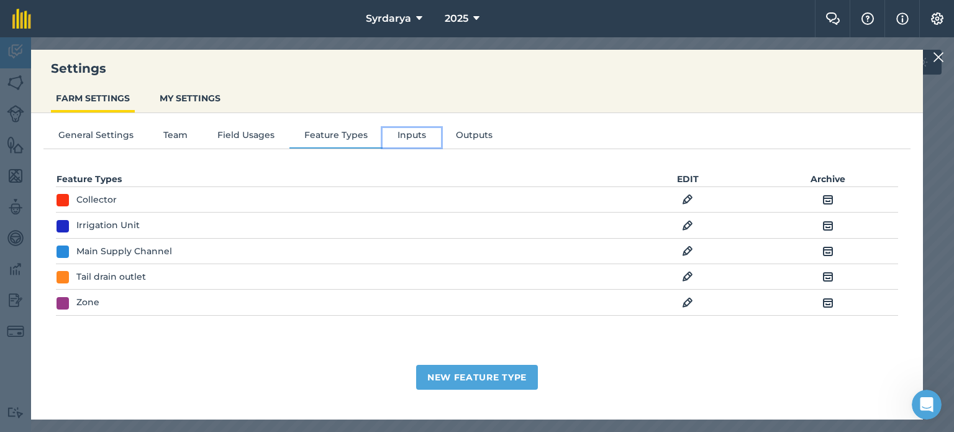
click at [402, 132] on button "Inputs" at bounding box center [412, 137] width 58 height 19
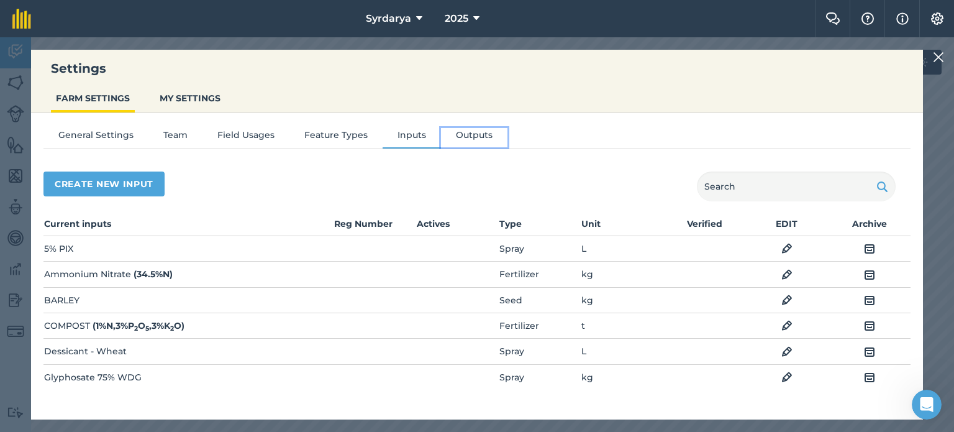
click at [461, 130] on button "Outputs" at bounding box center [474, 137] width 66 height 19
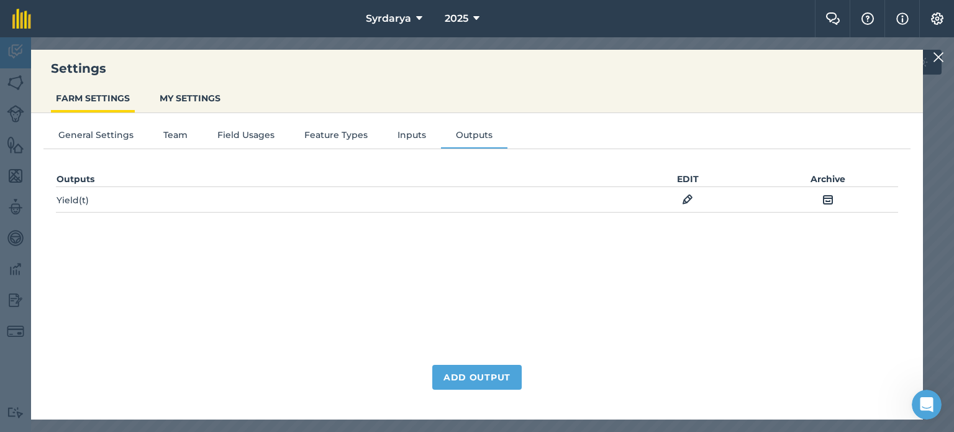
click at [207, 111] on li "MY SETTINGS" at bounding box center [190, 99] width 71 height 26
click at [944, 59] on div at bounding box center [940, 57] width 15 height 15
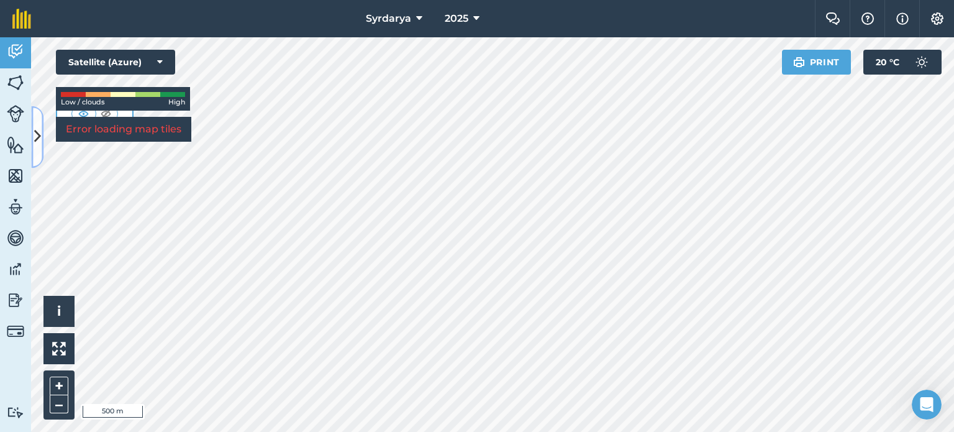
click at [42, 135] on button at bounding box center [37, 137] width 12 height 62
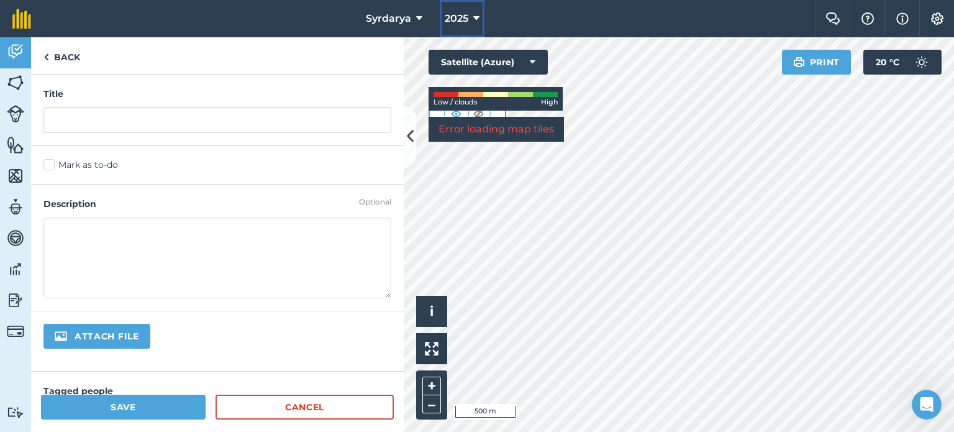
click at [472, 17] on button "2025" at bounding box center [462, 18] width 45 height 37
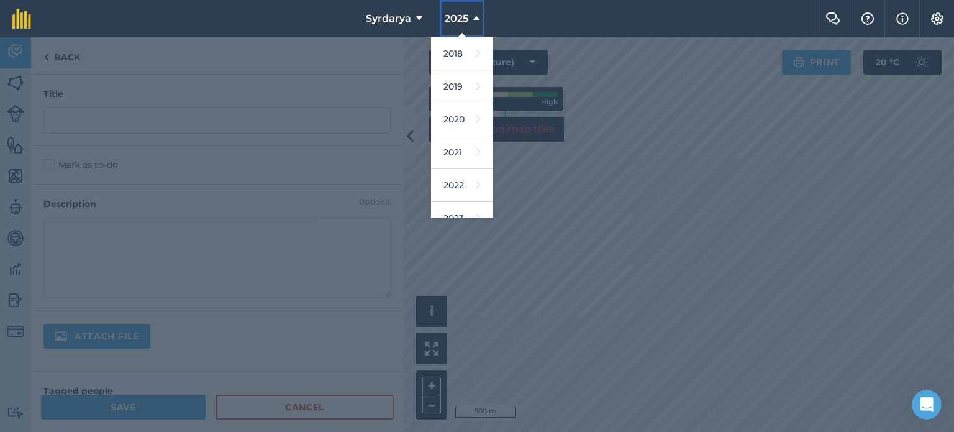
scroll to position [147, 0]
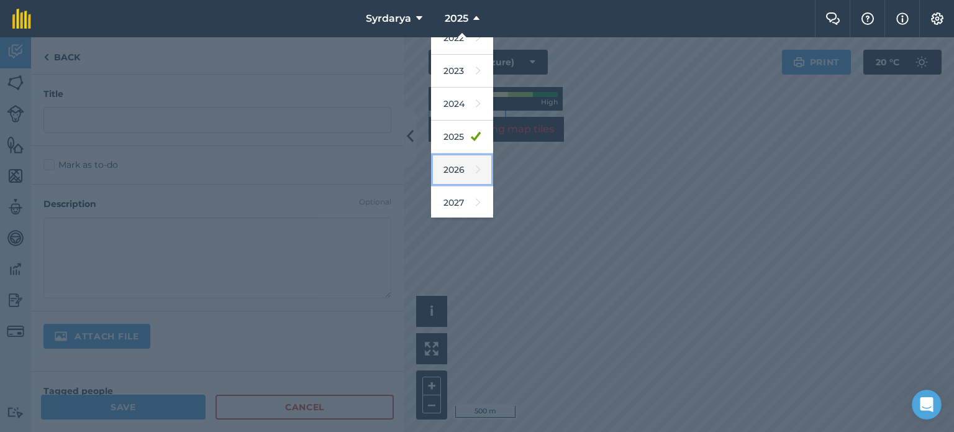
click at [463, 173] on link "2026" at bounding box center [462, 169] width 62 height 33
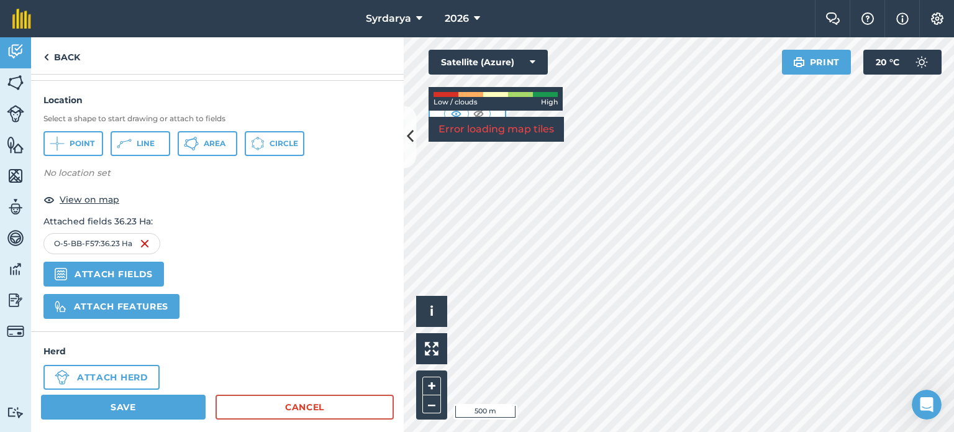
scroll to position [718, 0]
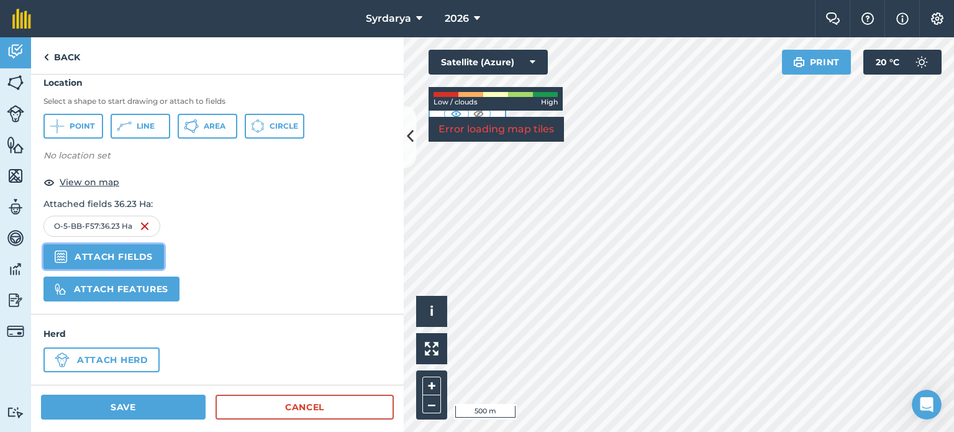
click at [125, 256] on button "Attach fields" at bounding box center [103, 256] width 120 height 25
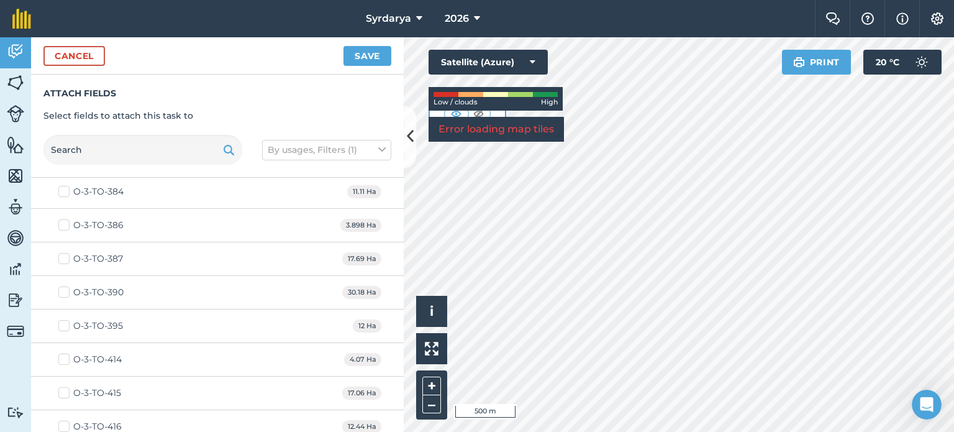
scroll to position [0, 0]
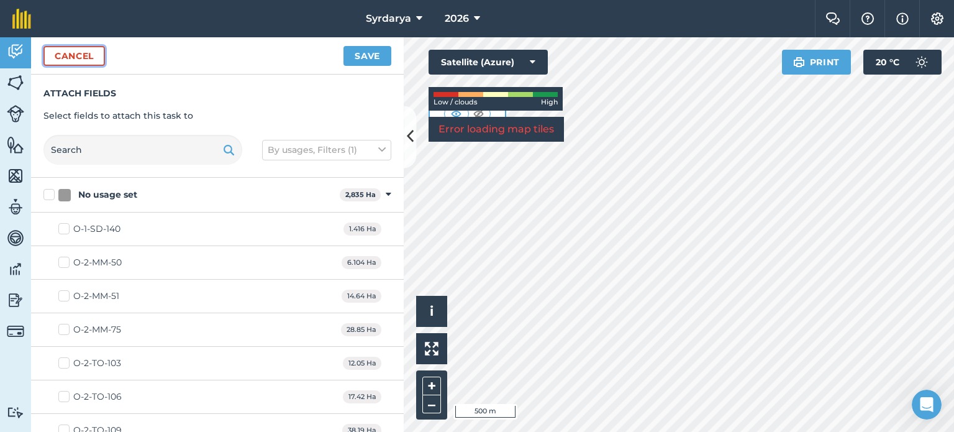
click at [73, 54] on button "Cancel" at bounding box center [73, 56] width 61 height 20
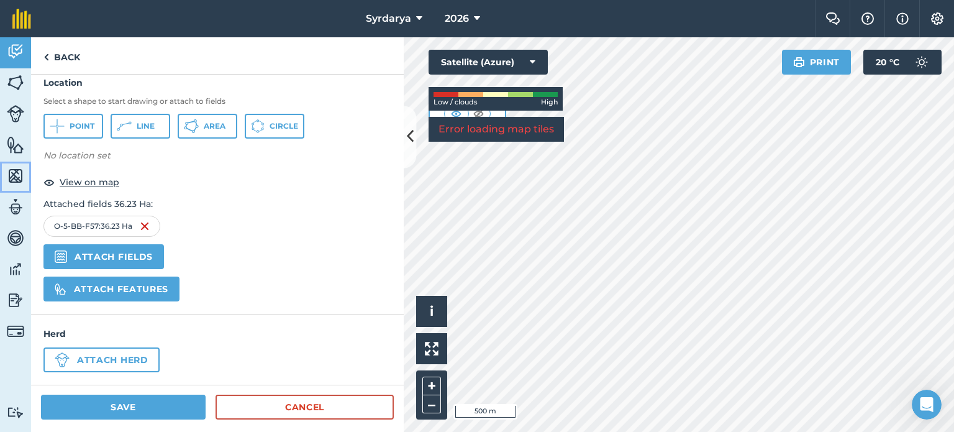
click at [15, 172] on img at bounding box center [15, 175] width 17 height 19
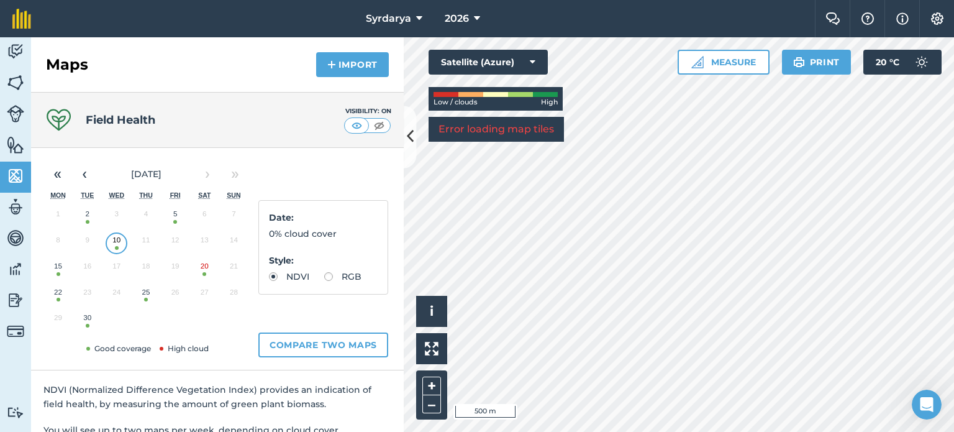
click at [94, 221] on button "2" at bounding box center [87, 217] width 29 height 26
click at [19, 87] on img at bounding box center [15, 82] width 17 height 19
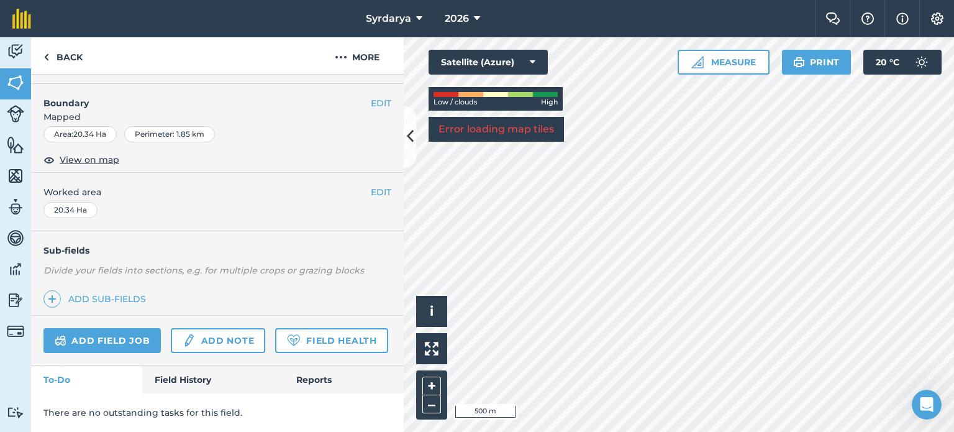
scroll to position [186, 0]
click at [275, 340] on link "Field Health" at bounding box center [331, 340] width 112 height 25
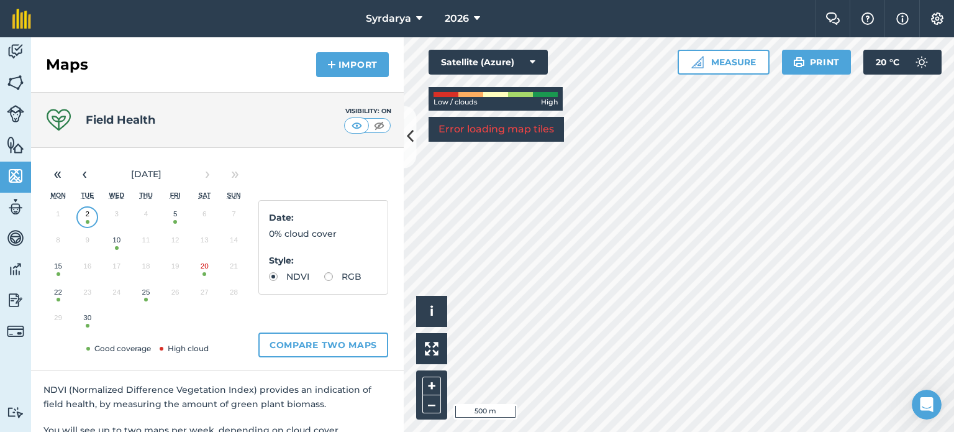
click at [140, 298] on button "25" at bounding box center [145, 295] width 29 height 26
click at [520, 94] on div at bounding box center [520, 94] width 25 height 5
click at [494, 124] on p "Error loading map tiles" at bounding box center [495, 129] width 115 height 15
click at [535, 68] on button "Satellite (Azure)" at bounding box center [487, 62] width 119 height 25
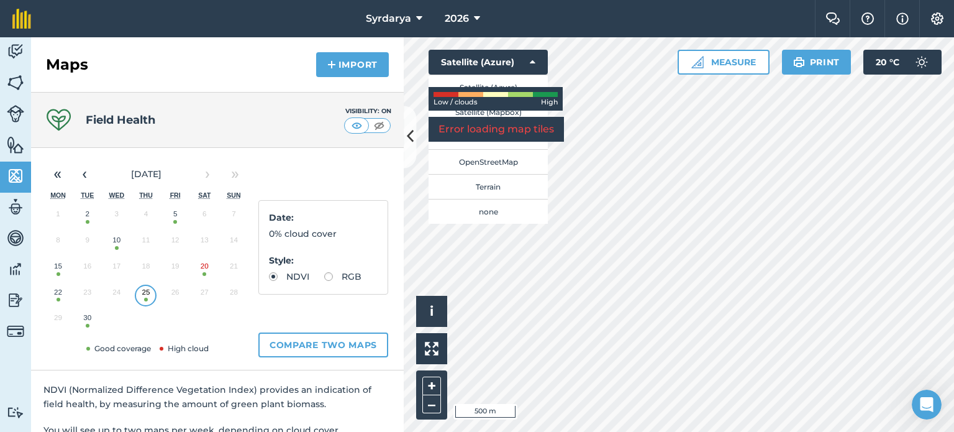
click at [494, 129] on p "Error loading map tiles" at bounding box center [495, 129] width 115 height 15
drag, startPoint x: 520, startPoint y: 59, endPoint x: 507, endPoint y: 34, distance: 28.1
click at [507, 34] on div "Syrdarya 2026 Farm Chat Help Info Settings Syrdarya - 2026 Reproduced with the …" at bounding box center [477, 216] width 954 height 432
click at [568, 53] on div "Hello i © 2025 TomTom, Microsoft 500 m + – Satellite (Azure) Satellite (Azure) …" at bounding box center [679, 234] width 550 height 394
click at [412, 121] on button at bounding box center [410, 137] width 12 height 62
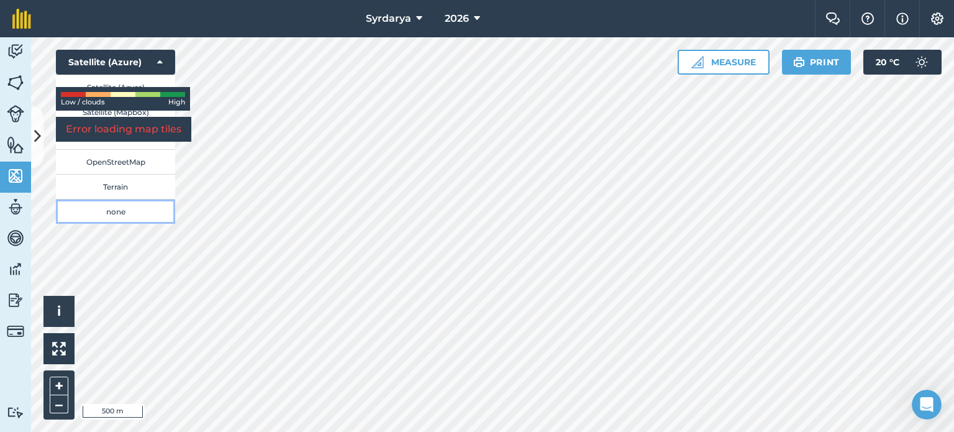
click at [107, 207] on button "none" at bounding box center [115, 211] width 119 height 25
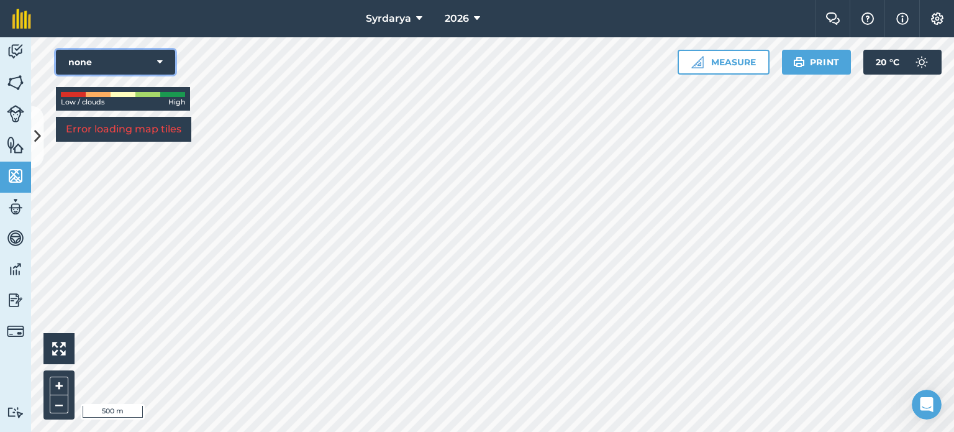
click at [142, 58] on button "none" at bounding box center [115, 62] width 119 height 25
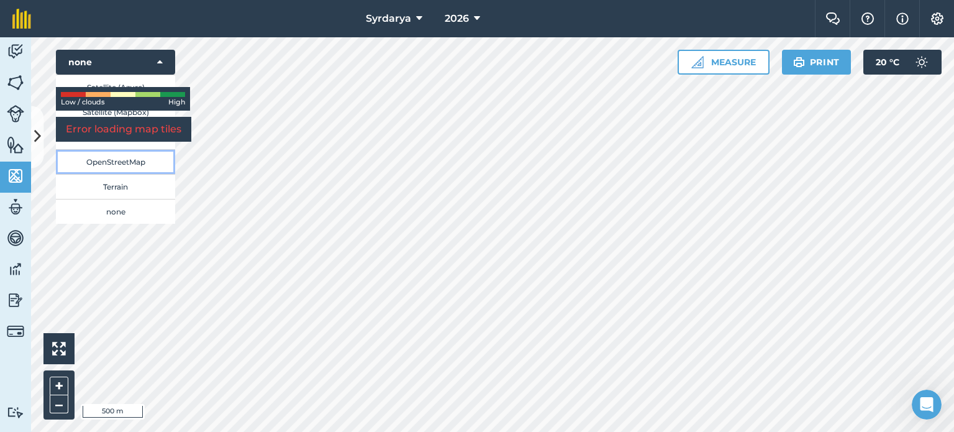
click at [105, 168] on button "OpenStreetMap" at bounding box center [115, 161] width 119 height 25
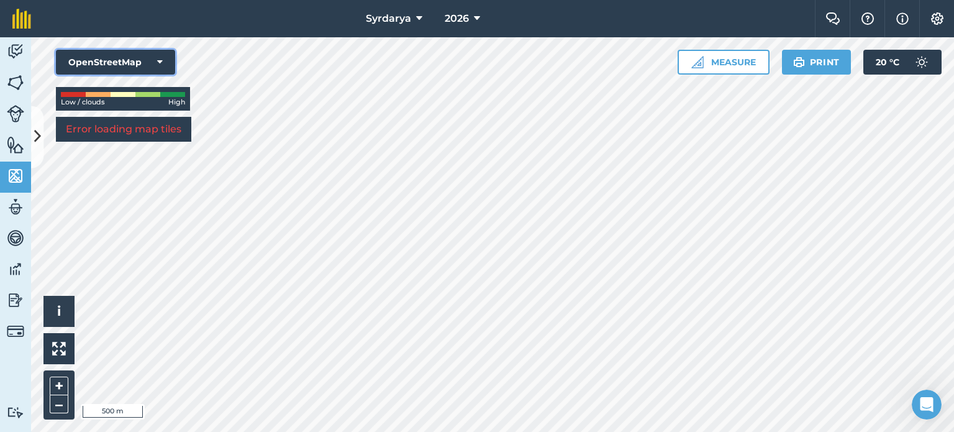
click at [148, 65] on button "OpenStreetMap" at bounding box center [115, 62] width 119 height 25
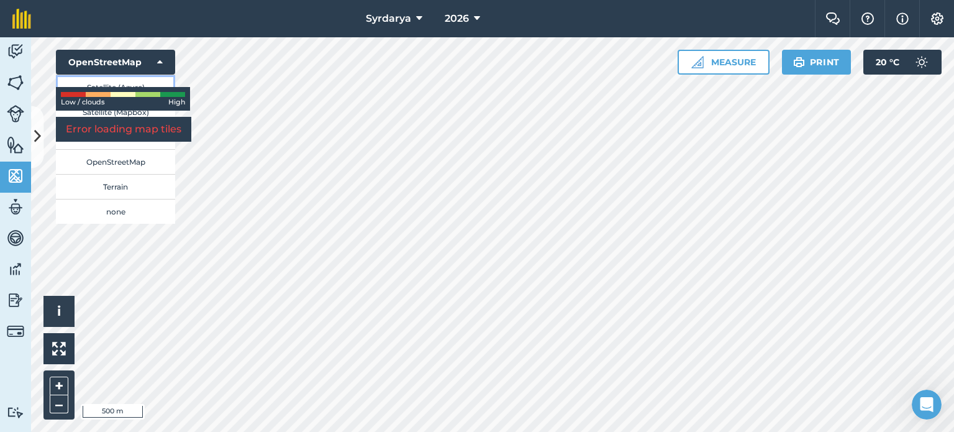
click at [130, 83] on button "Satellite (Azure)" at bounding box center [115, 87] width 119 height 25
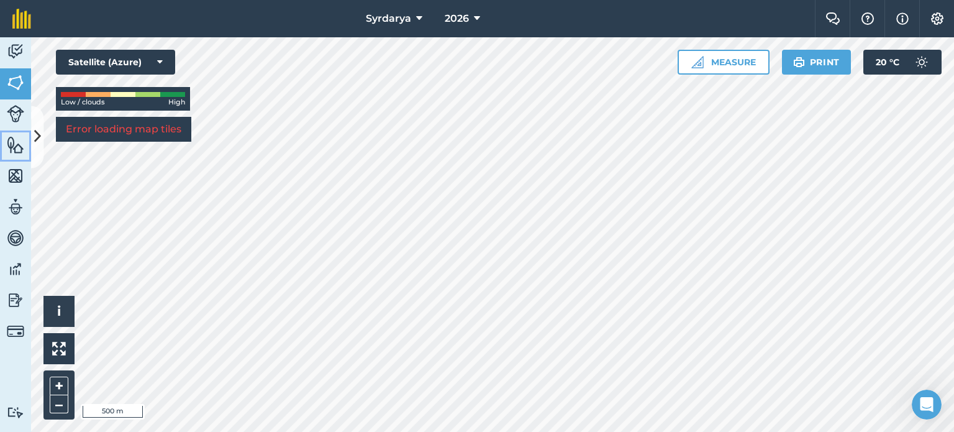
click at [17, 142] on img at bounding box center [15, 144] width 17 height 19
click at [40, 140] on icon at bounding box center [37, 137] width 7 height 22
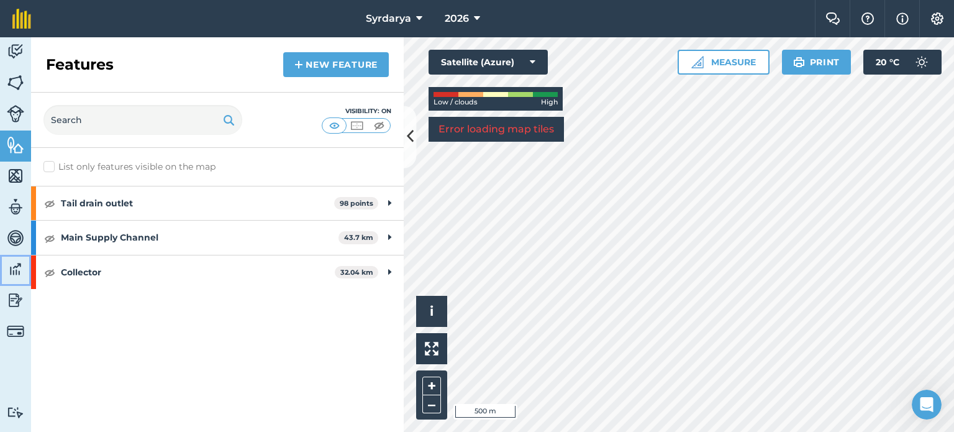
click at [17, 272] on img at bounding box center [15, 269] width 17 height 19
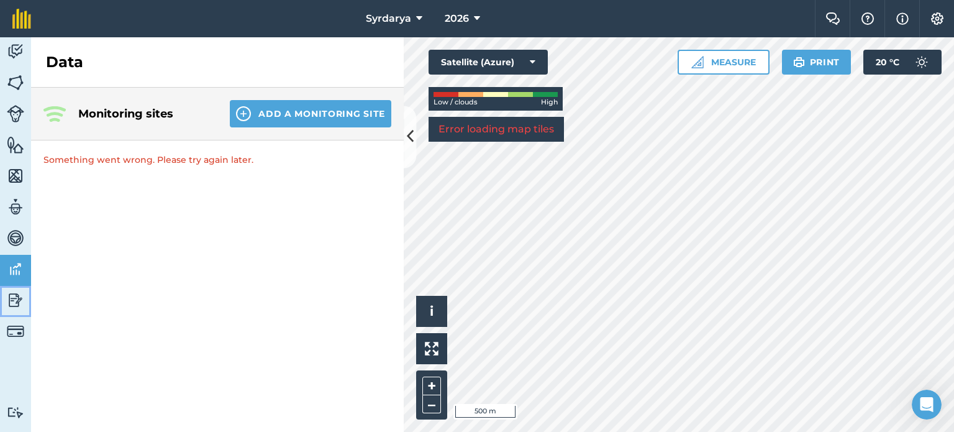
click at [16, 294] on img at bounding box center [15, 300] width 17 height 19
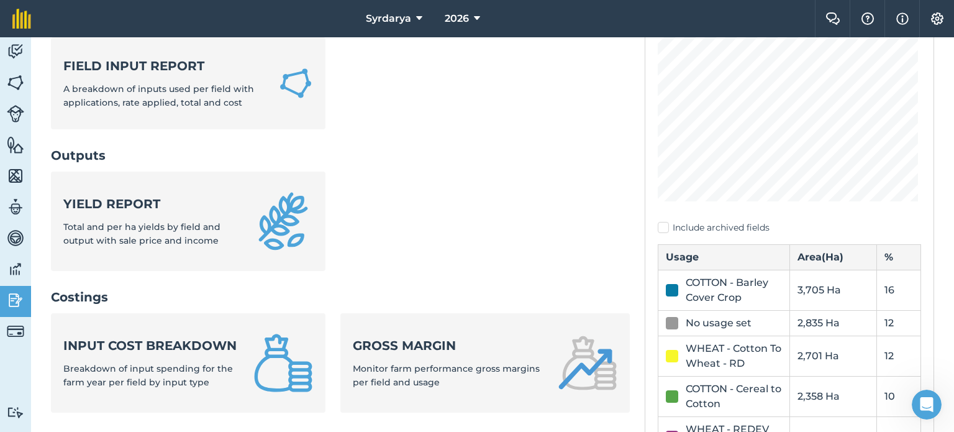
scroll to position [232, 0]
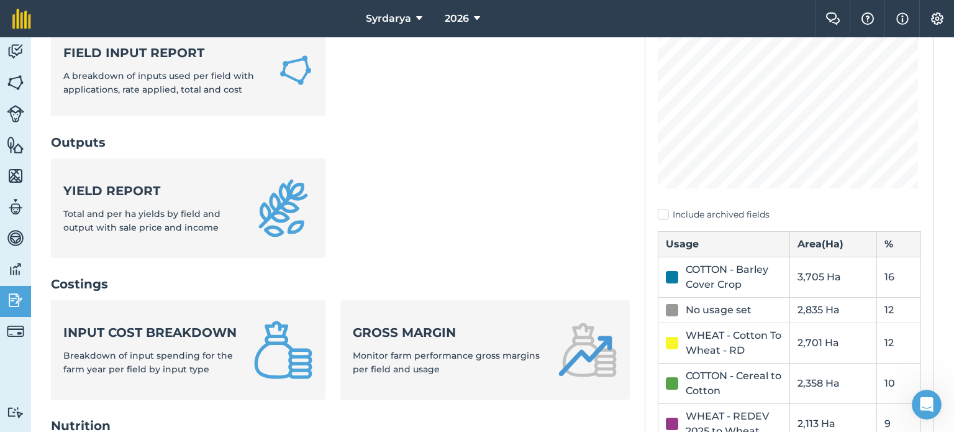
click at [360, 173] on ul "Yield report Total and per ha yields by field and output with sale price and in…" at bounding box center [340, 215] width 579 height 114
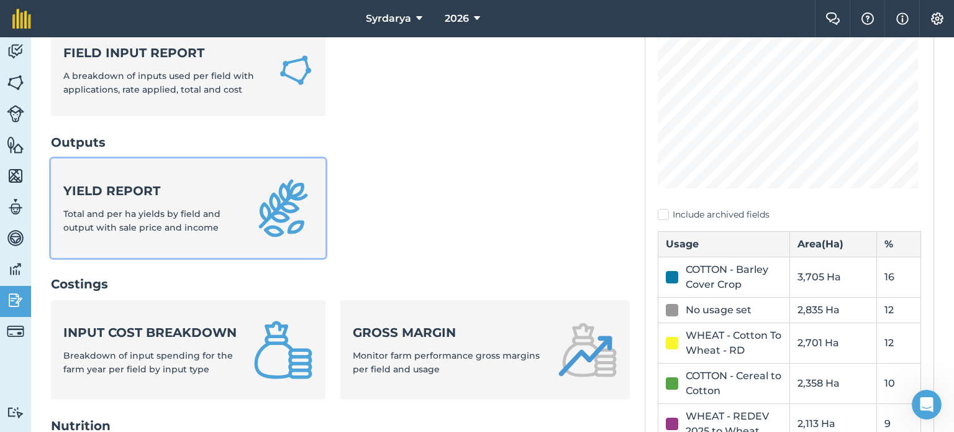
click at [162, 210] on span "Total and per ha yields by field and output with sale price and income" at bounding box center [141, 220] width 157 height 25
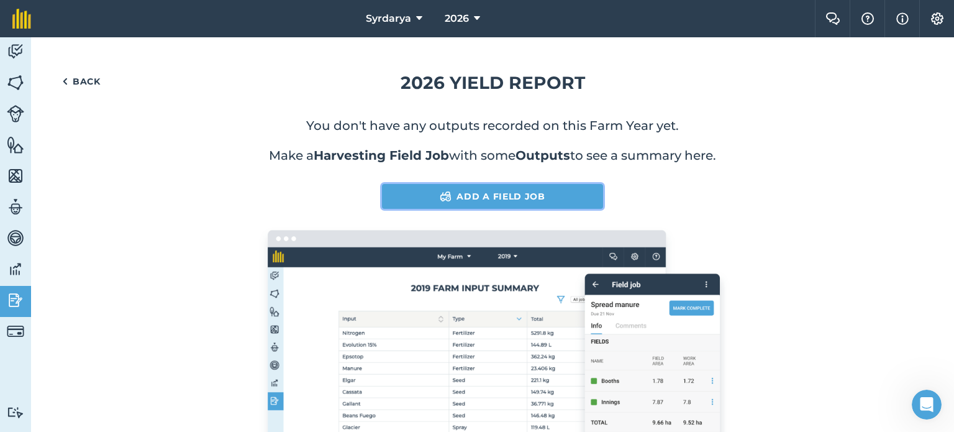
click at [507, 197] on link "Add a Field Job" at bounding box center [492, 196] width 221 height 25
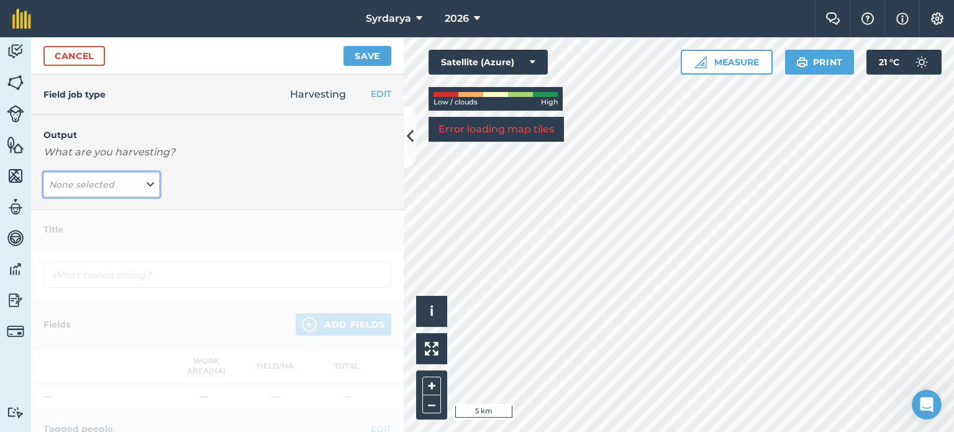
click at [118, 188] on button "None selected" at bounding box center [101, 184] width 116 height 25
click at [71, 211] on button "Yield ( t )" at bounding box center [101, 209] width 116 height 24
type input "Harvesting Yield"
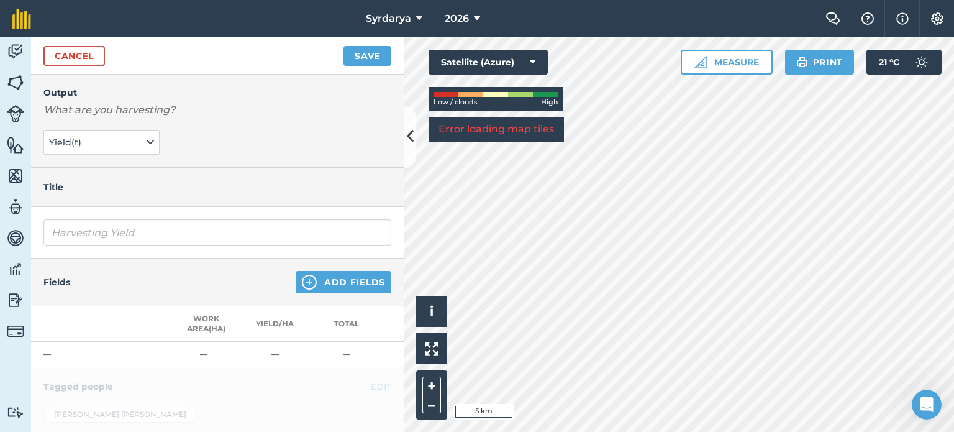
scroll to position [47, 0]
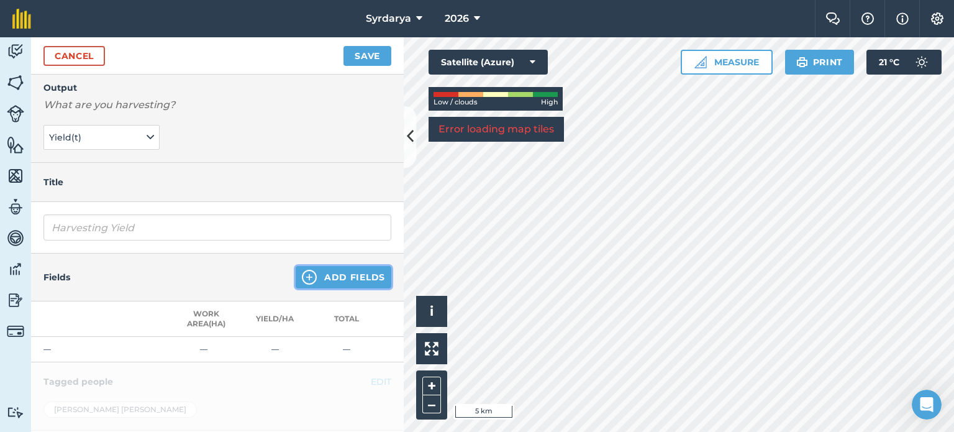
click at [330, 281] on button "Add Fields" at bounding box center [344, 277] width 96 height 22
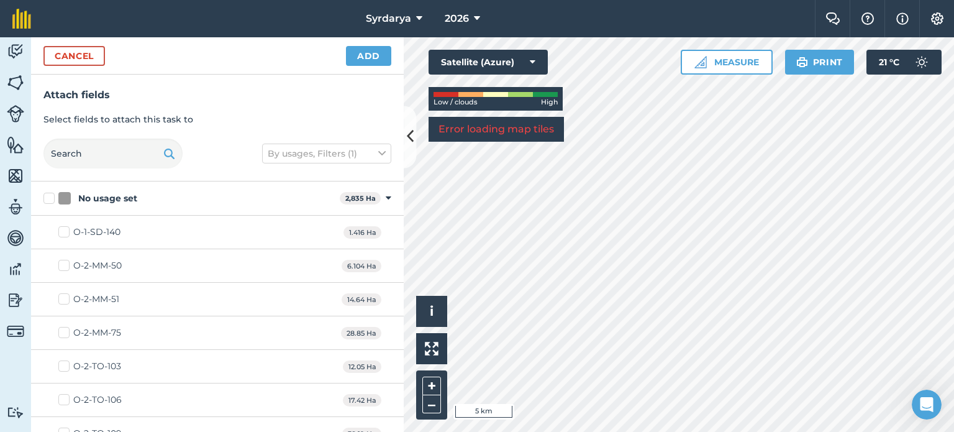
click at [67, 229] on label "O-1-SD-140" at bounding box center [89, 231] width 62 height 13
click at [66, 229] on input "O-1-SD-140" at bounding box center [62, 229] width 8 height 8
checkbox input "true"
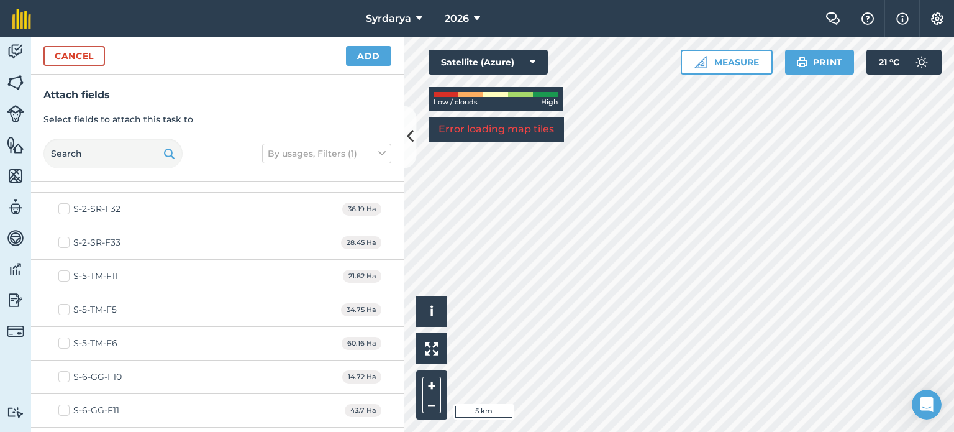
scroll to position [0, 0]
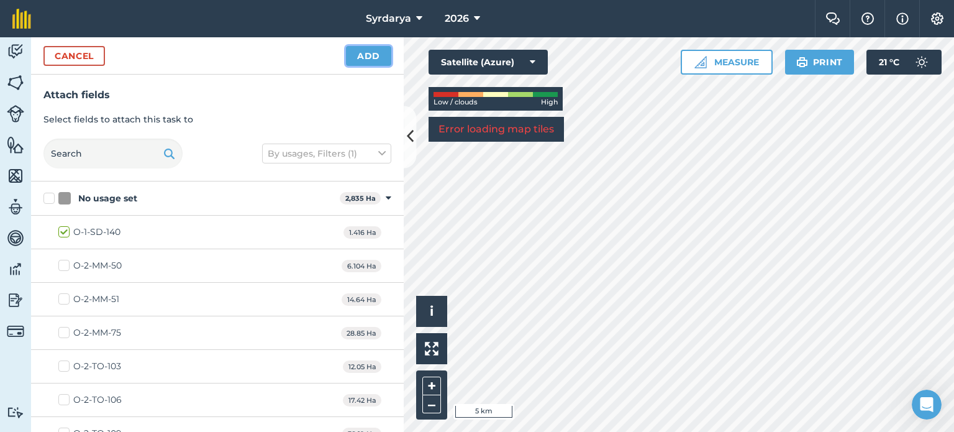
click at [373, 55] on button "Add" at bounding box center [368, 56] width 45 height 20
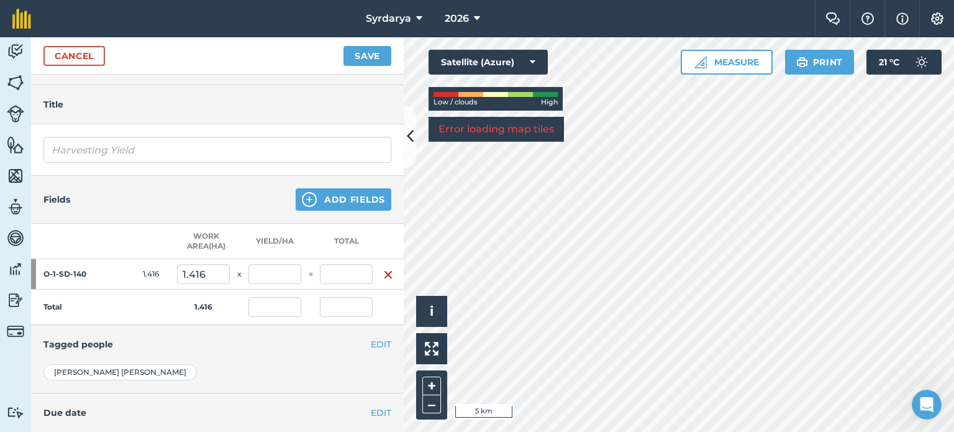
scroll to position [126, 0]
click at [271, 263] on div at bounding box center [274, 273] width 53 height 20
click at [266, 273] on input "text" at bounding box center [274, 273] width 53 height 20
type input "5"
type input "7.08"
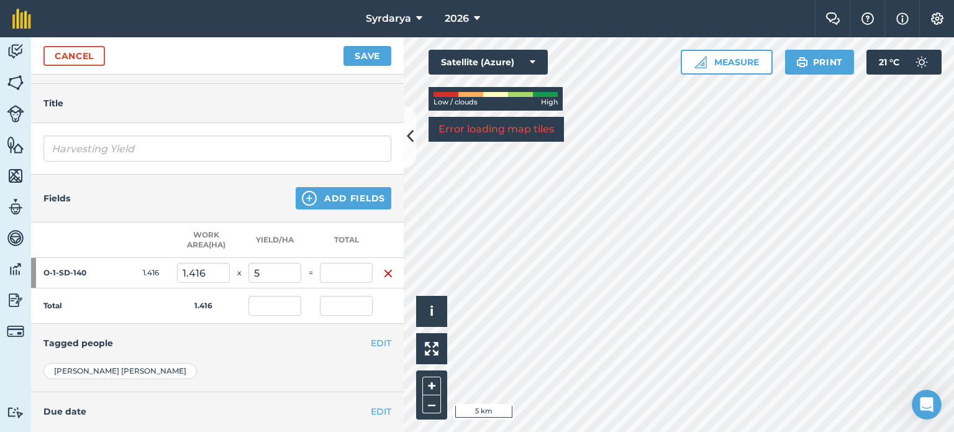
type input "5"
type input "7.08"
click at [372, 243] on th "Total" at bounding box center [346, 239] width 53 height 35
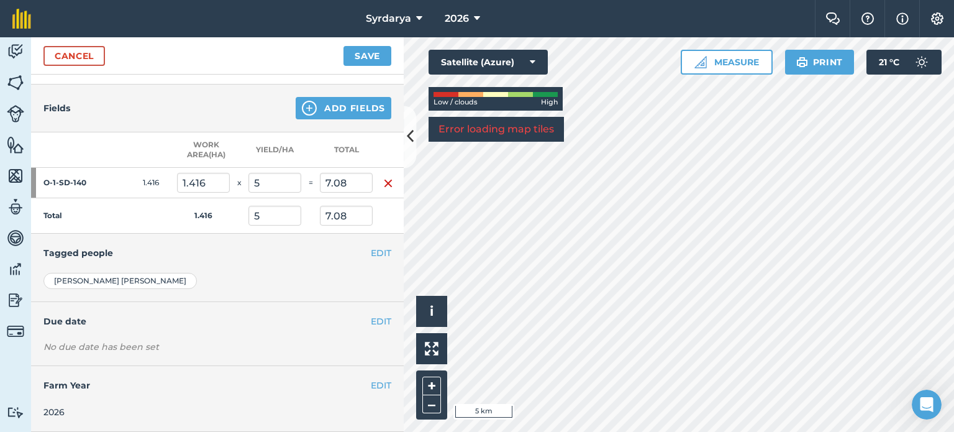
scroll to position [224, 0]
click at [361, 49] on button "Save" at bounding box center [367, 56] width 48 height 20
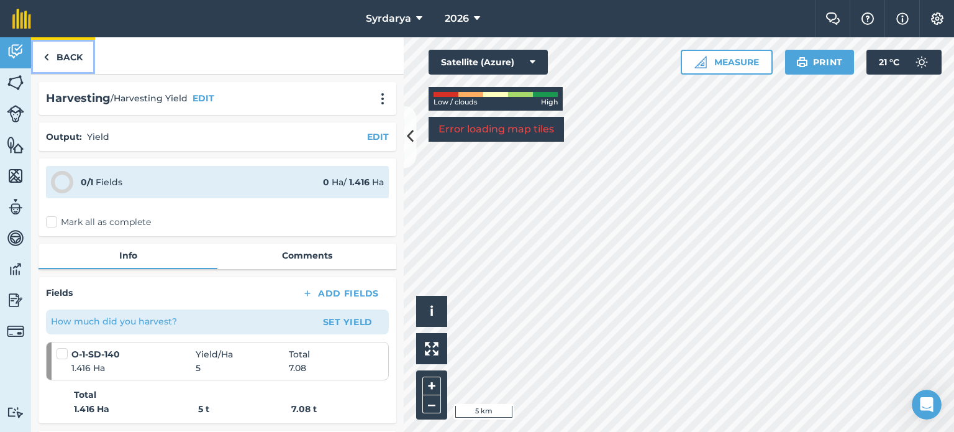
click at [46, 50] on img at bounding box center [46, 57] width 6 height 15
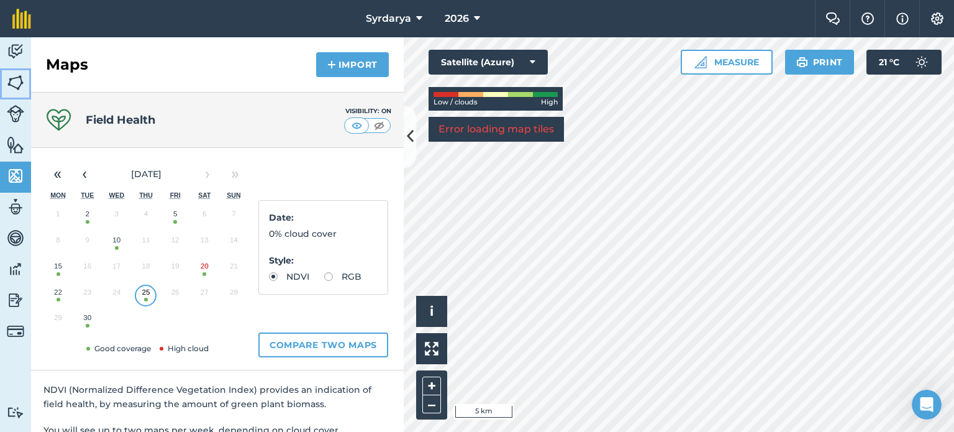
click at [16, 86] on img at bounding box center [15, 82] width 17 height 19
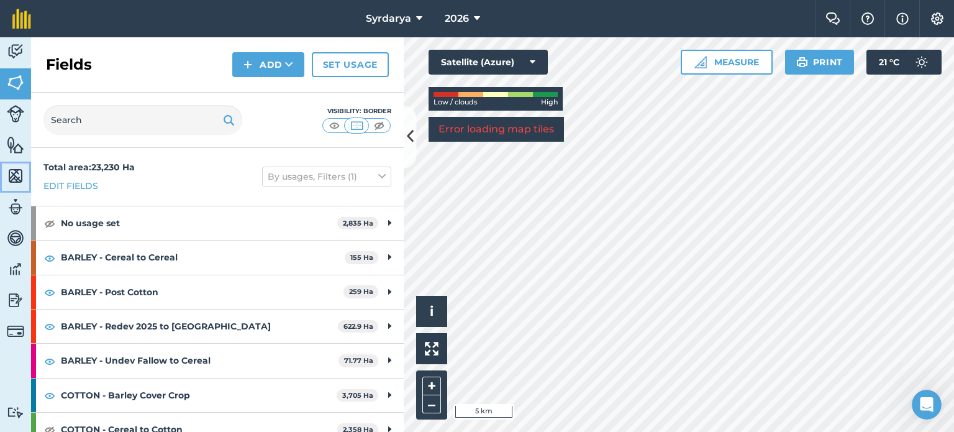
click at [20, 181] on img at bounding box center [15, 175] width 17 height 19
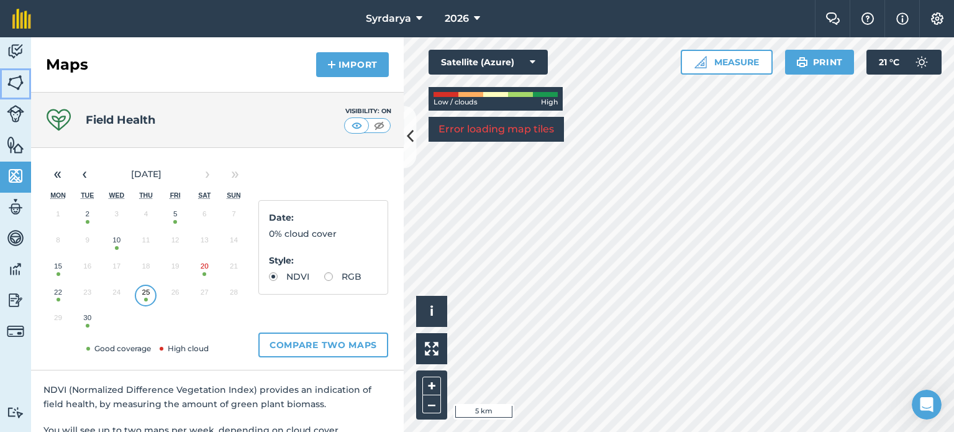
click at [17, 88] on img at bounding box center [15, 82] width 17 height 19
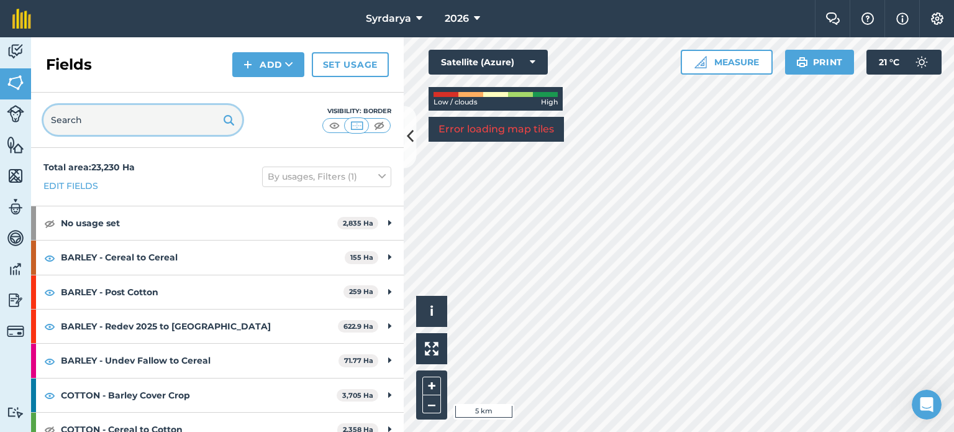
click at [134, 119] on input "text" at bounding box center [142, 120] width 199 height 30
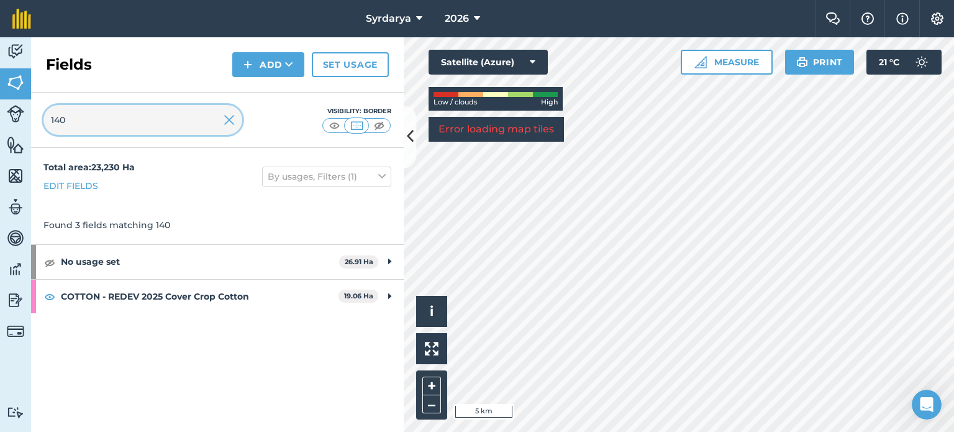
type input "140"
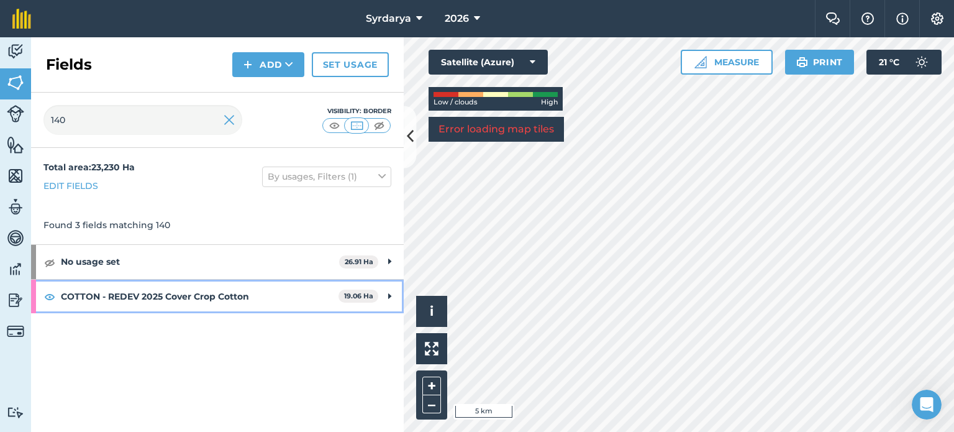
click at [71, 292] on strong "COTTON - REDEV 2025 Cover Crop Cotton" at bounding box center [200, 296] width 278 height 34
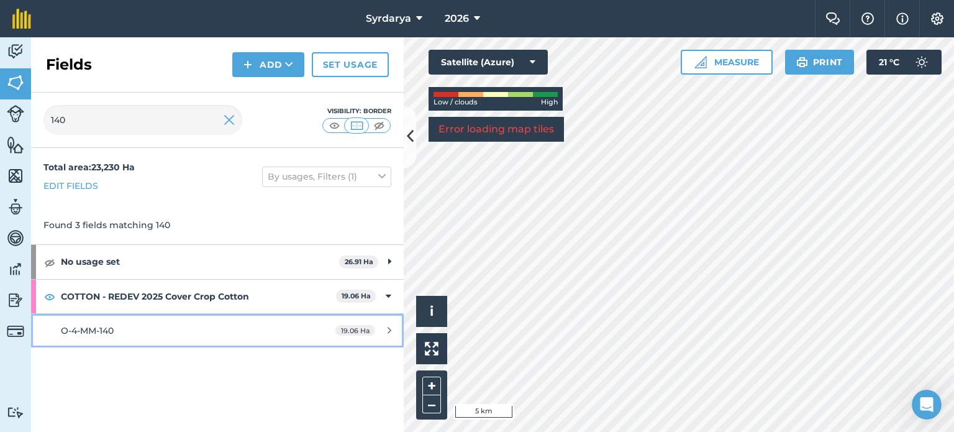
click at [117, 336] on div "O-4-MM-140" at bounding box center [177, 331] width 233 height 14
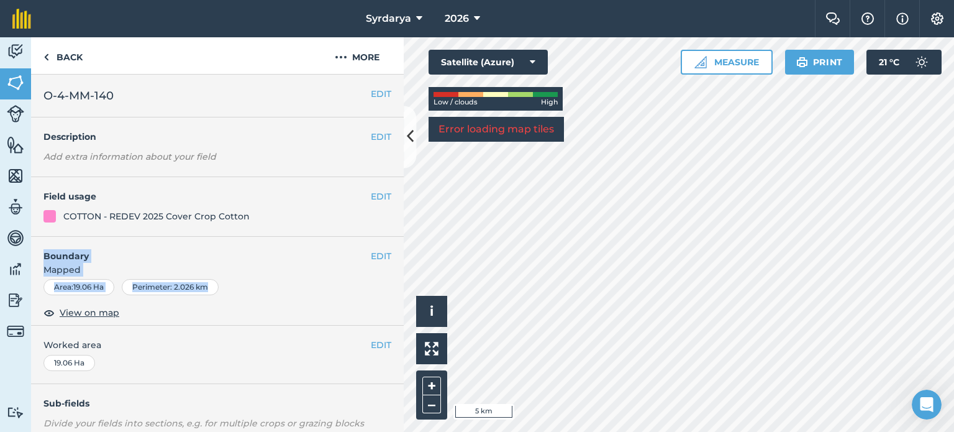
drag, startPoint x: 392, startPoint y: 224, endPoint x: 391, endPoint y: 289, distance: 65.2
click at [391, 289] on div "EDIT O-4-MM-140 EDIT Description Add extra information about your field EDIT Fi…" at bounding box center [217, 253] width 373 height 357
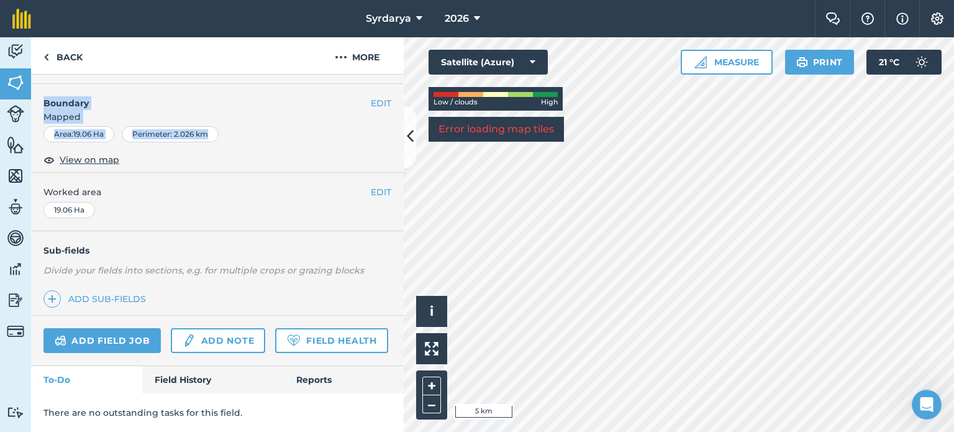
scroll to position [186, 0]
click at [307, 383] on link "Reports" at bounding box center [344, 379] width 120 height 27
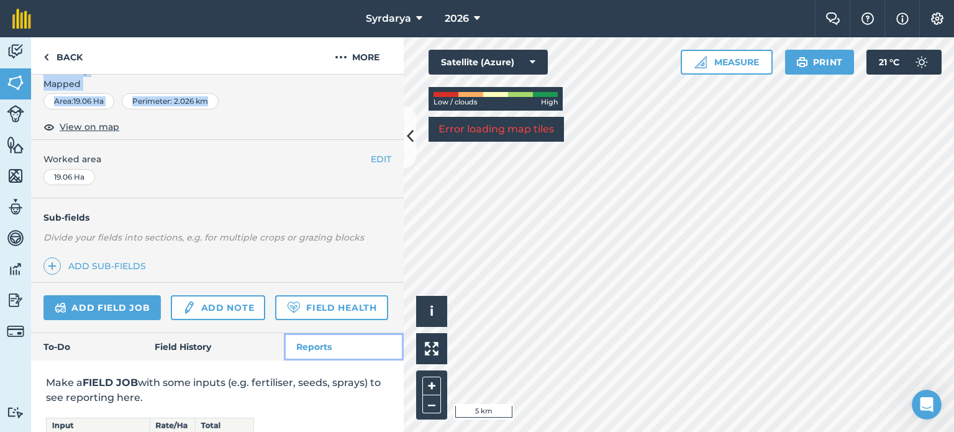
scroll to position [219, 0]
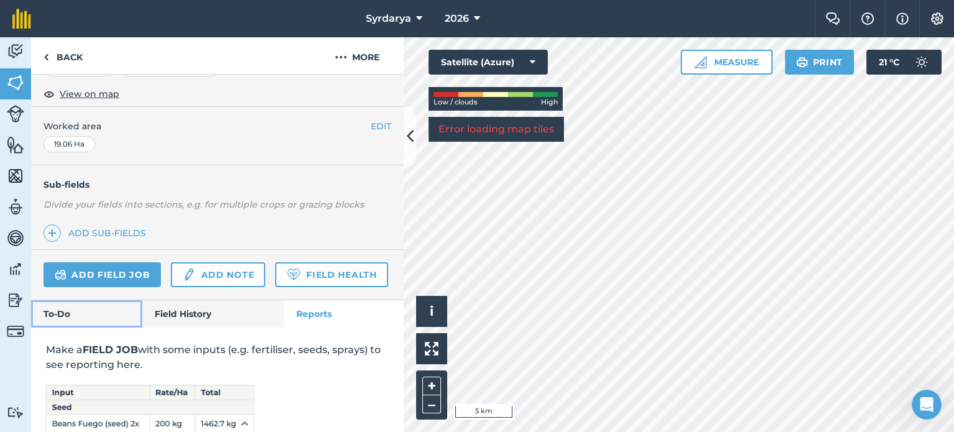
click at [67, 327] on link "To-Do" at bounding box center [86, 313] width 111 height 27
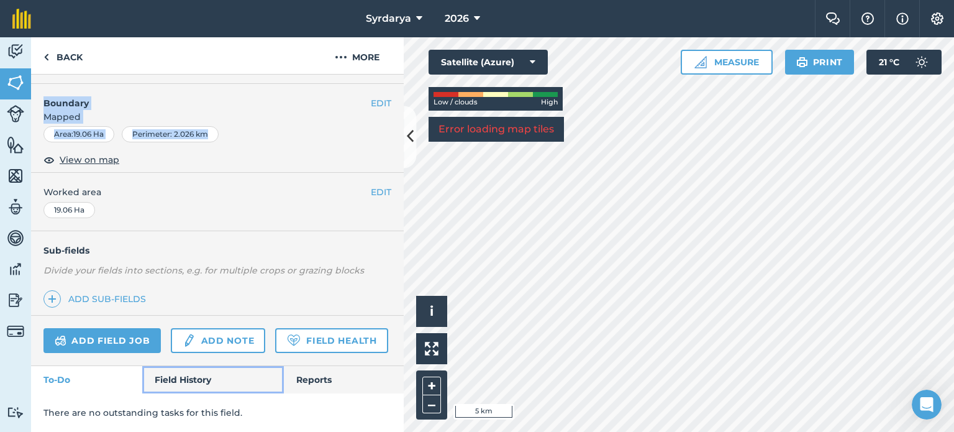
click at [166, 387] on link "Field History" at bounding box center [212, 379] width 141 height 27
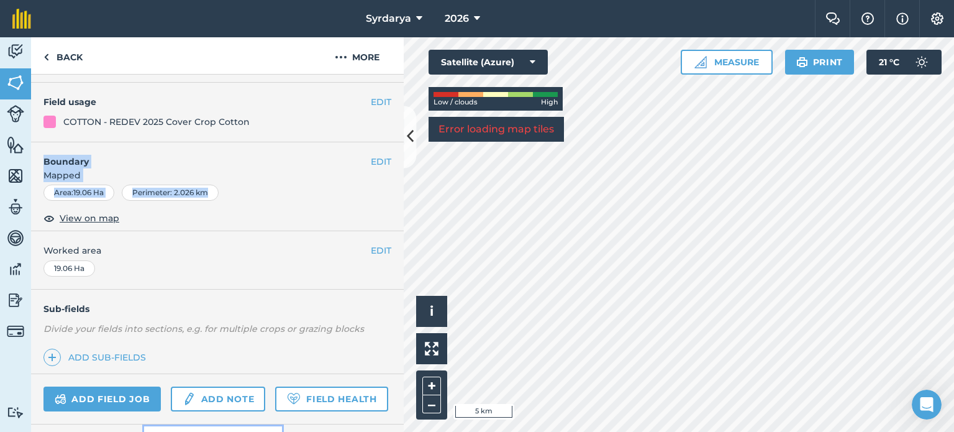
scroll to position [78, 0]
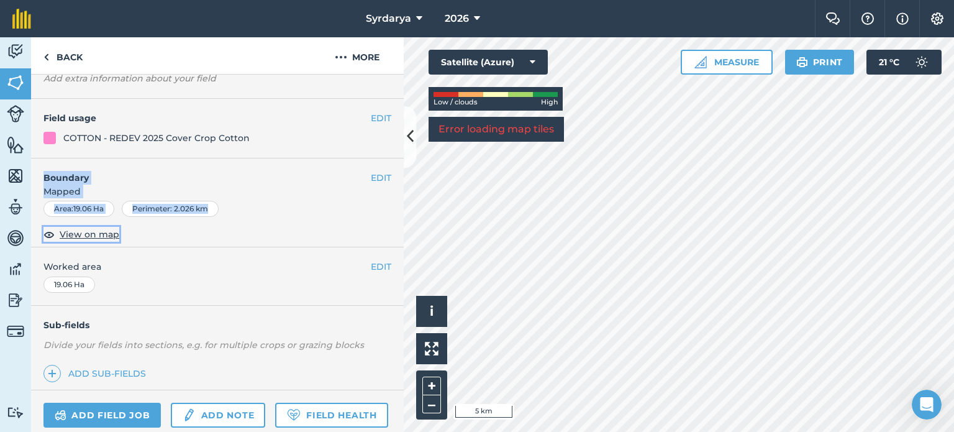
click at [74, 235] on span "View on map" at bounding box center [90, 234] width 60 height 14
click at [520, 68] on button "Satellite (Azure)" at bounding box center [487, 62] width 119 height 25
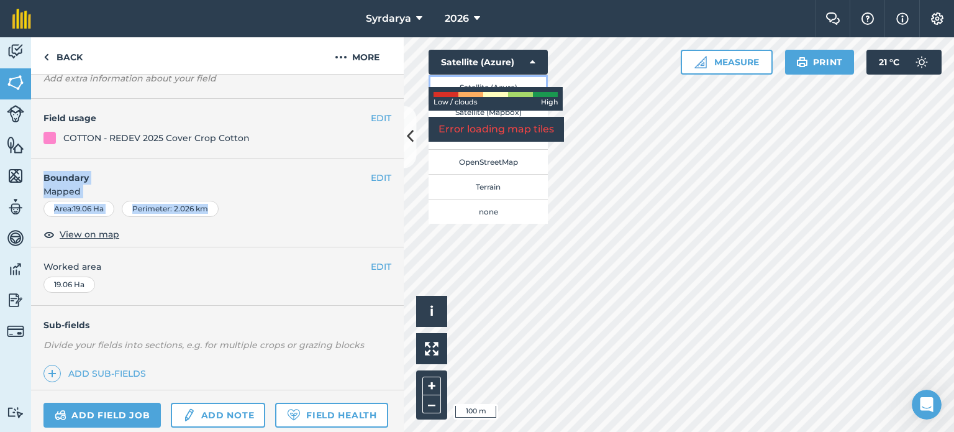
click at [494, 84] on button "Satellite (Azure)" at bounding box center [487, 87] width 119 height 25
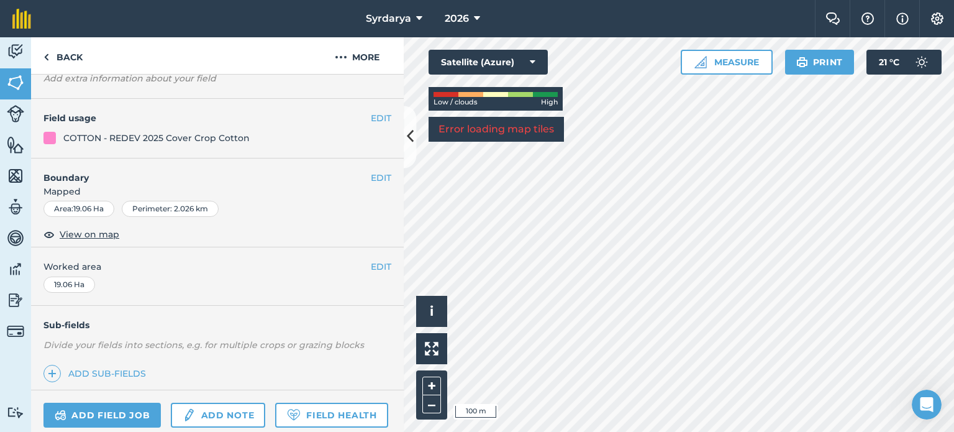
click at [137, 265] on span "Worked area" at bounding box center [217, 267] width 348 height 14
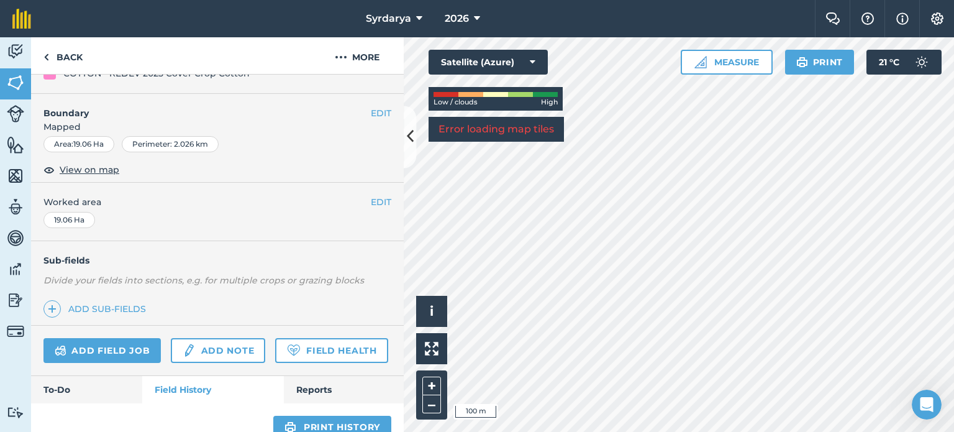
scroll to position [144, 0]
click at [275, 361] on link "Field Health" at bounding box center [331, 349] width 112 height 25
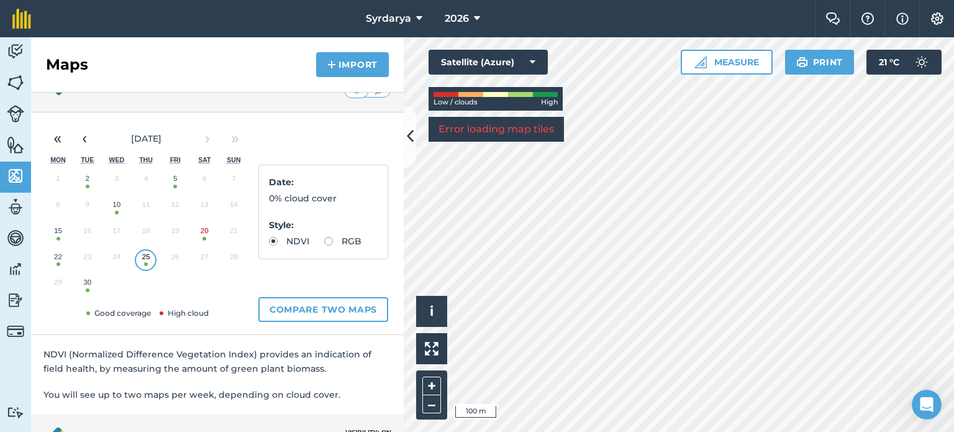
scroll to position [32, 0]
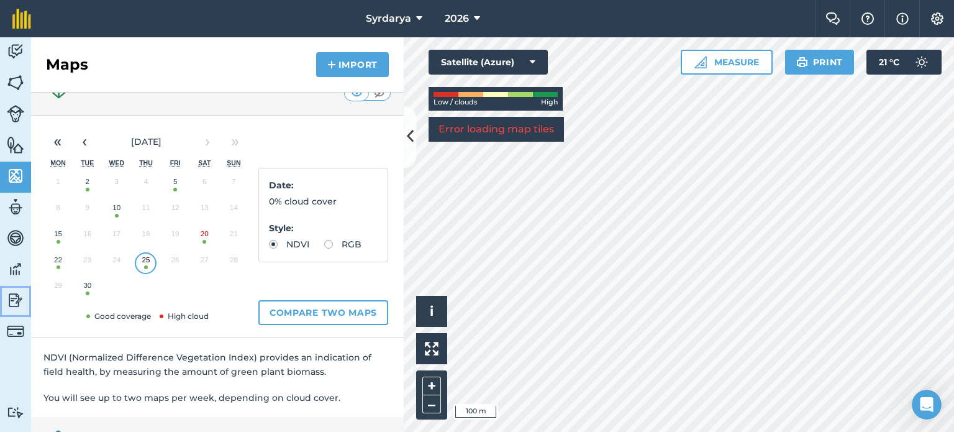
click at [19, 300] on img at bounding box center [15, 300] width 17 height 19
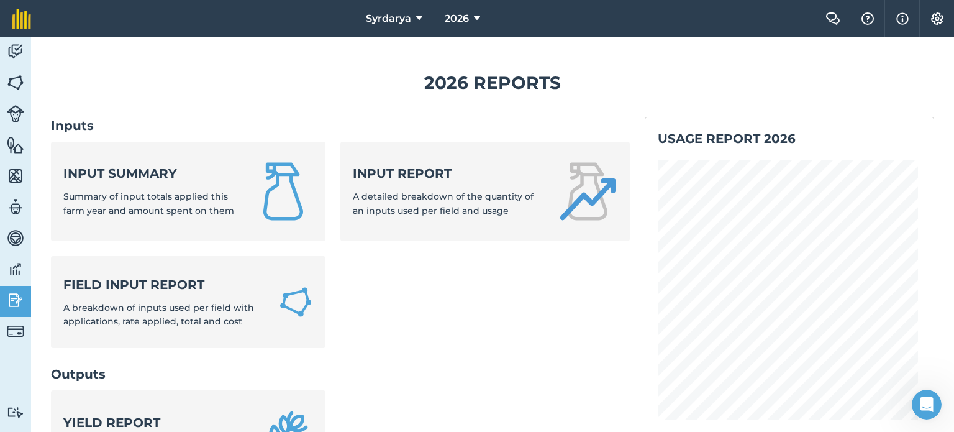
click at [953, 103] on div "2026 Reports Inputs Input summary Summary of input totals applied this farm yea…" at bounding box center [492, 234] width 923 height 394
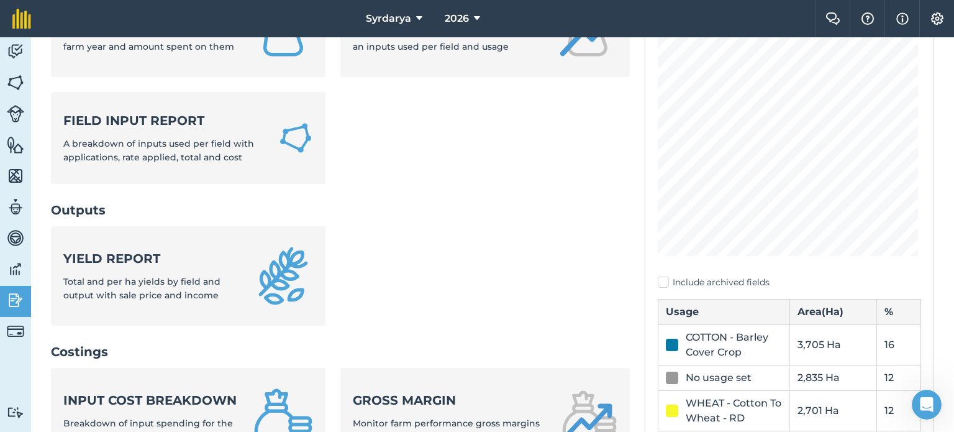
scroll to position [168, 0]
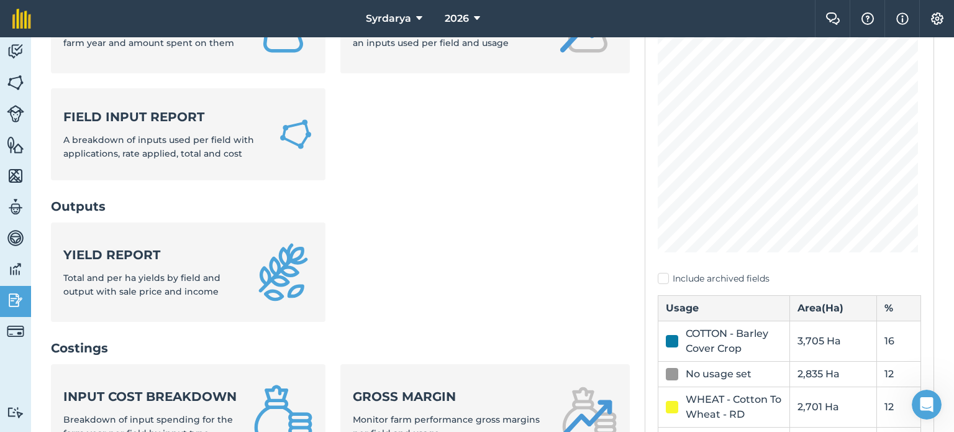
drag, startPoint x: 953, startPoint y: 103, endPoint x: 951, endPoint y: 153, distance: 49.7
click at [951, 153] on div "2026 Reports Inputs Input summary Summary of input totals applied this farm yea…" at bounding box center [492, 234] width 923 height 394
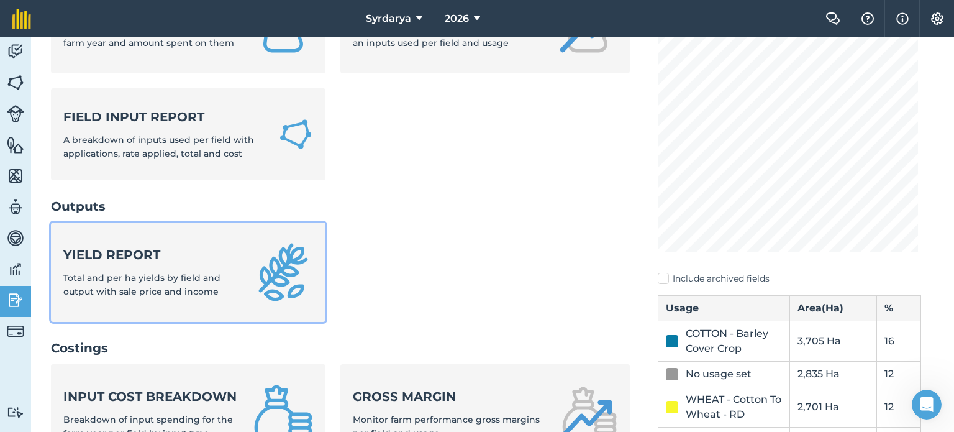
click at [186, 248] on strong "Yield report" at bounding box center [150, 254] width 175 height 17
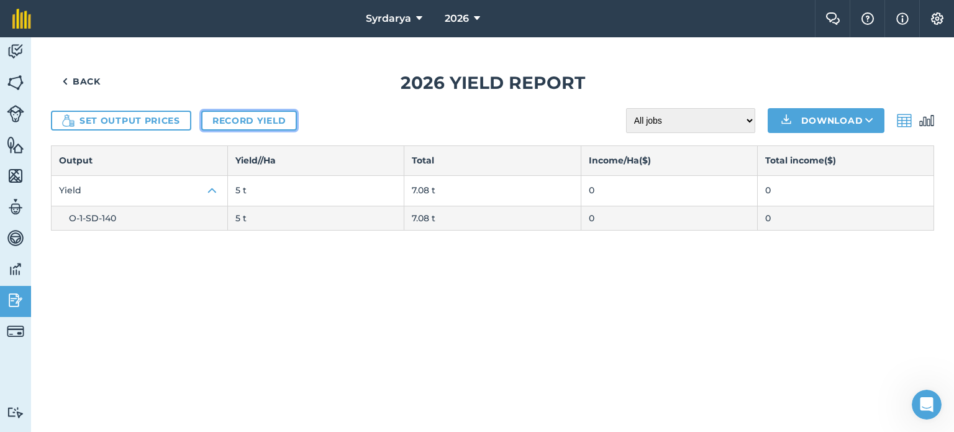
click at [243, 117] on link "Record yield" at bounding box center [249, 121] width 96 height 20
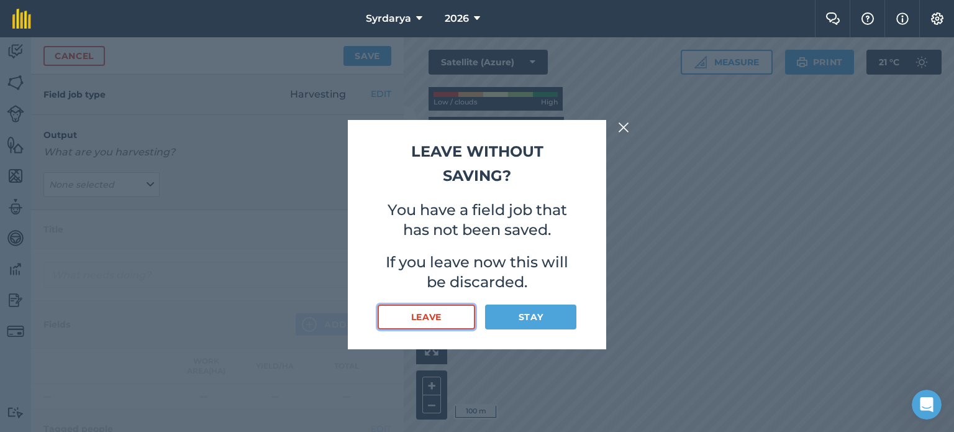
click at [466, 315] on button "Leave" at bounding box center [426, 316] width 97 height 25
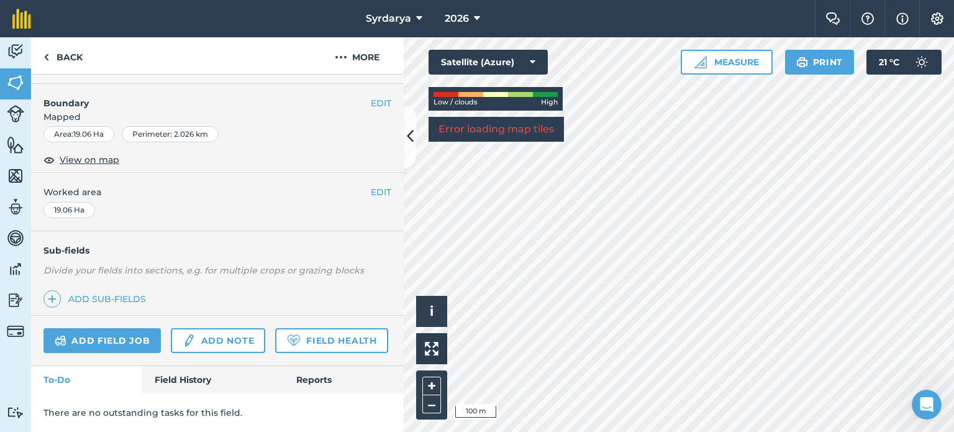
scroll to position [186, 0]
click at [286, 374] on link "Reports" at bounding box center [344, 379] width 120 height 27
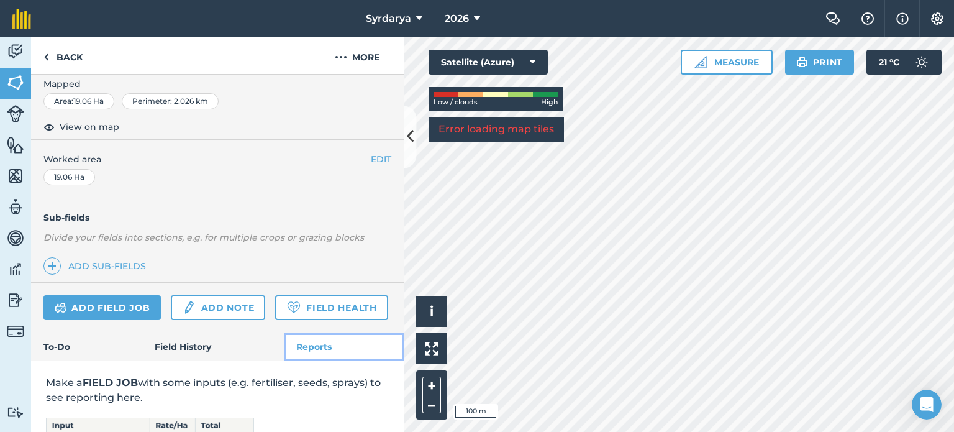
scroll to position [219, 0]
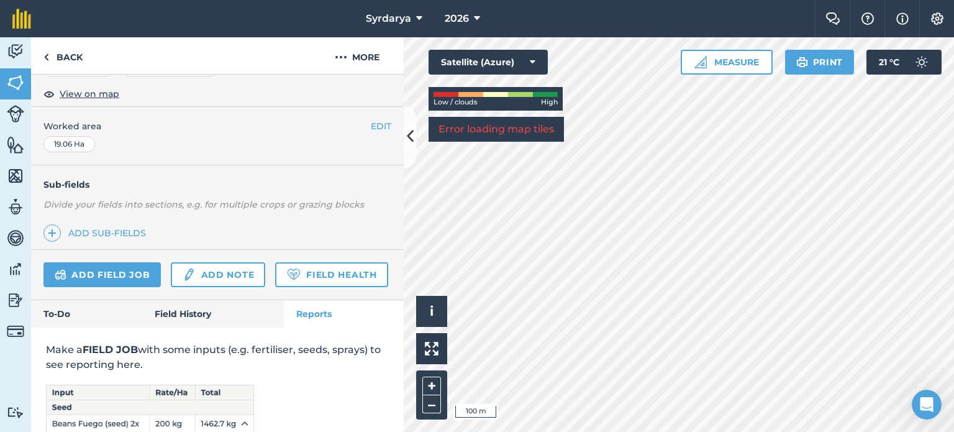
click at [119, 355] on strong "FIELD JOB" at bounding box center [110, 349] width 55 height 12
click at [18, 311] on link "Reporting" at bounding box center [15, 301] width 31 height 31
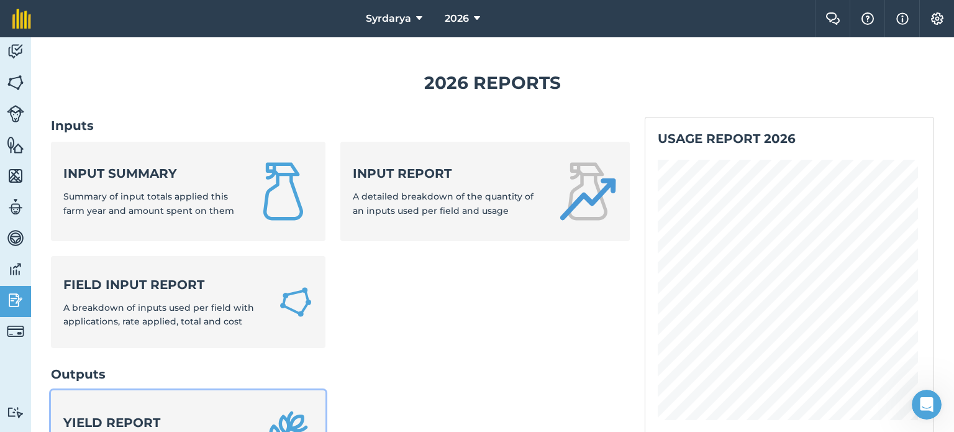
click at [135, 394] on link "Yield report Total and per ha yields by field and output with sale price and in…" at bounding box center [188, 439] width 274 height 99
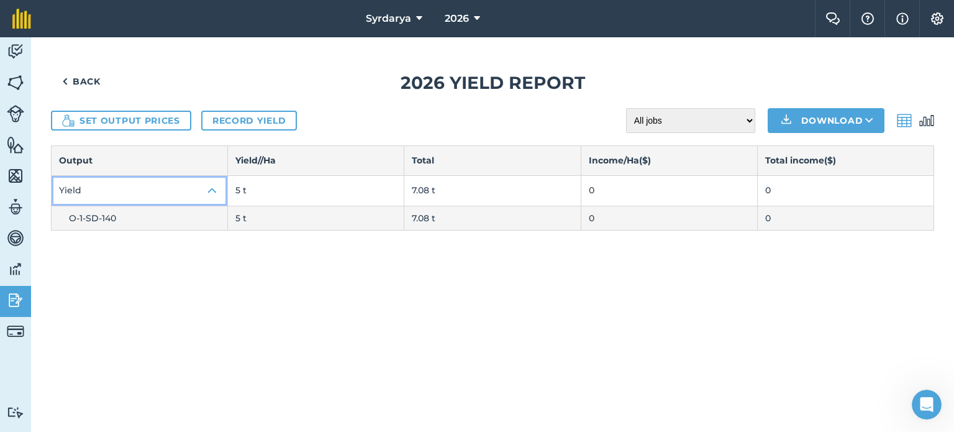
click at [209, 192] on img at bounding box center [212, 190] width 15 height 15
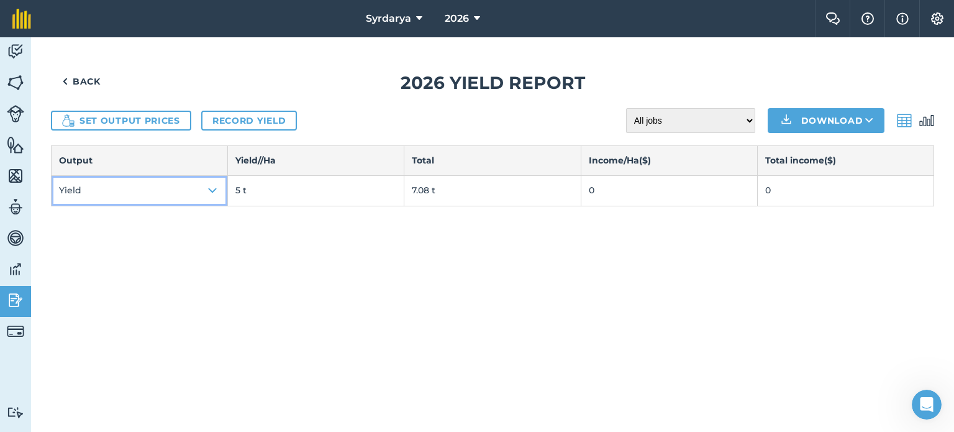
click at [209, 192] on img at bounding box center [212, 190] width 15 height 15
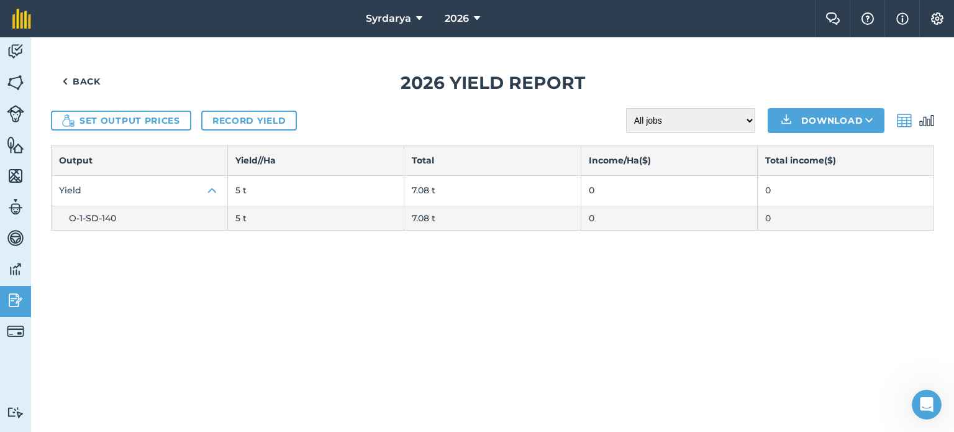
click at [298, 217] on td "5 t" at bounding box center [316, 218] width 176 height 24
click at [921, 124] on img at bounding box center [926, 120] width 15 height 15
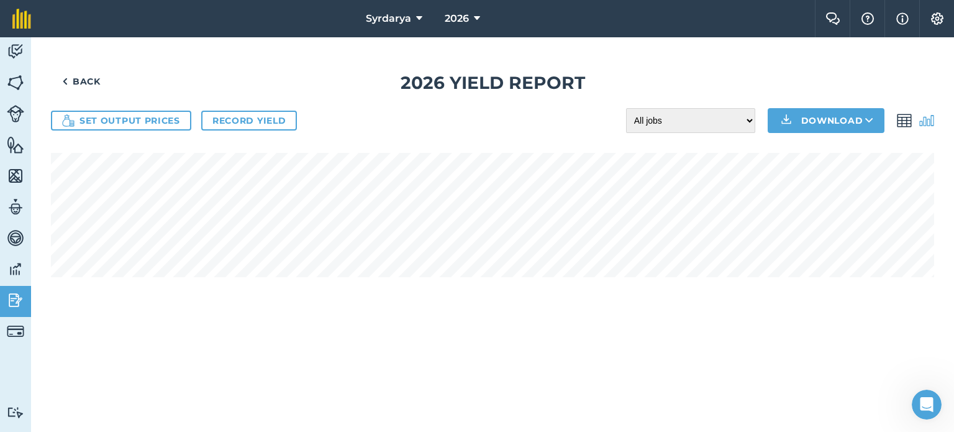
click at [902, 122] on img at bounding box center [904, 120] width 15 height 15
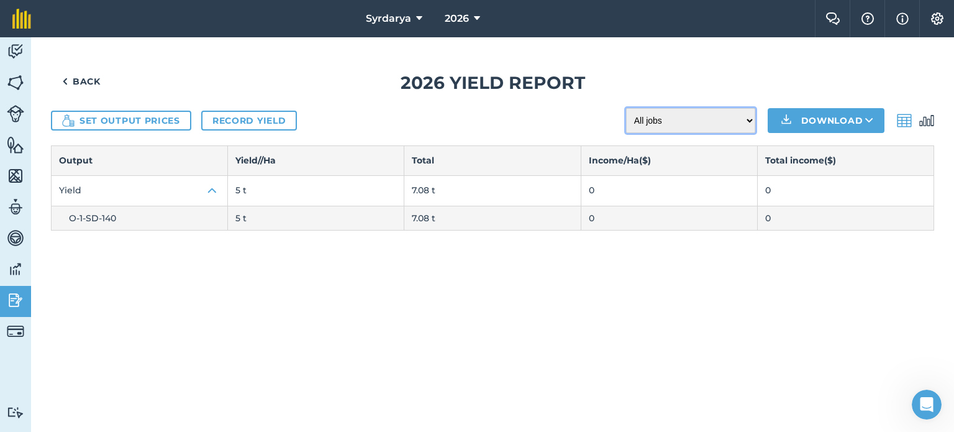
click at [747, 117] on select "All jobs Incomplete jobs Complete jobs" at bounding box center [690, 120] width 129 height 25
click at [627, 108] on select "All jobs Incomplete jobs Complete jobs" at bounding box center [690, 120] width 129 height 25
click at [749, 119] on select "All jobs Incomplete jobs Complete jobs" at bounding box center [690, 120] width 129 height 25
click at [627, 108] on select "All jobs Incomplete jobs Complete jobs" at bounding box center [690, 120] width 129 height 25
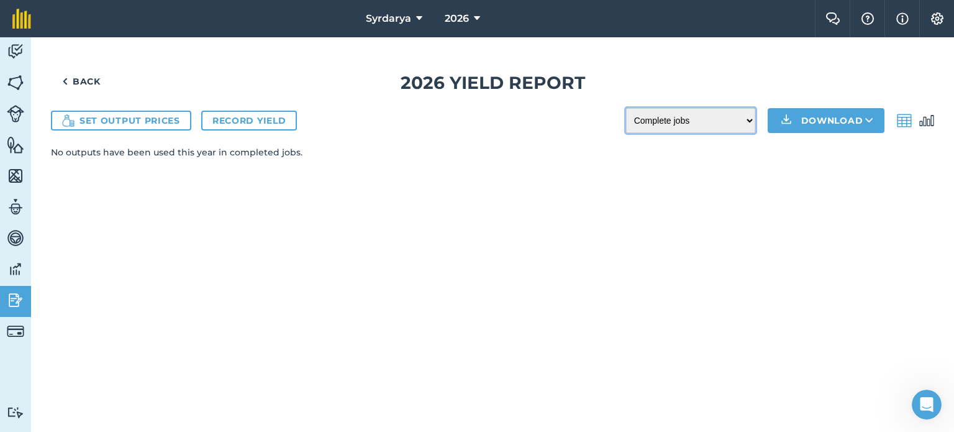
click at [746, 119] on select "All jobs Incomplete jobs Complete jobs" at bounding box center [690, 120] width 129 height 25
select select "todo"
click at [627, 108] on select "All jobs Incomplete jobs Complete jobs" at bounding box center [690, 120] width 129 height 25
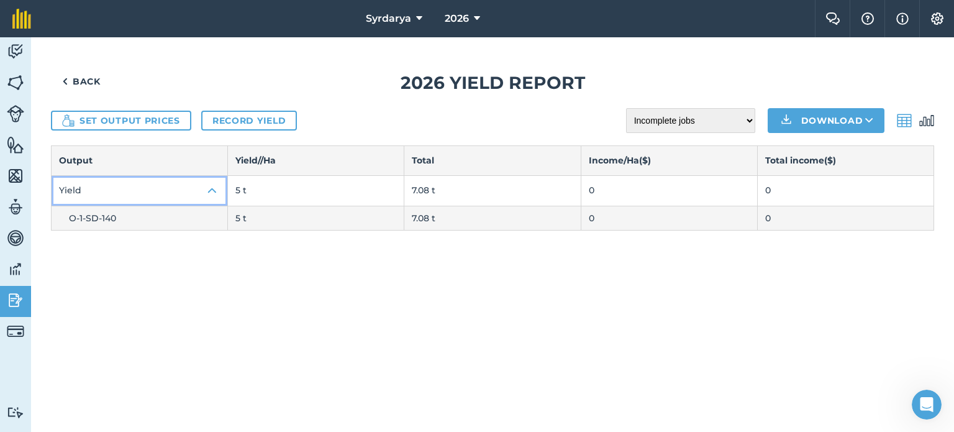
drag, startPoint x: 101, startPoint y: 180, endPoint x: 96, endPoint y: 192, distance: 13.6
click at [96, 192] on button "Yield" at bounding box center [140, 191] width 176 height 30
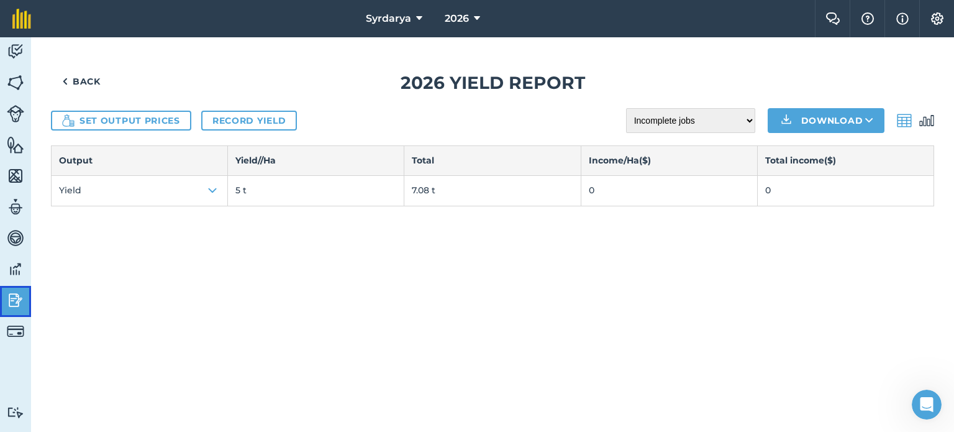
click at [8, 305] on img at bounding box center [15, 300] width 17 height 19
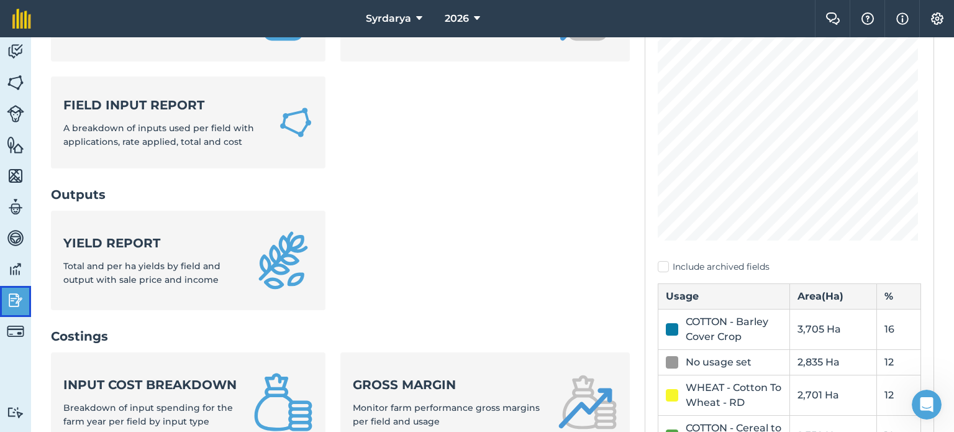
scroll to position [176, 0]
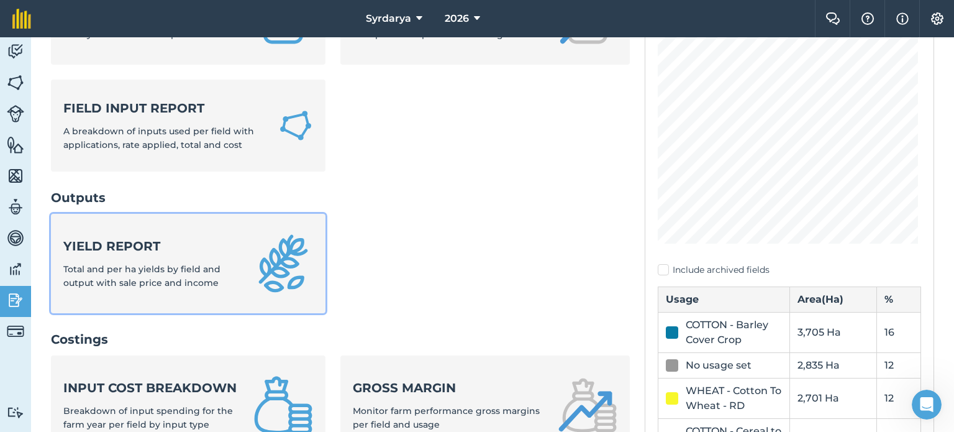
click at [177, 255] on div "Yield report Total and per ha yields by field and output with sale price and in…" at bounding box center [150, 263] width 175 height 53
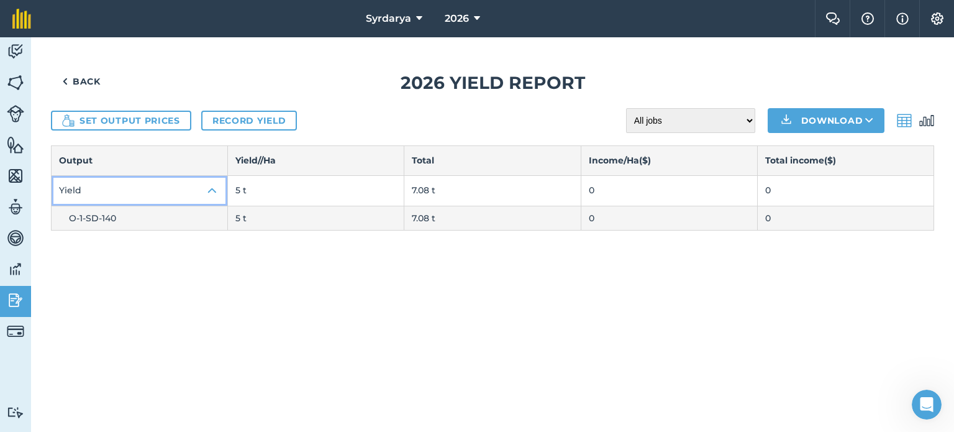
click at [69, 186] on button "Yield" at bounding box center [140, 191] width 176 height 30
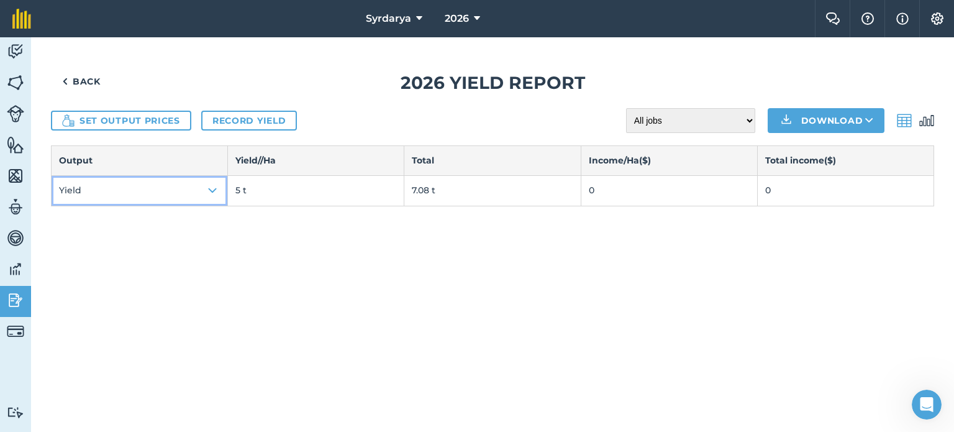
click at [69, 186] on button "Yield" at bounding box center [140, 191] width 176 height 30
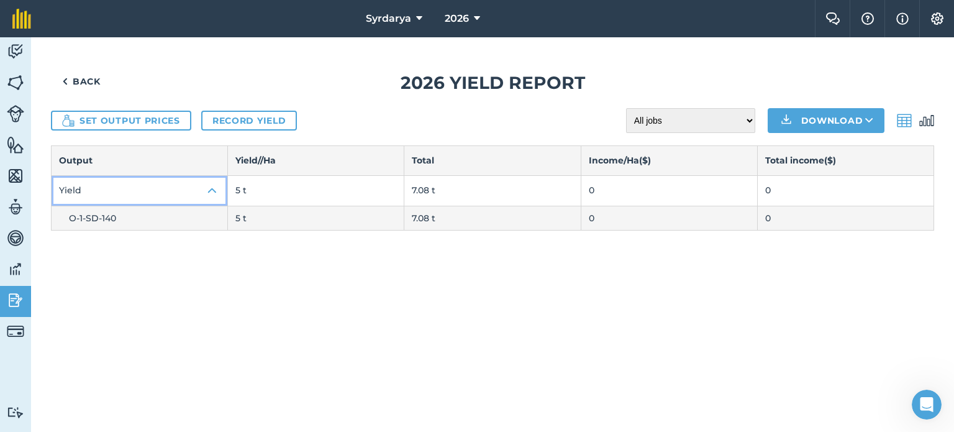
click at [69, 186] on button "Yield" at bounding box center [140, 191] width 176 height 30
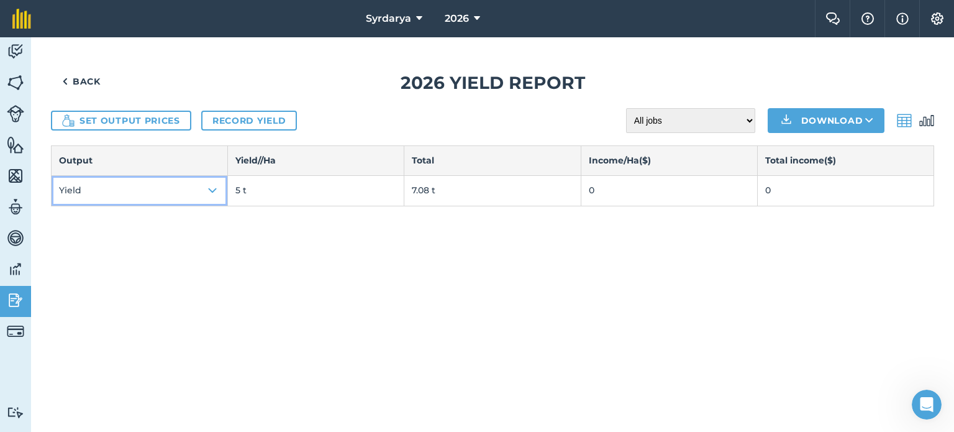
click at [69, 186] on button "Yield" at bounding box center [140, 191] width 176 height 30
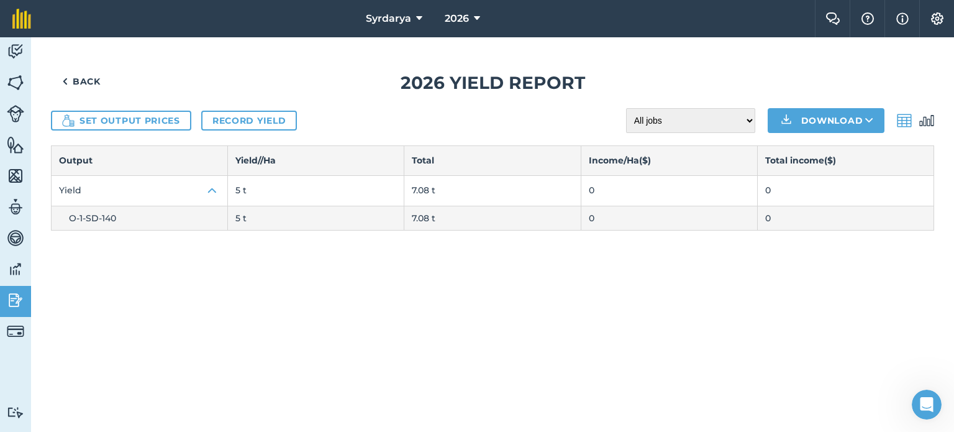
click at [410, 181] on td "7.08 t" at bounding box center [492, 190] width 176 height 30
click at [425, 192] on td "7.08 t" at bounding box center [492, 190] width 176 height 30
click at [291, 191] on td "5 t" at bounding box center [316, 190] width 176 height 30
click at [249, 114] on link "Record yield" at bounding box center [249, 121] width 96 height 20
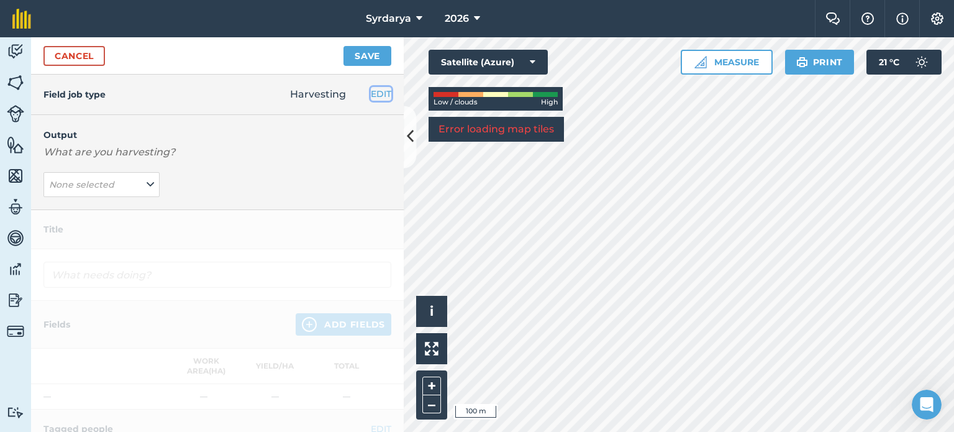
click at [373, 92] on button "EDIT" at bounding box center [381, 94] width 20 height 14
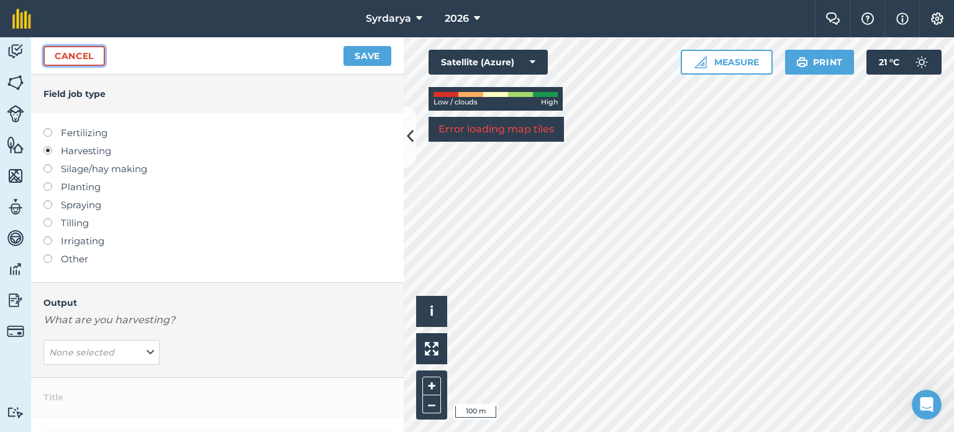
click at [90, 54] on link "Cancel" at bounding box center [73, 56] width 61 height 20
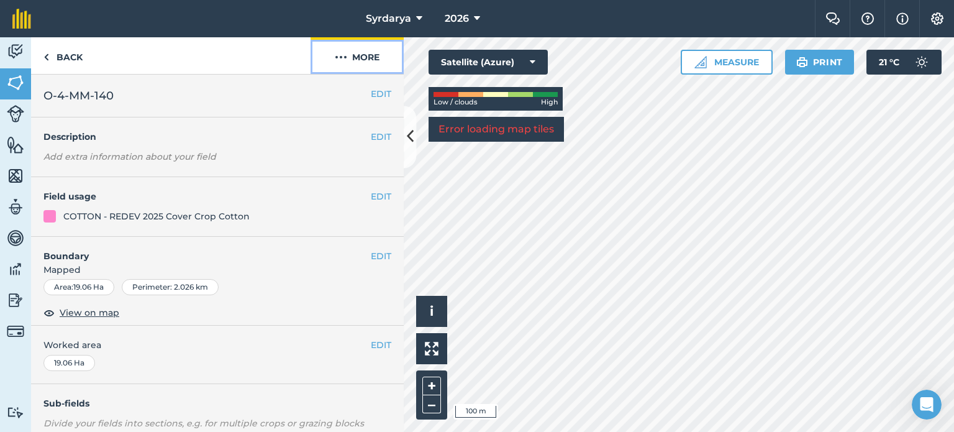
click at [370, 45] on button "More" at bounding box center [356, 55] width 93 height 37
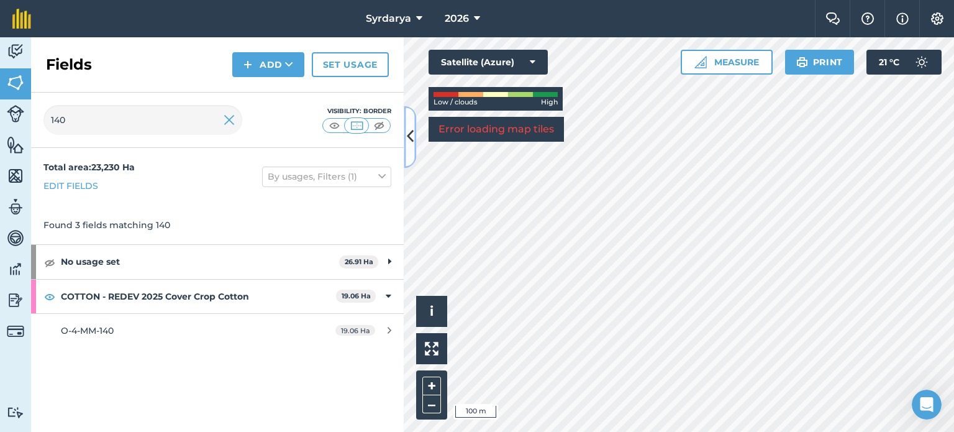
click at [415, 127] on button at bounding box center [410, 137] width 12 height 62
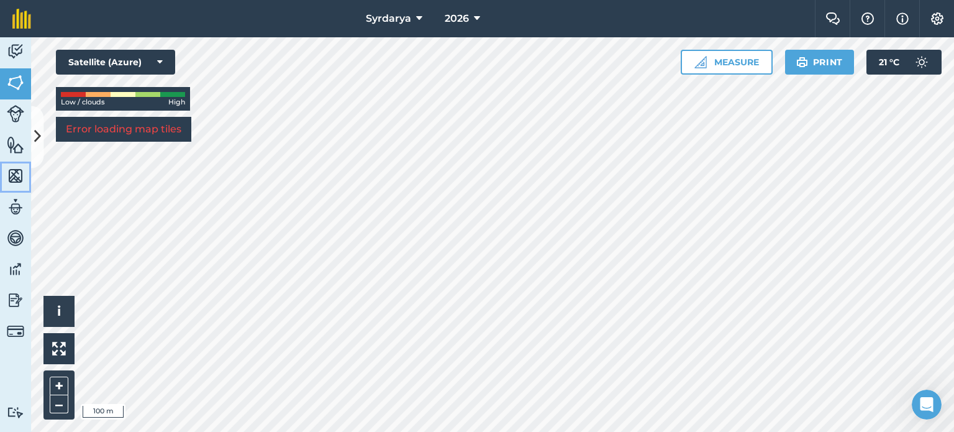
click at [18, 171] on img at bounding box center [15, 175] width 17 height 19
click at [34, 139] on icon at bounding box center [37, 137] width 7 height 22
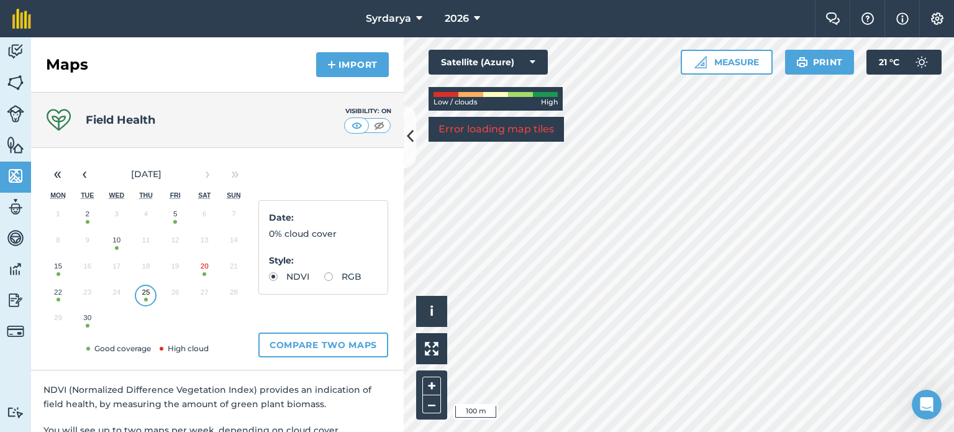
click at [110, 240] on button "10" at bounding box center [116, 243] width 29 height 26
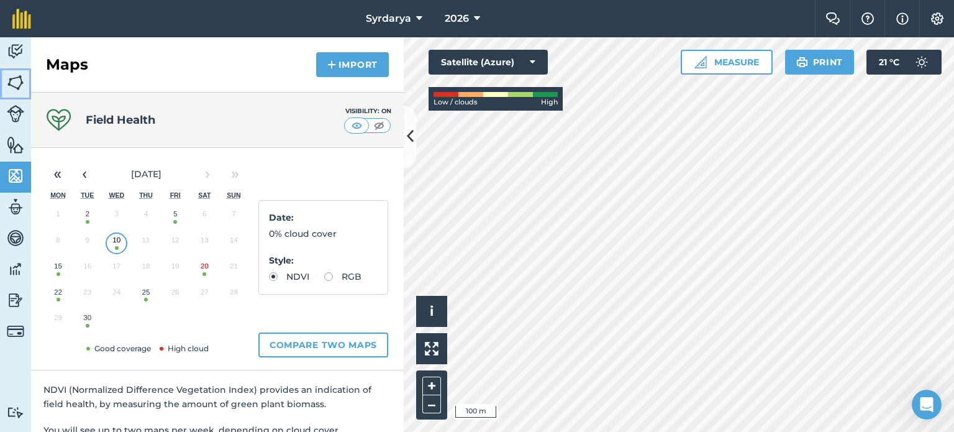
click at [17, 89] on img at bounding box center [15, 82] width 17 height 19
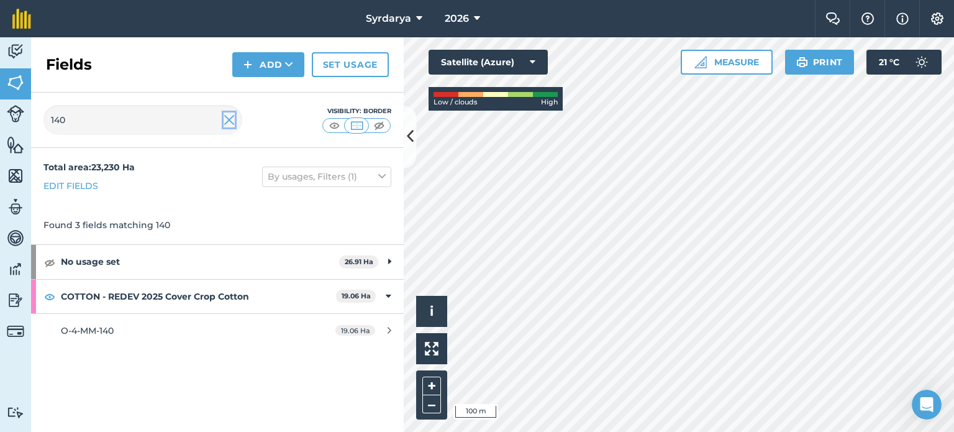
click at [226, 127] on img at bounding box center [229, 119] width 11 height 15
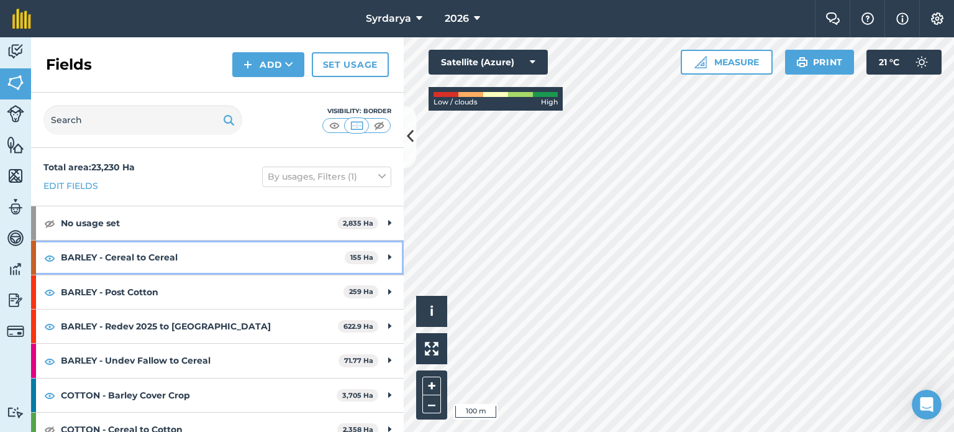
click at [94, 253] on strong "BARLEY - Cereal to Cereal" at bounding box center [203, 257] width 284 height 34
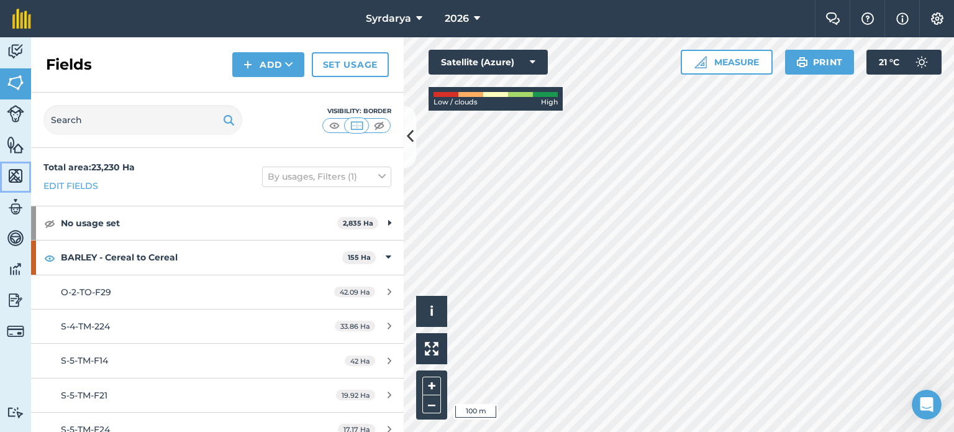
click at [20, 180] on img at bounding box center [15, 175] width 17 height 19
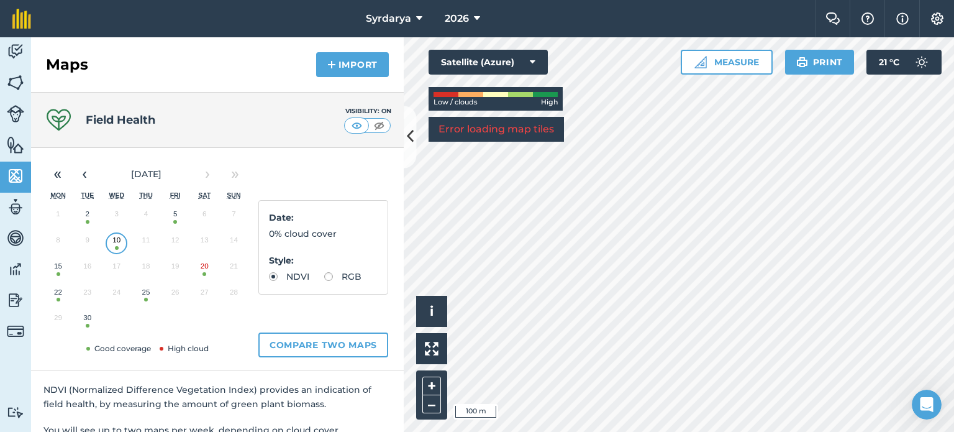
click at [112, 239] on button "10" at bounding box center [116, 243] width 29 height 26
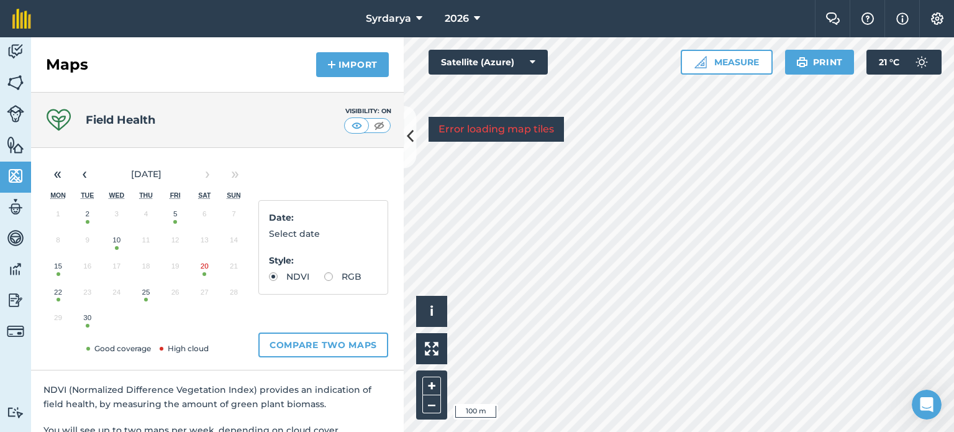
click at [115, 242] on button "10" at bounding box center [116, 243] width 29 height 26
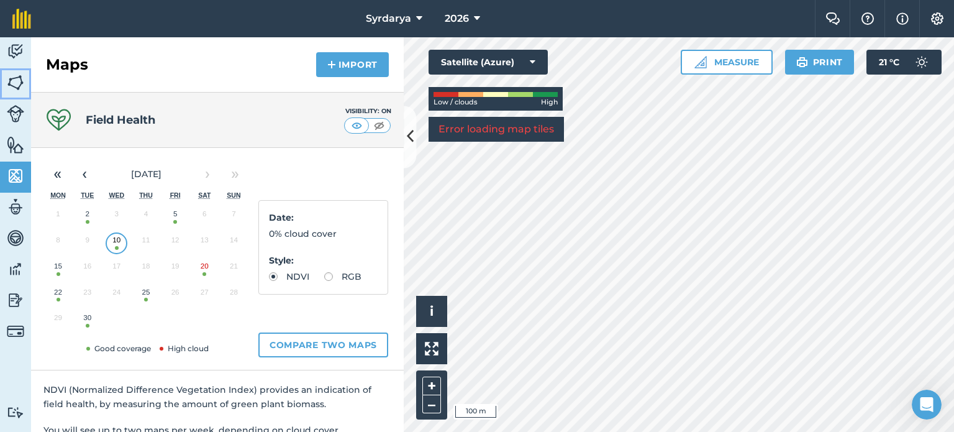
click at [24, 90] on link "Fields" at bounding box center [15, 83] width 31 height 31
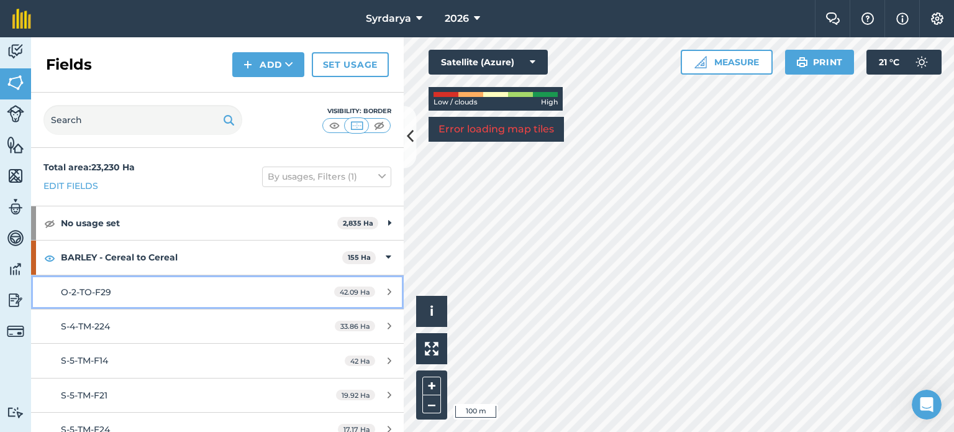
click at [87, 287] on span "O-2-TO-F29" at bounding box center [86, 291] width 50 height 11
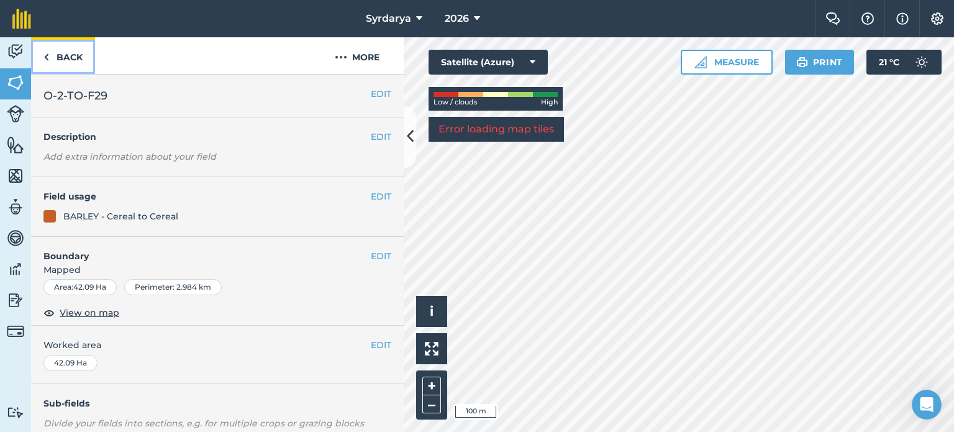
click at [46, 58] on img at bounding box center [46, 57] width 6 height 15
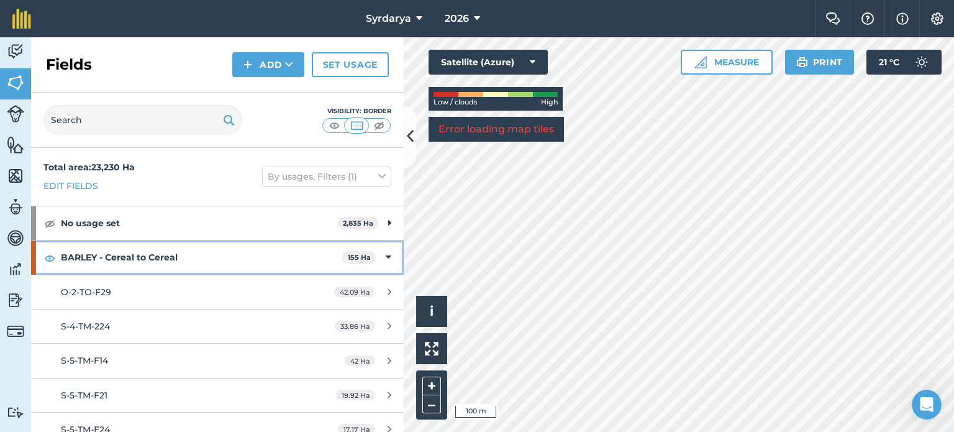
click at [375, 256] on div "BARLEY - Cereal to Cereal 155 Ha" at bounding box center [217, 257] width 373 height 34
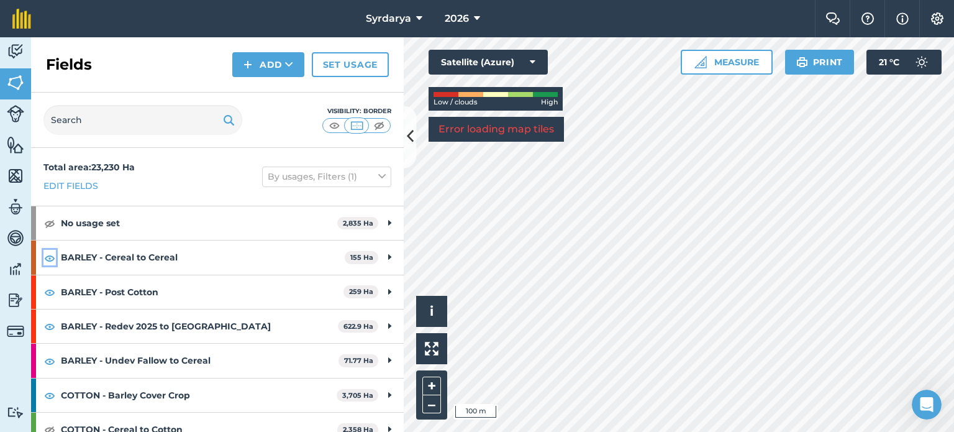
click at [50, 257] on img at bounding box center [49, 257] width 11 height 15
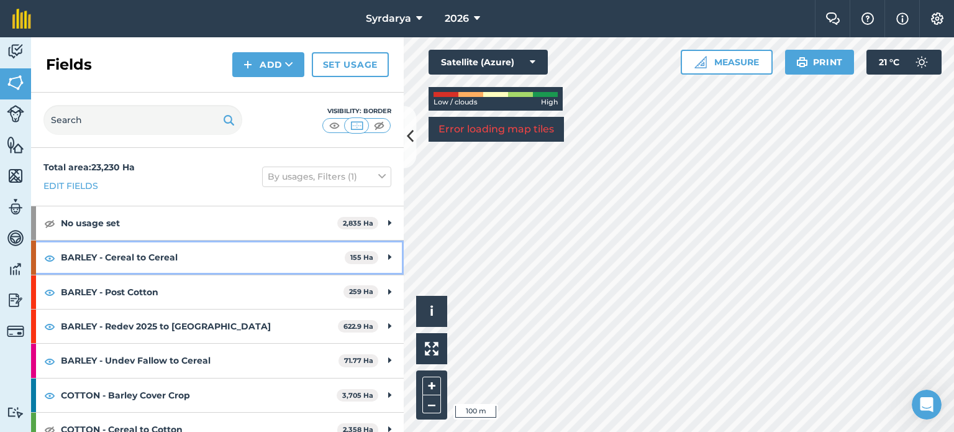
click at [34, 255] on div at bounding box center [33, 257] width 5 height 34
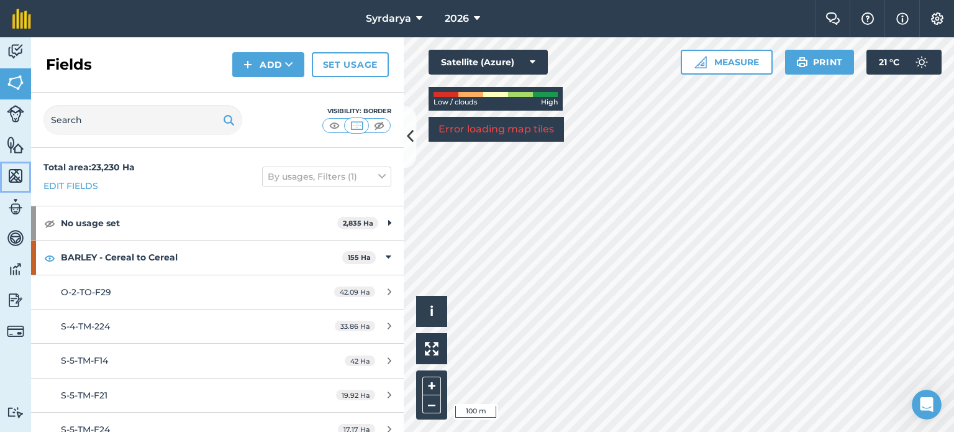
click at [19, 176] on img at bounding box center [15, 175] width 17 height 19
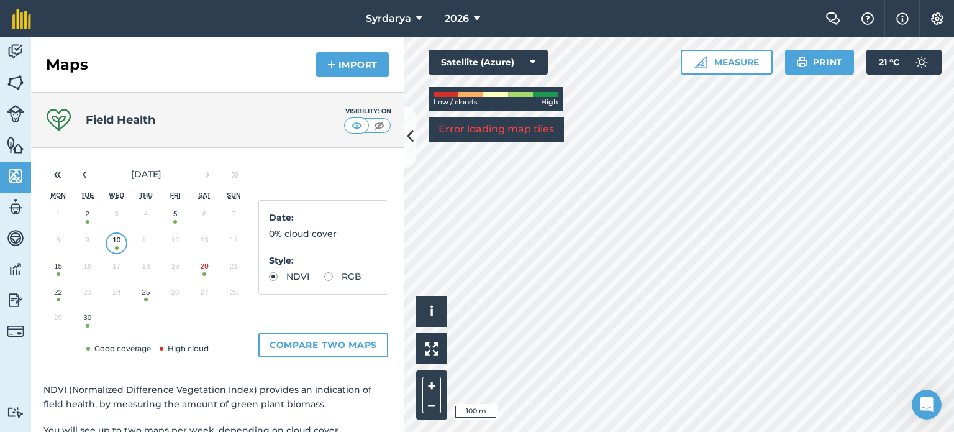
click at [86, 211] on button "2" at bounding box center [87, 217] width 29 height 26
click at [332, 350] on button "Compare two maps" at bounding box center [323, 344] width 130 height 25
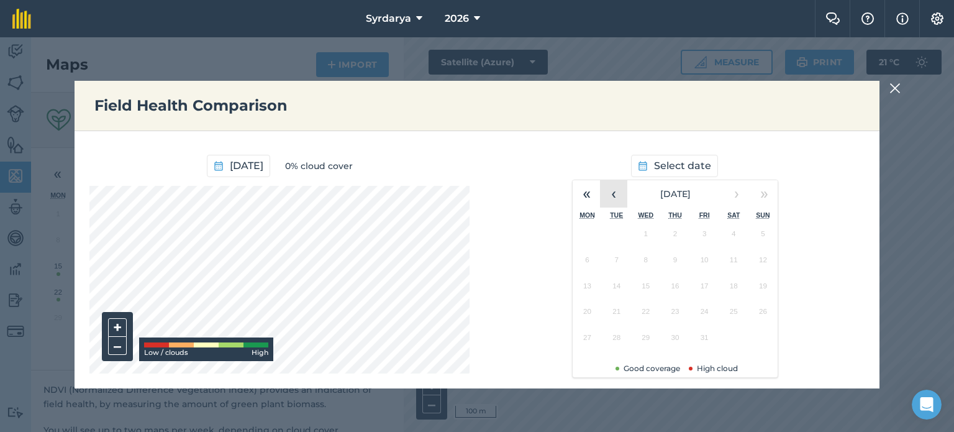
click at [615, 188] on button "‹" at bounding box center [613, 193] width 27 height 27
click at [677, 310] on button "25" at bounding box center [674, 314] width 29 height 26
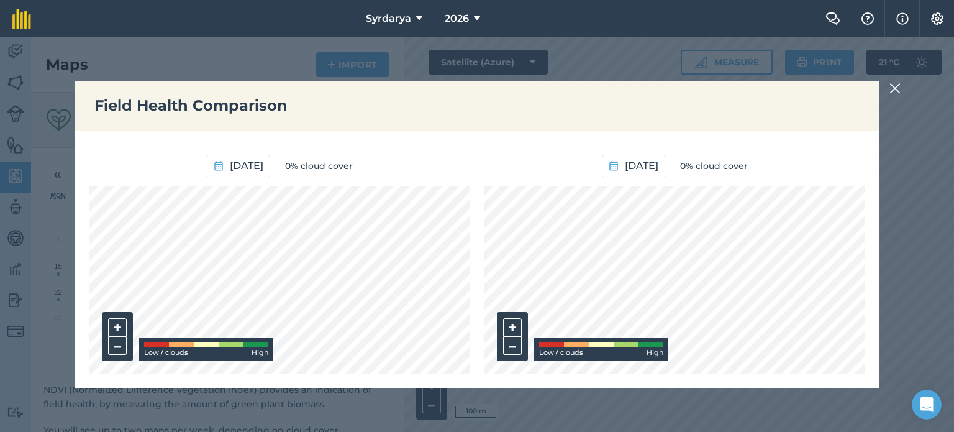
click at [892, 91] on img at bounding box center [894, 88] width 11 height 15
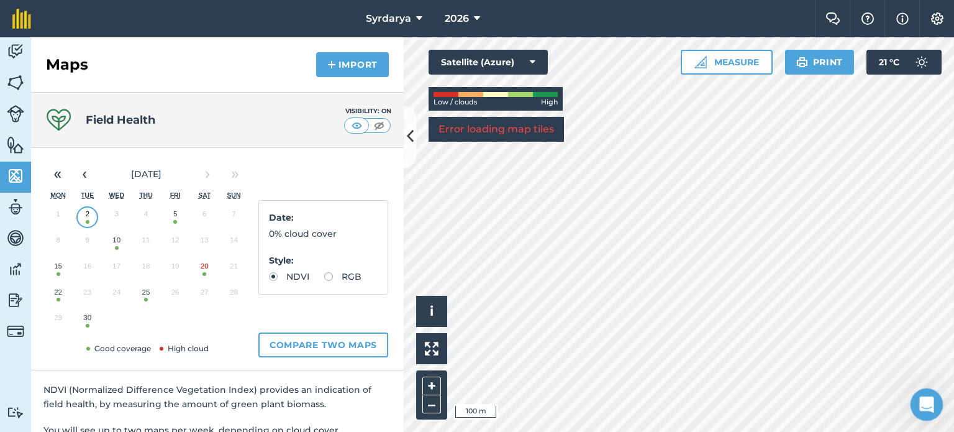
click at [923, 388] on div "Open Intercom Messenger" at bounding box center [924, 402] width 41 height 41
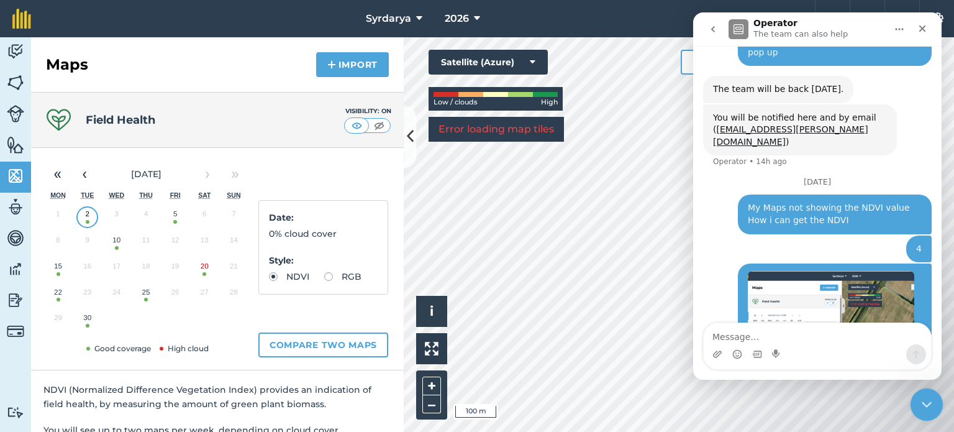
scroll to position [477, 0]
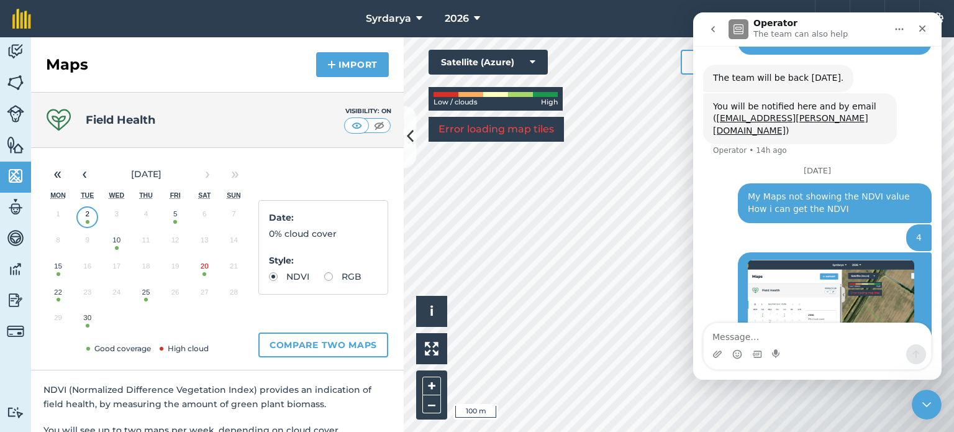
click at [721, 29] on button "go back" at bounding box center [713, 29] width 24 height 24
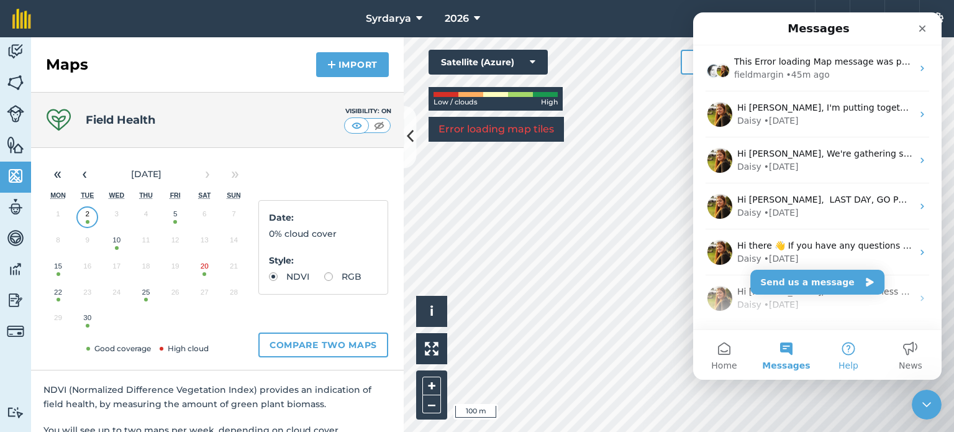
click at [843, 350] on button "Help" at bounding box center [848, 355] width 62 height 50
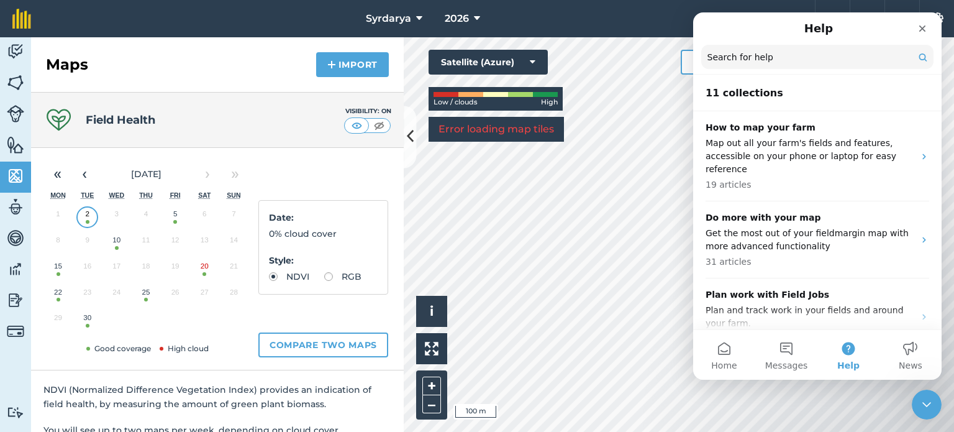
click at [807, 96] on h2 "11 collections" at bounding box center [817, 93] width 224 height 15
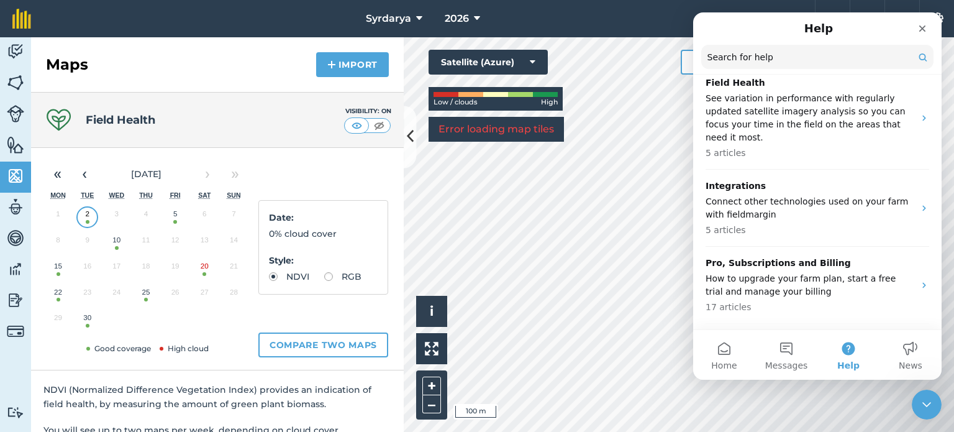
scroll to position [639, 0]
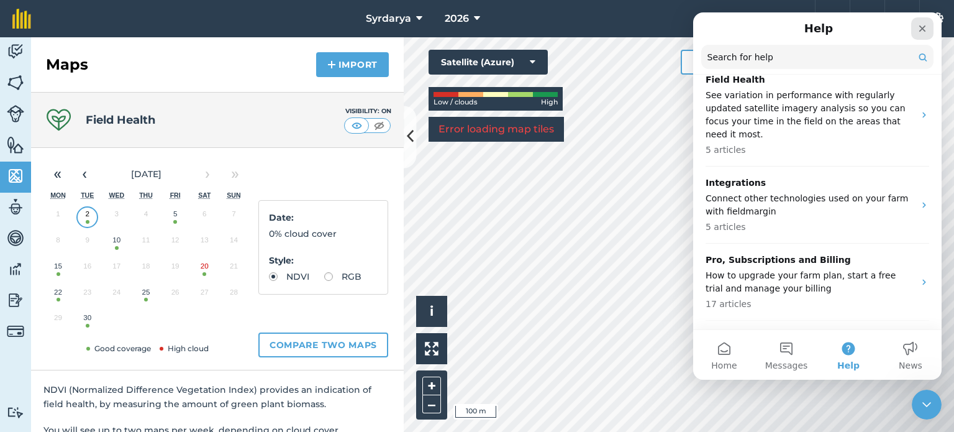
click at [925, 27] on icon "Close" at bounding box center [922, 29] width 10 height 10
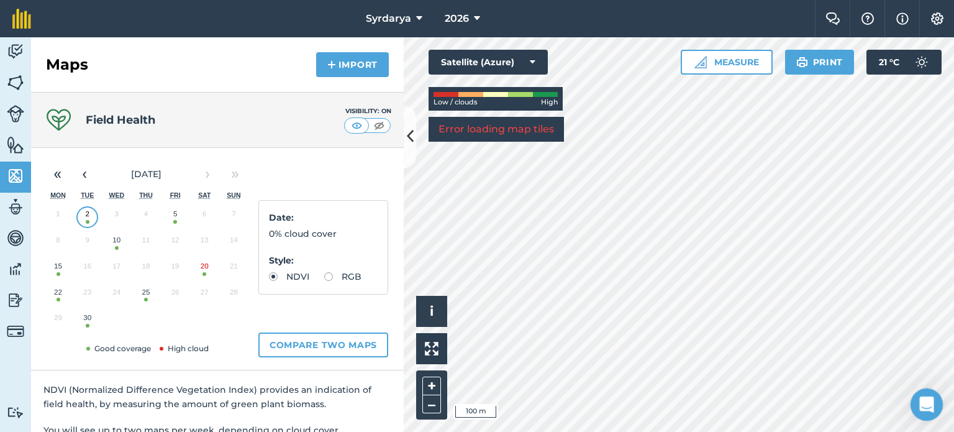
click at [921, 404] on icon "Open Intercom Messenger" at bounding box center [924, 402] width 9 height 10
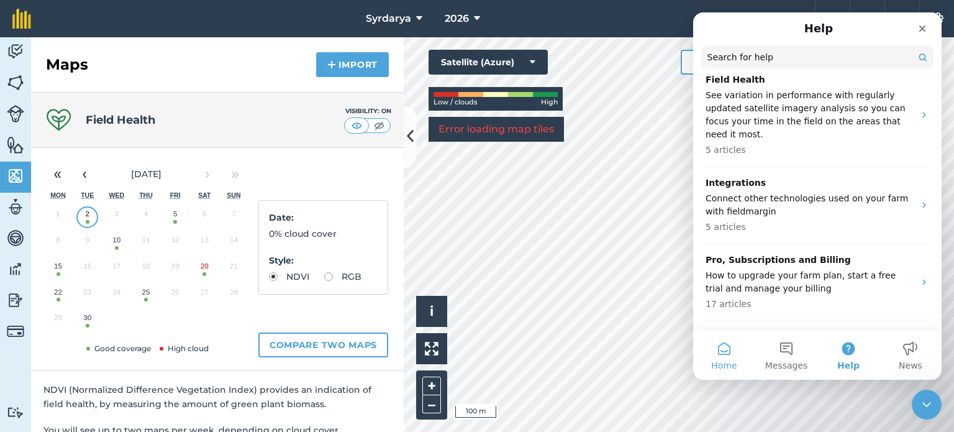
click at [718, 347] on button "Home" at bounding box center [724, 355] width 62 height 50
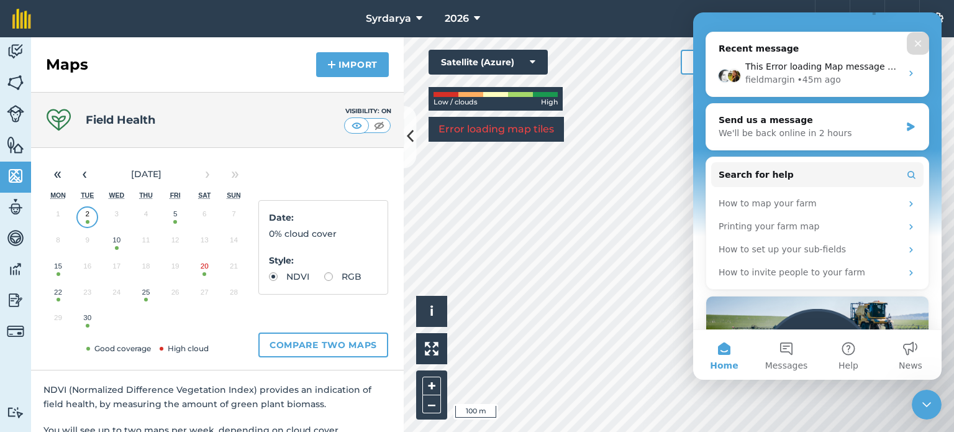
scroll to position [256, 0]
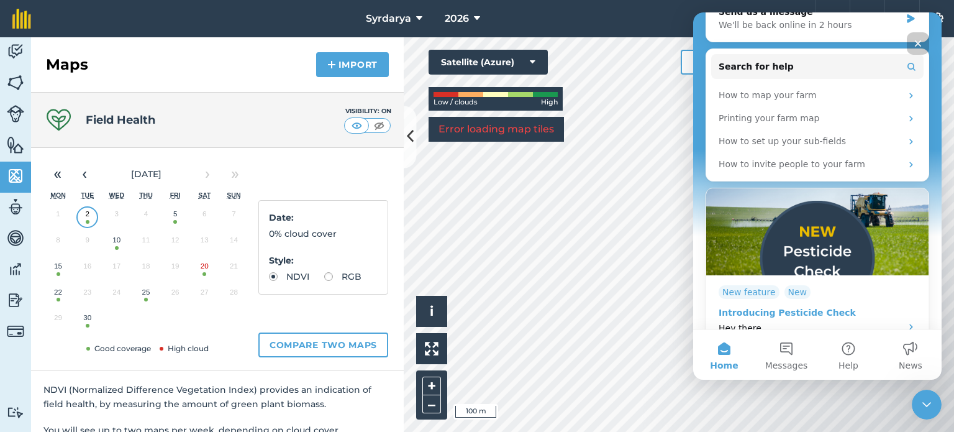
click at [795, 275] on div "New feature New Introducing Pesticide Check Hey there," at bounding box center [817, 310] width 222 height 70
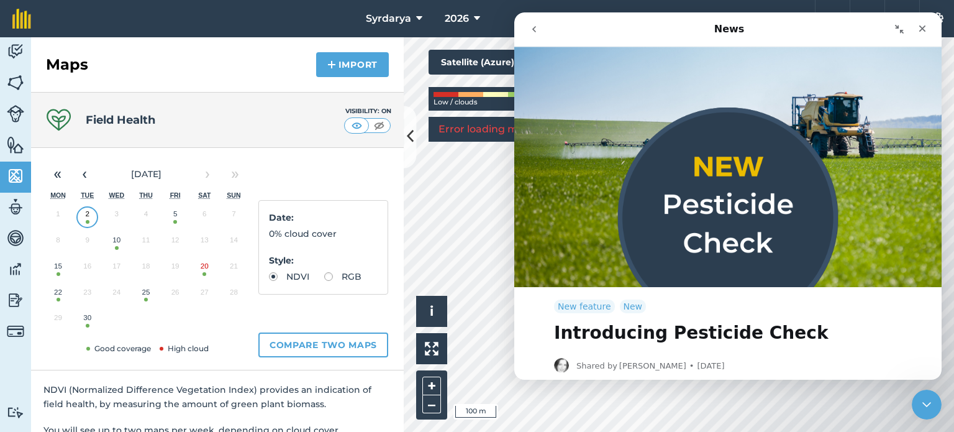
scroll to position [0, 0]
click at [711, 211] on img "Intercom messenger" at bounding box center [727, 167] width 427 height 240
click at [611, 187] on img "Intercom messenger" at bounding box center [727, 167] width 427 height 240
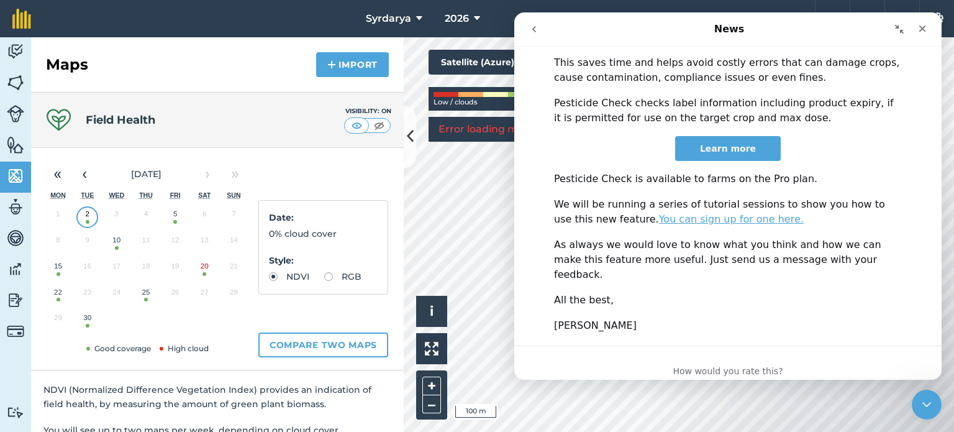
scroll to position [494, 0]
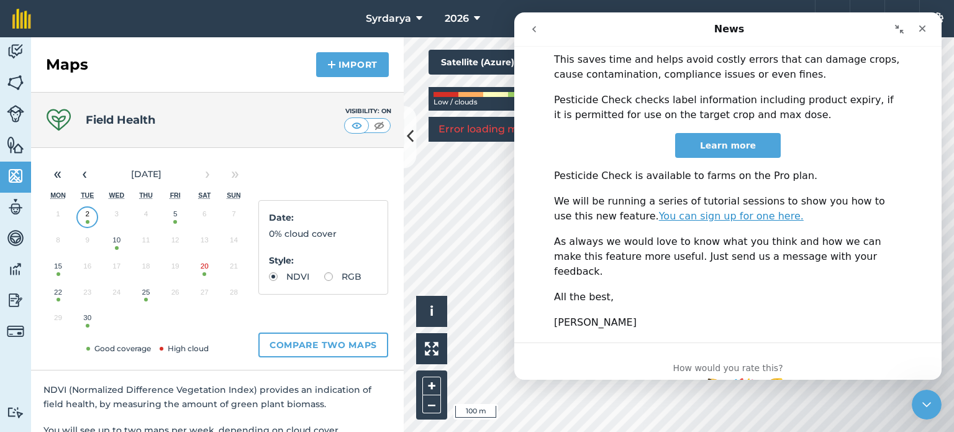
click at [659, 210] on link "You can sign up for one here." at bounding box center [731, 216] width 145 height 12
